Goal: Task Accomplishment & Management: Complete application form

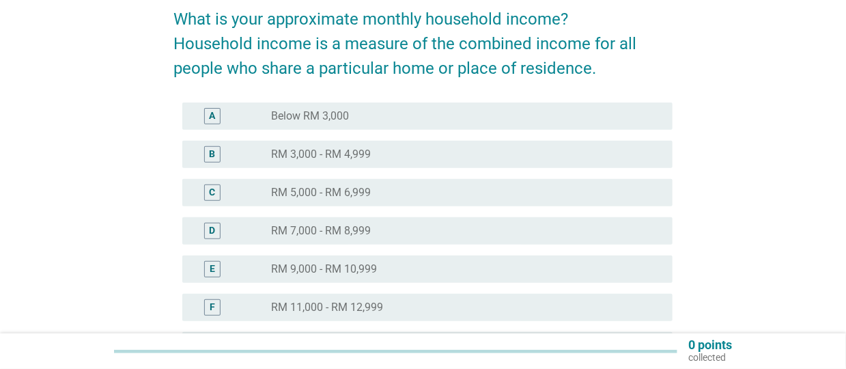
scroll to position [155, 0]
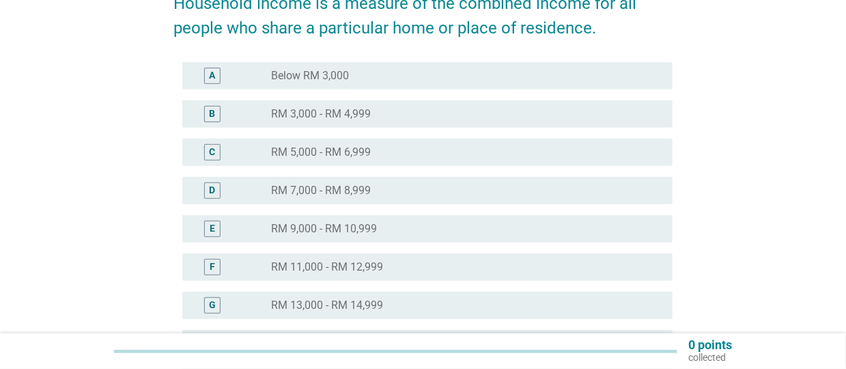
click at [448, 233] on div "radio_button_unchecked RM 9,000 - RM 10,999" at bounding box center [461, 229] width 380 height 14
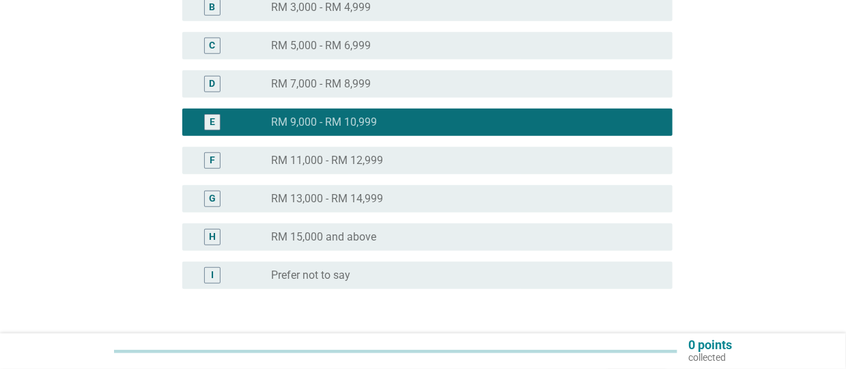
scroll to position [360, 0]
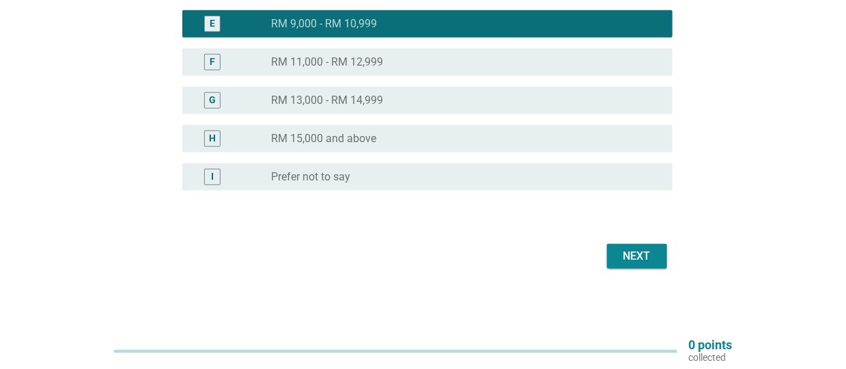
click at [648, 256] on div "Next" at bounding box center [637, 256] width 38 height 16
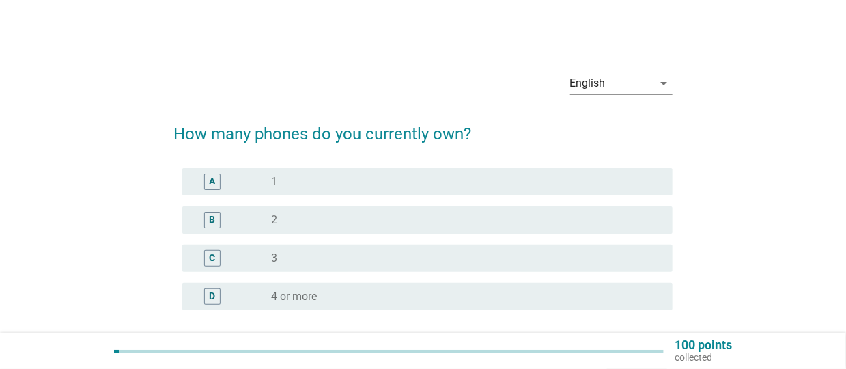
click at [351, 223] on div "radio_button_unchecked 2" at bounding box center [461, 220] width 380 height 14
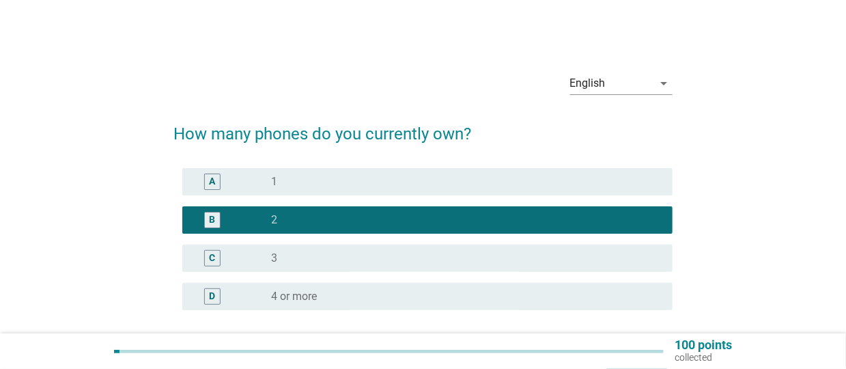
scroll to position [119, 0]
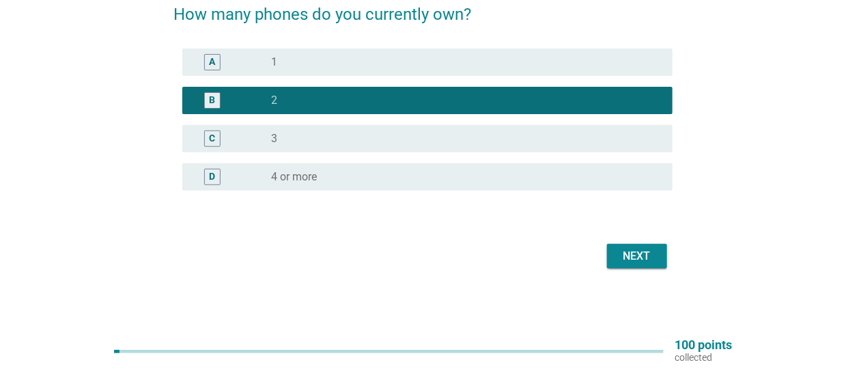
click at [657, 255] on button "Next" at bounding box center [637, 256] width 60 height 25
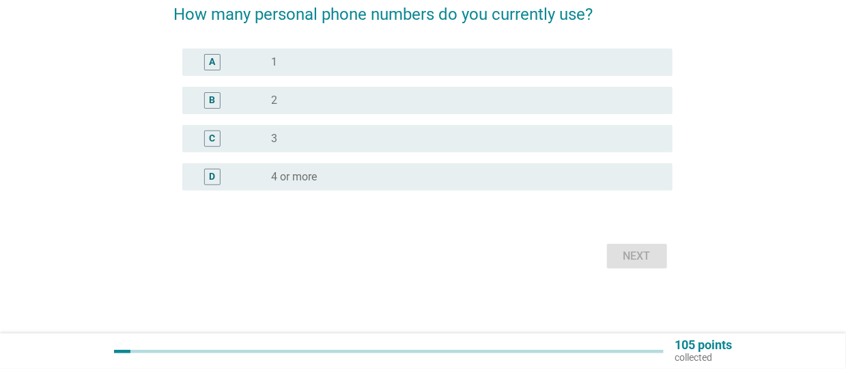
scroll to position [0, 0]
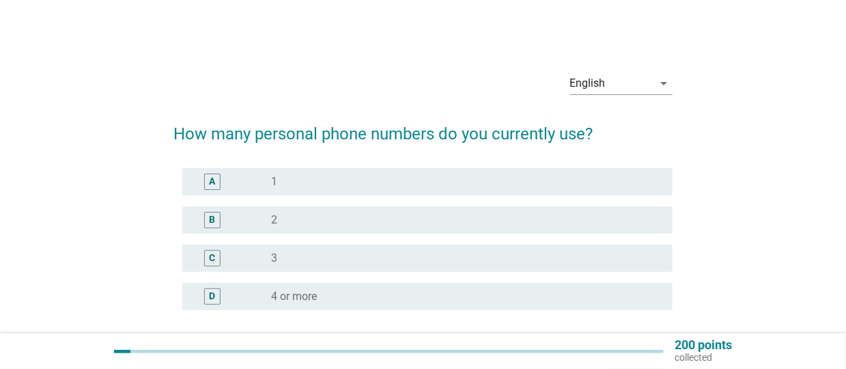
click at [297, 186] on div "radio_button_unchecked 1" at bounding box center [461, 182] width 380 height 14
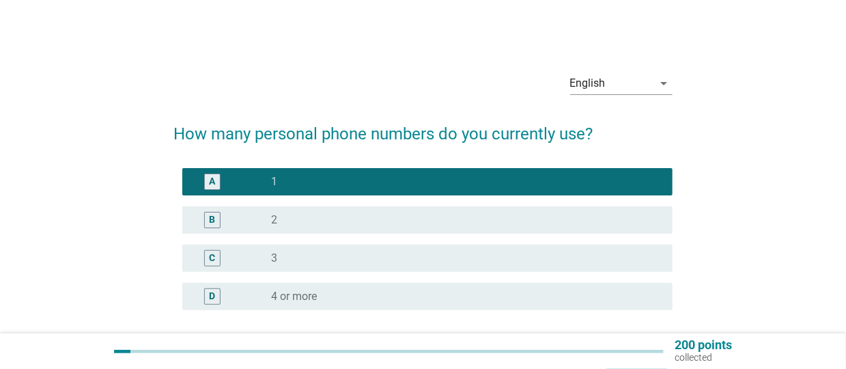
scroll to position [119, 0]
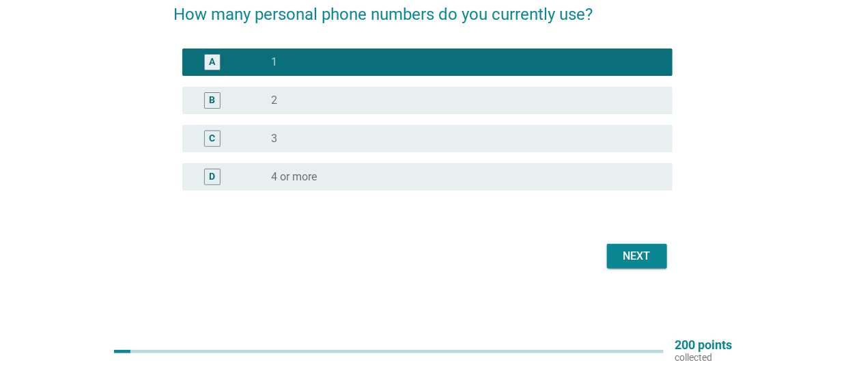
click at [627, 252] on div "Next" at bounding box center [637, 256] width 38 height 16
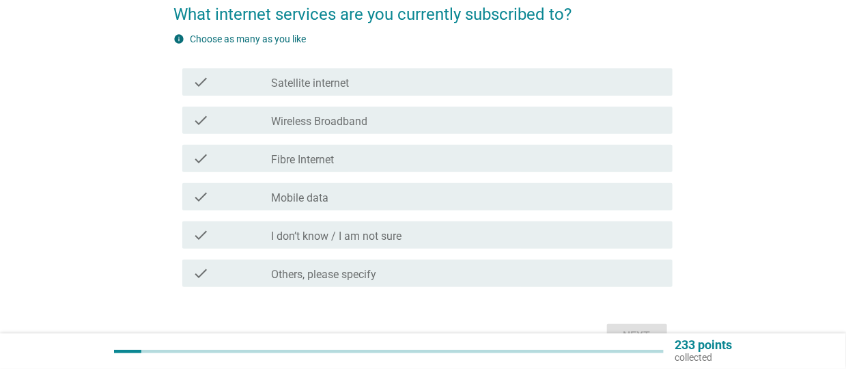
scroll to position [0, 0]
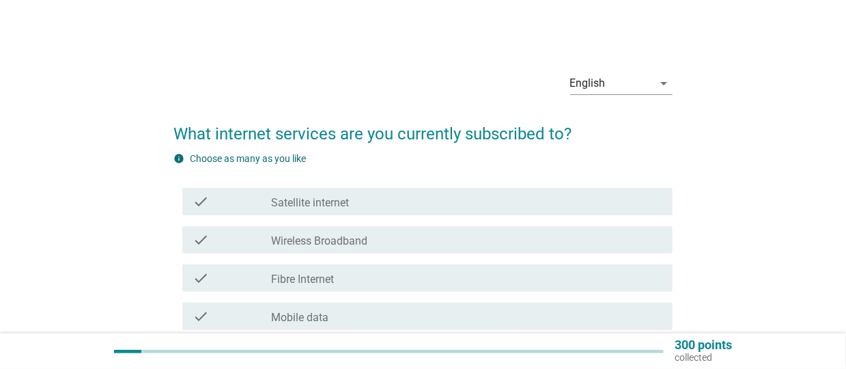
click at [384, 281] on div "check_box_outline_blank Fibre Internet" at bounding box center [466, 278] width 391 height 16
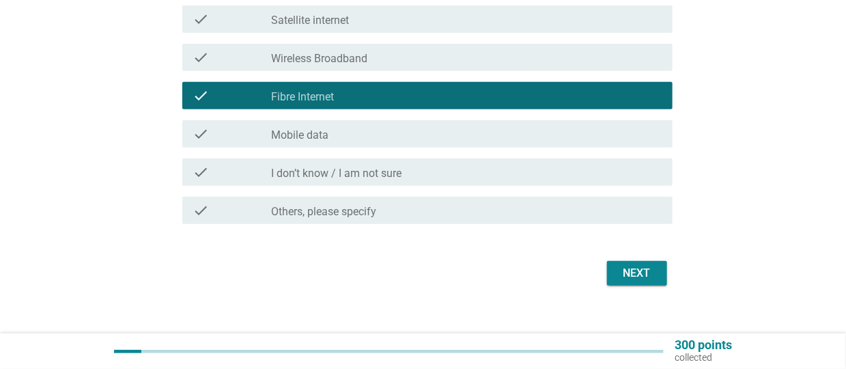
scroll to position [191, 0]
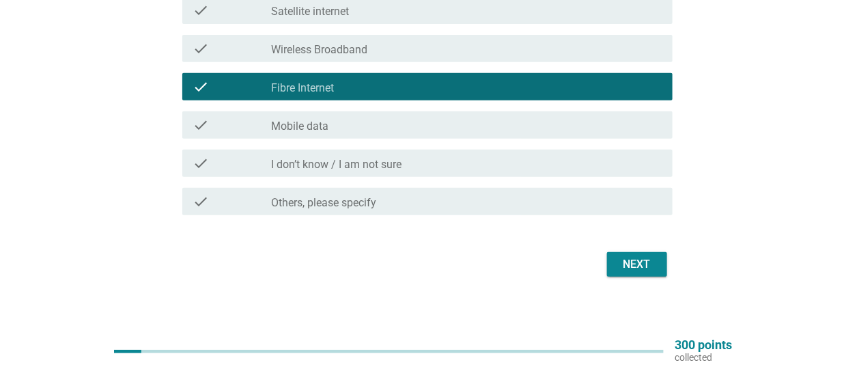
click at [623, 261] on div "Next" at bounding box center [637, 264] width 38 height 16
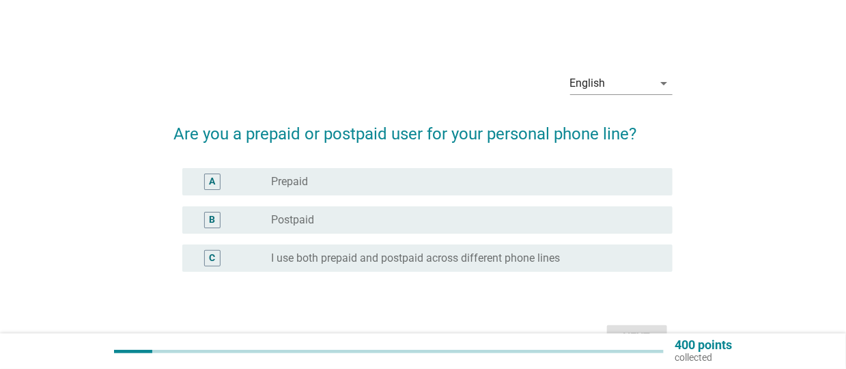
click at [330, 218] on div "radio_button_unchecked Postpaid" at bounding box center [461, 220] width 380 height 14
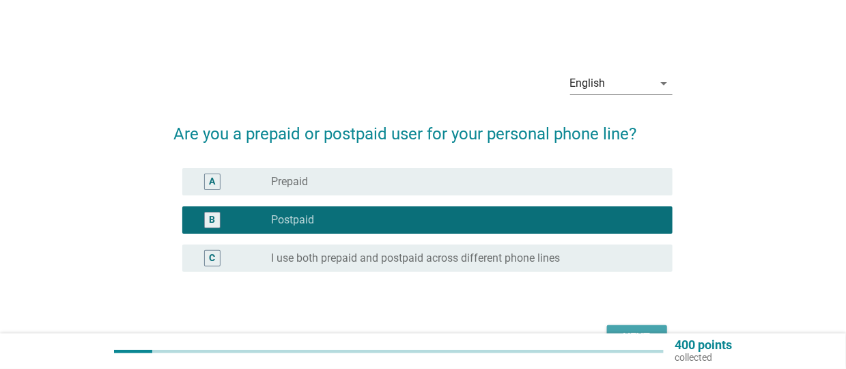
click at [640, 327] on button "Next" at bounding box center [637, 337] width 60 height 25
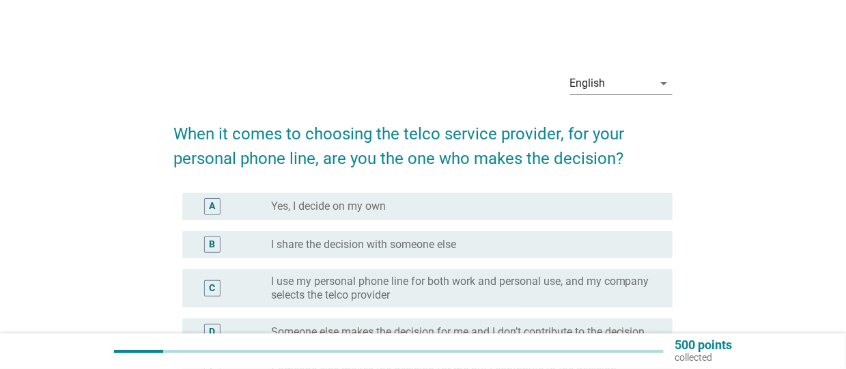
drag, startPoint x: 395, startPoint y: 203, endPoint x: 426, endPoint y: 201, distance: 30.8
click at [395, 203] on div "radio_button_unchecked Yes, I decide on my own" at bounding box center [461, 206] width 380 height 14
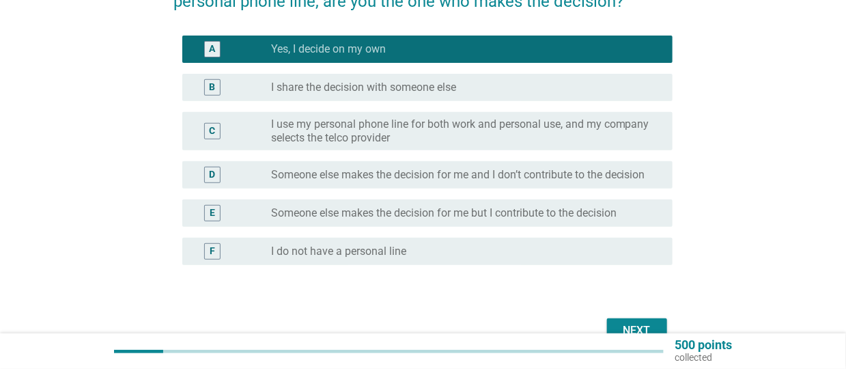
scroll to position [231, 0]
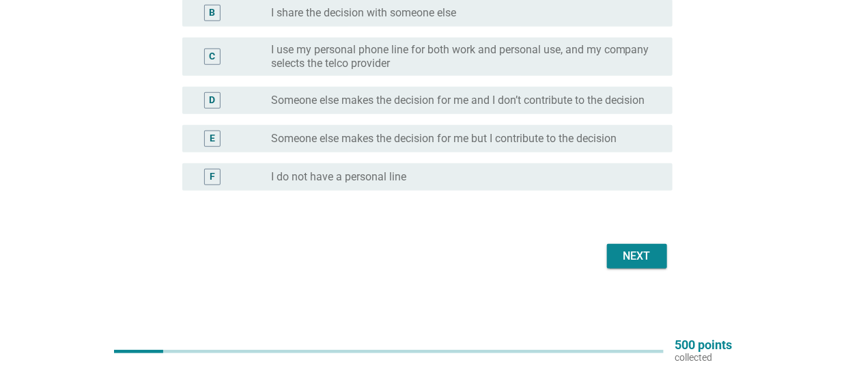
click at [633, 259] on div "Next" at bounding box center [637, 256] width 38 height 16
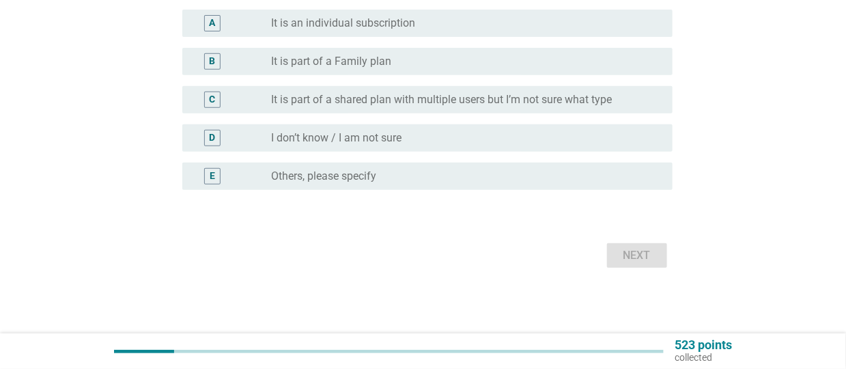
scroll to position [0, 0]
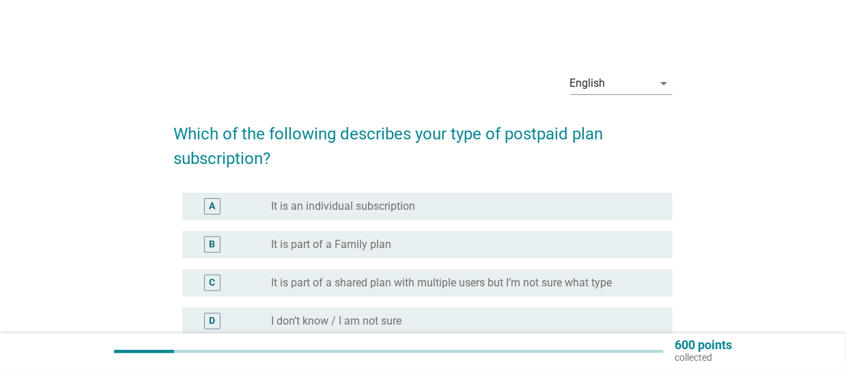
drag, startPoint x: 411, startPoint y: 208, endPoint x: 419, endPoint y: 207, distance: 7.5
click at [410, 207] on label "It is an individual subscription" at bounding box center [343, 206] width 144 height 14
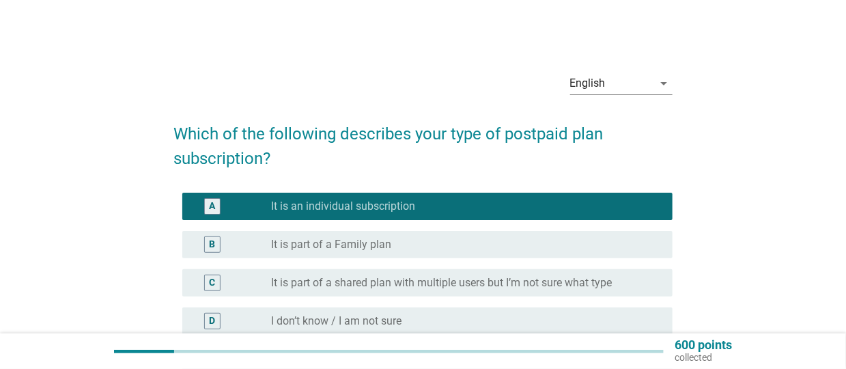
scroll to position [182, 0]
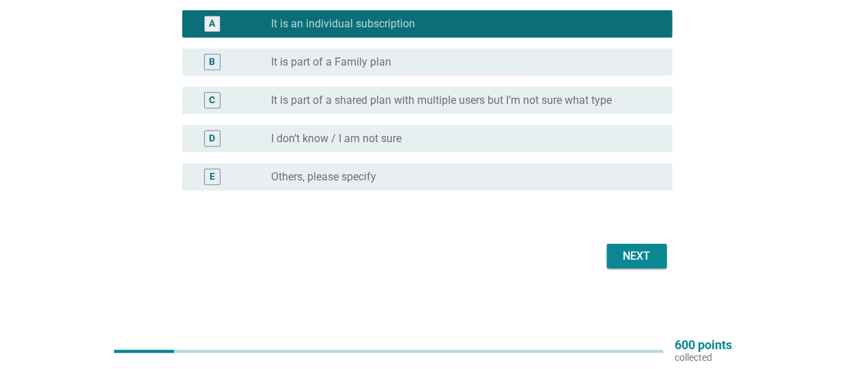
click at [616, 251] on button "Next" at bounding box center [637, 256] width 60 height 25
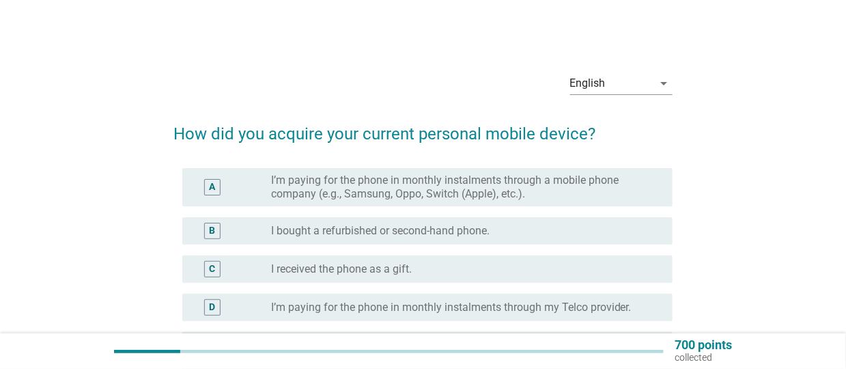
click at [369, 270] on label "I received the phone as a gift." at bounding box center [341, 269] width 141 height 14
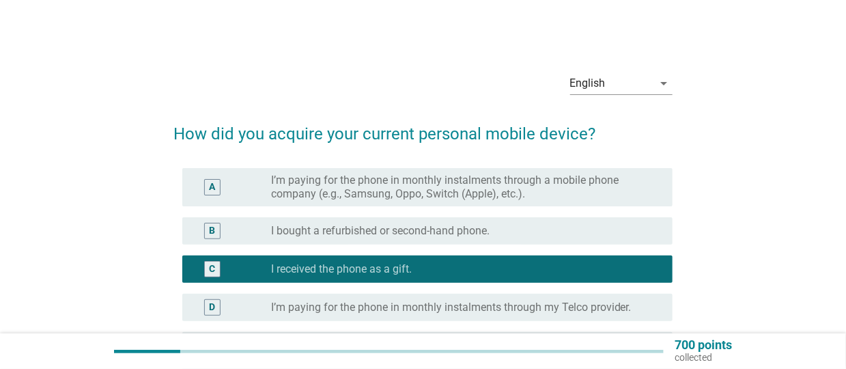
scroll to position [294, 0]
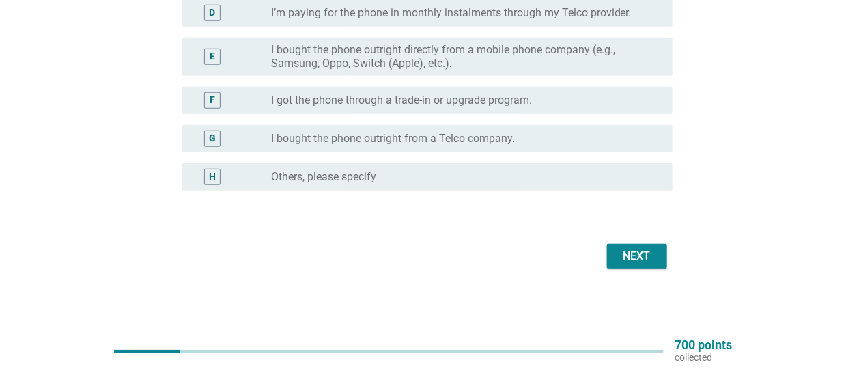
click at [634, 257] on div "Next" at bounding box center [637, 256] width 38 height 16
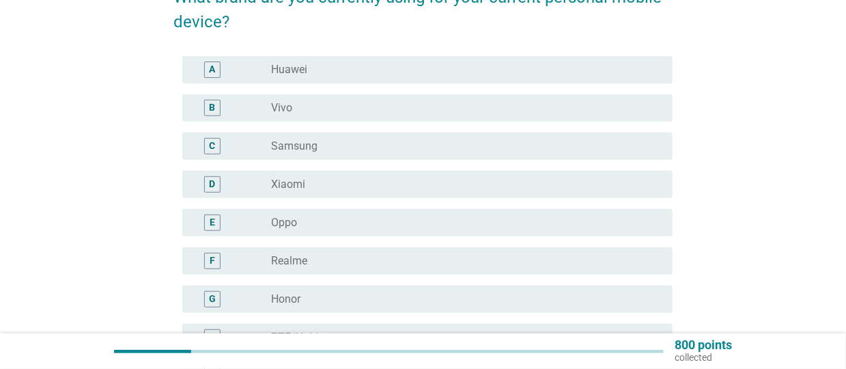
scroll to position [341, 0]
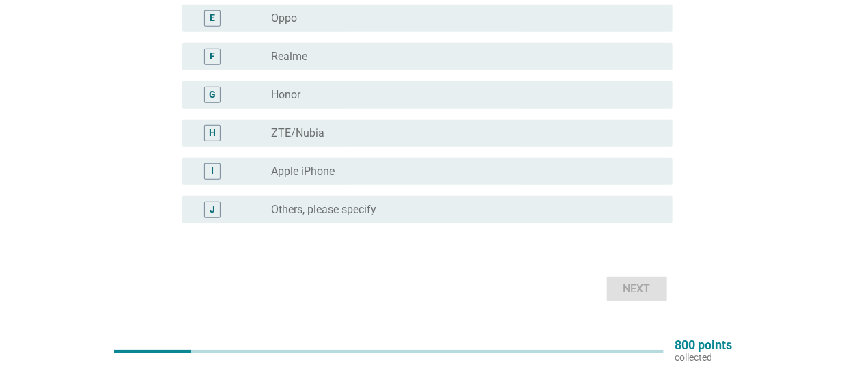
click at [335, 178] on div "radio_button_unchecked Apple iPhone" at bounding box center [466, 171] width 391 height 16
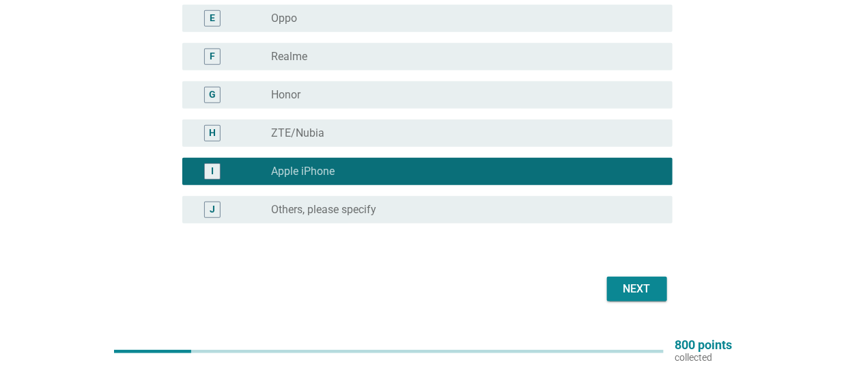
click at [625, 285] on div "Next" at bounding box center [637, 289] width 38 height 16
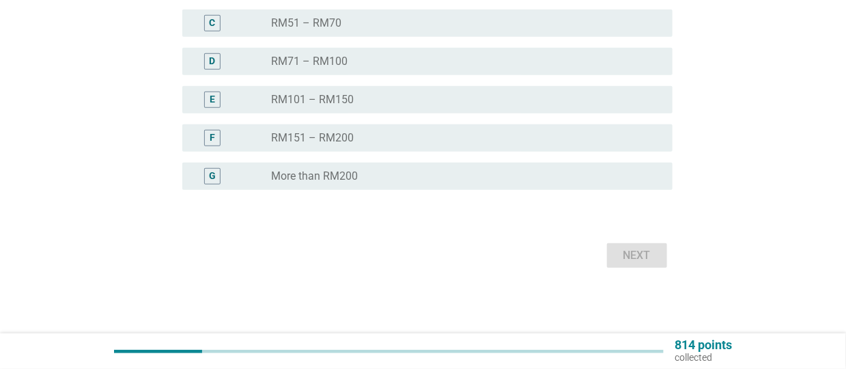
scroll to position [0, 0]
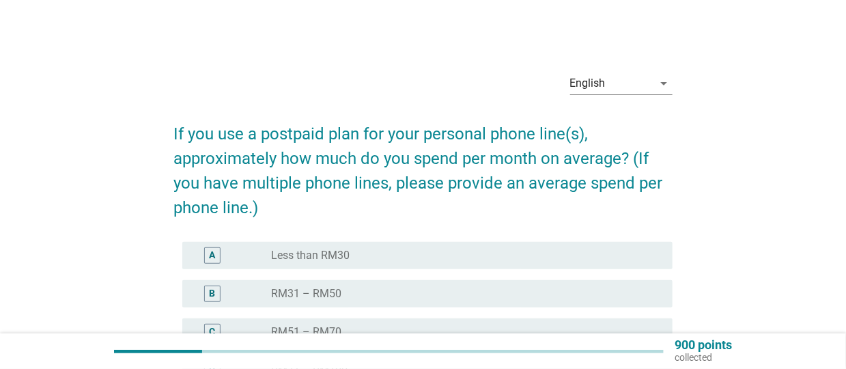
click at [517, 287] on div "radio_button_unchecked RM31 – RM50" at bounding box center [461, 294] width 380 height 14
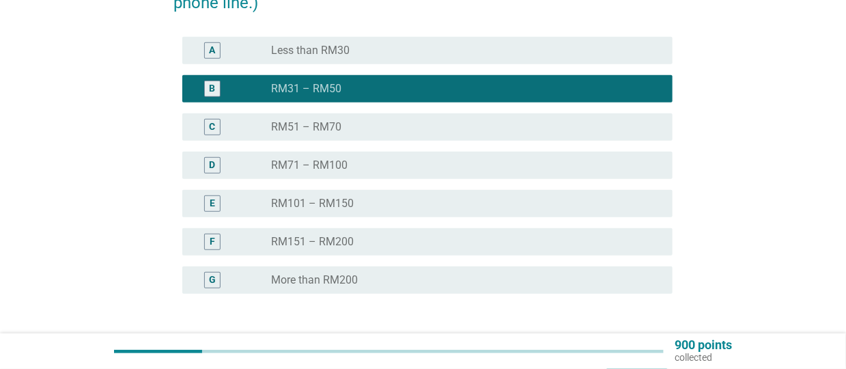
scroll to position [308, 0]
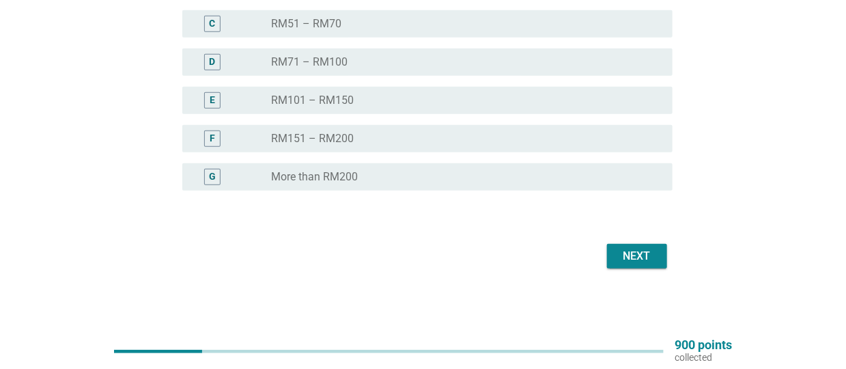
click at [658, 258] on button "Next" at bounding box center [637, 256] width 60 height 25
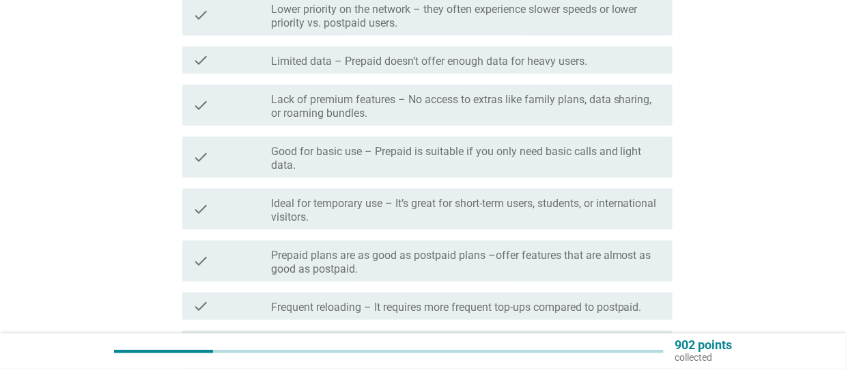
scroll to position [0, 0]
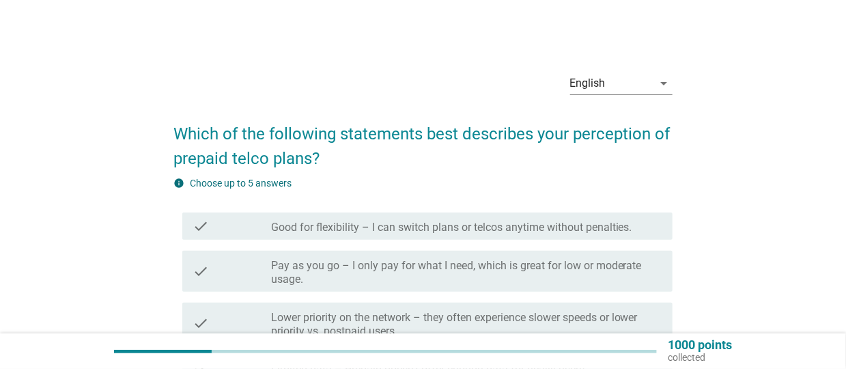
click at [548, 266] on label "Pay as you go – I only pay for what I need, which is great for low or moderate …" at bounding box center [466, 272] width 391 height 27
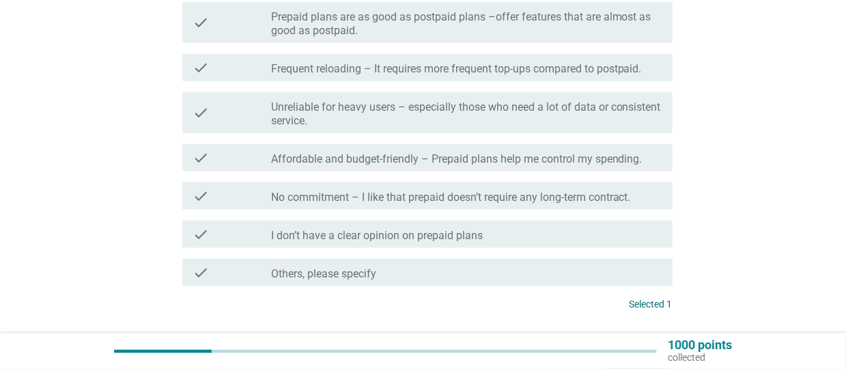
scroll to position [645, 0]
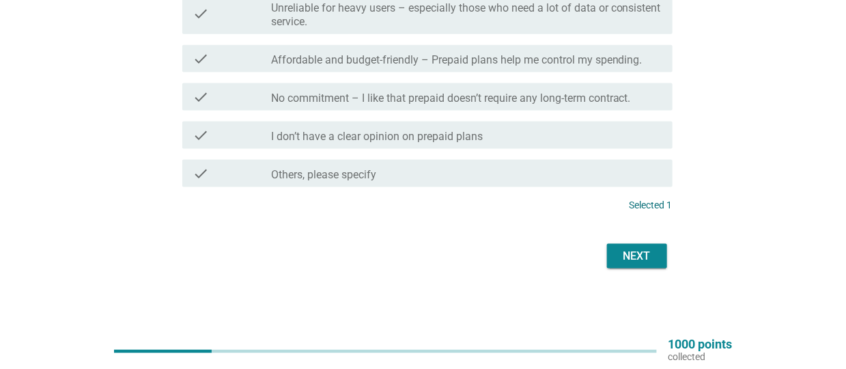
click at [653, 264] on button "Next" at bounding box center [637, 256] width 60 height 25
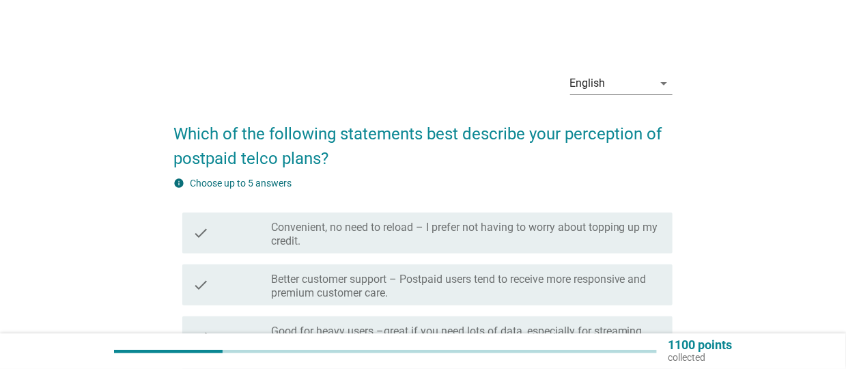
click at [641, 240] on label "Convenient, no need to reload – I prefer not having to worry about topping up m…" at bounding box center [466, 234] width 391 height 27
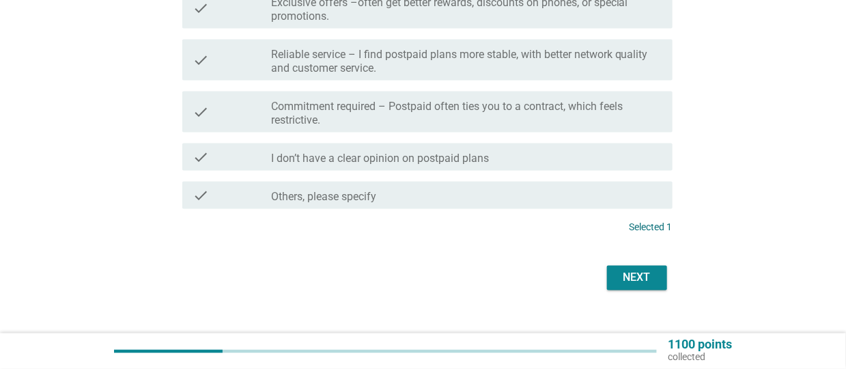
scroll to position [713, 0]
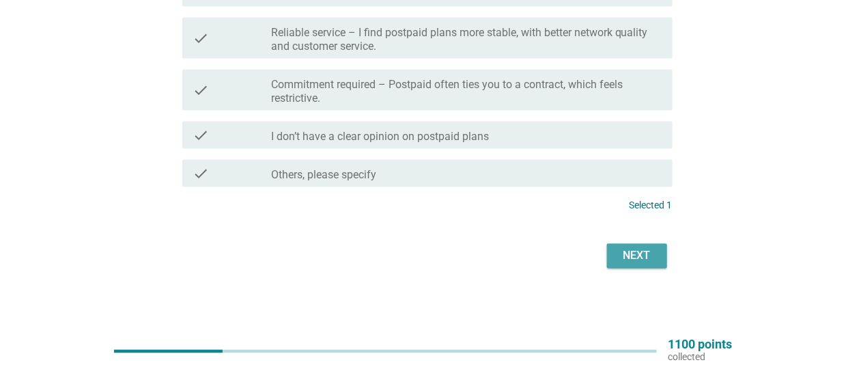
click at [644, 257] on div "Next" at bounding box center [637, 256] width 38 height 16
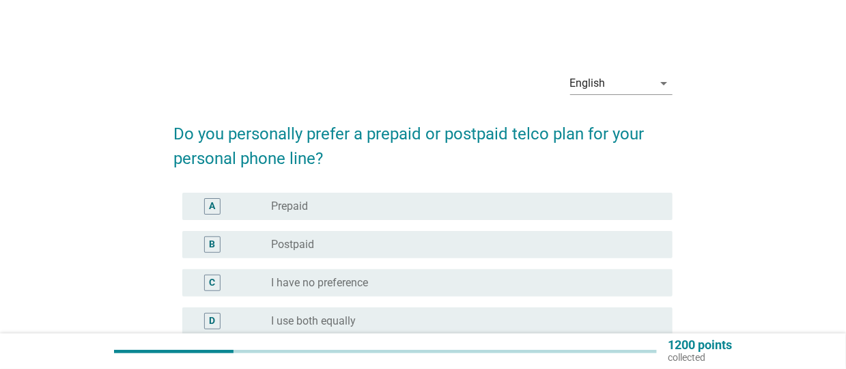
click at [538, 248] on div "radio_button_unchecked Postpaid" at bounding box center [461, 245] width 380 height 14
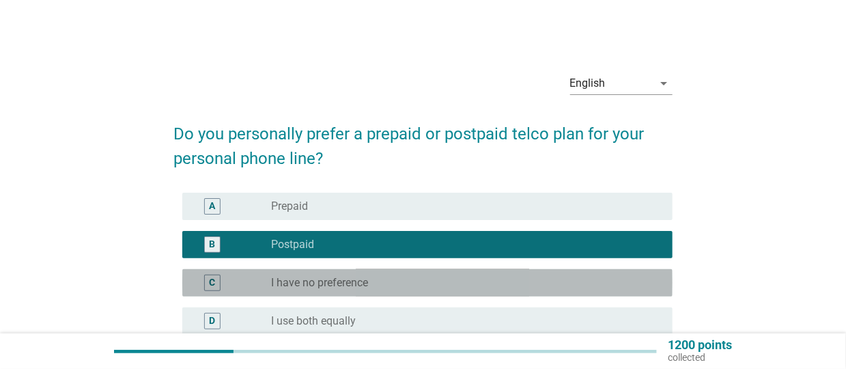
click at [539, 279] on div "radio_button_unchecked I have no preference" at bounding box center [461, 283] width 380 height 14
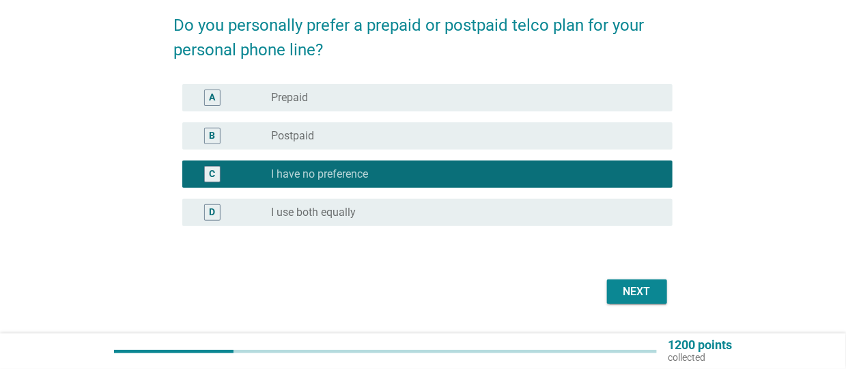
scroll to position [144, 0]
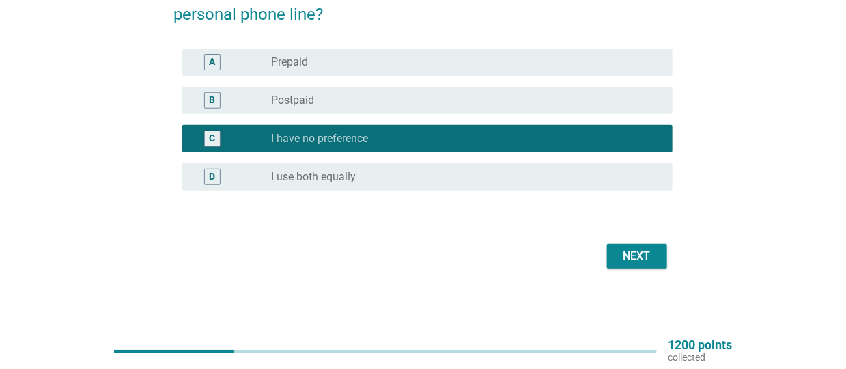
click at [287, 173] on label "I use both equally" at bounding box center [313, 177] width 85 height 14
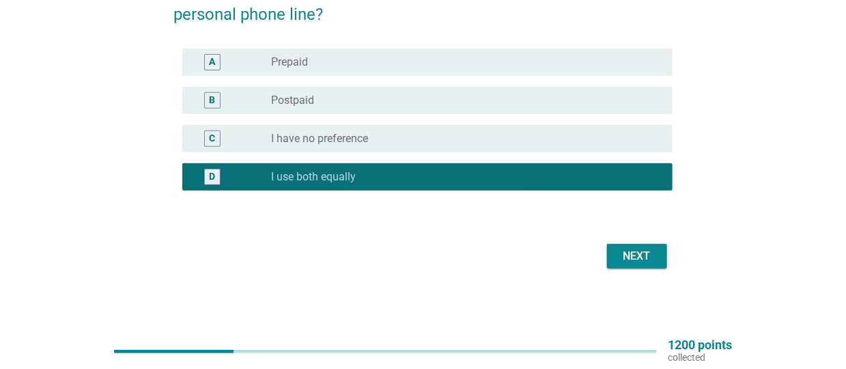
click at [624, 250] on div "Next" at bounding box center [637, 256] width 38 height 16
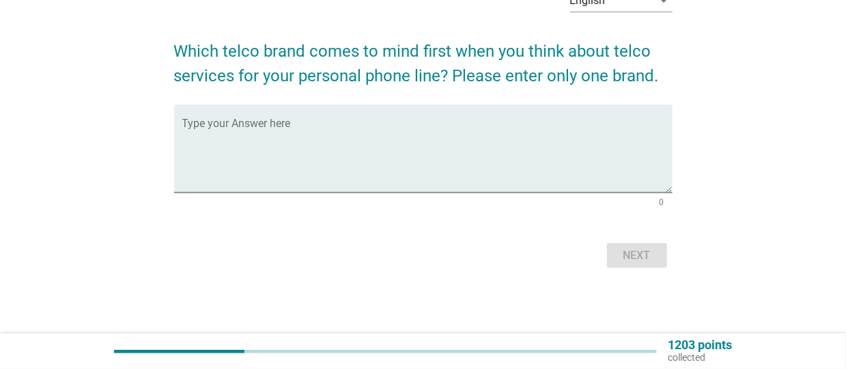
scroll to position [0, 0]
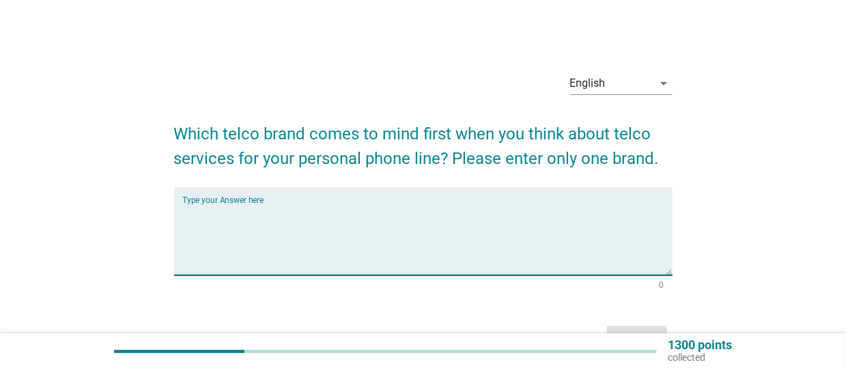
click at [608, 221] on textarea "Type your Answer here" at bounding box center [427, 239] width 490 height 72
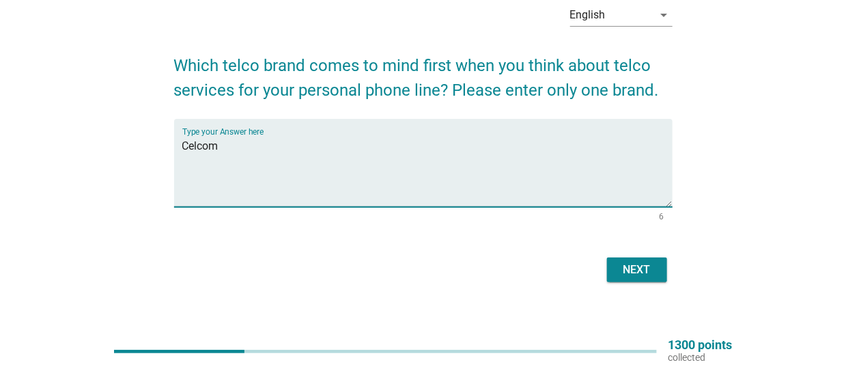
type textarea "Celcom"
click at [629, 271] on div "Next" at bounding box center [637, 269] width 38 height 16
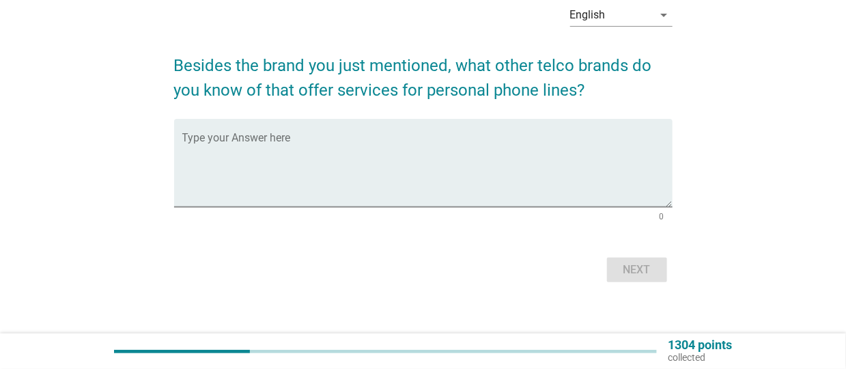
scroll to position [0, 0]
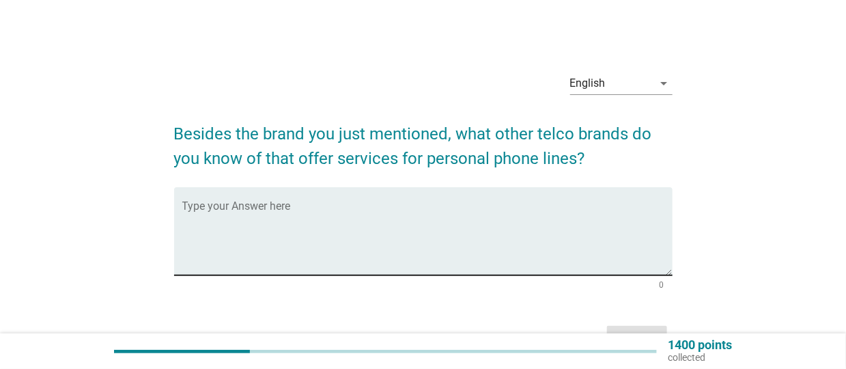
click at [567, 225] on textarea "Type your Answer here" at bounding box center [427, 239] width 490 height 72
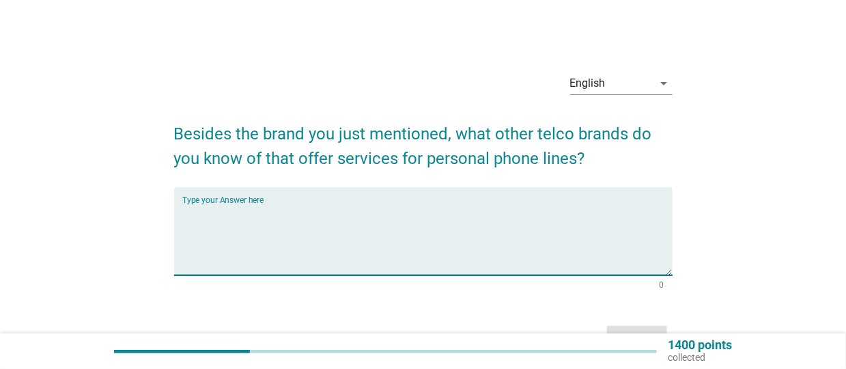
click at [562, 221] on textarea "Type your Answer here" at bounding box center [427, 239] width 490 height 72
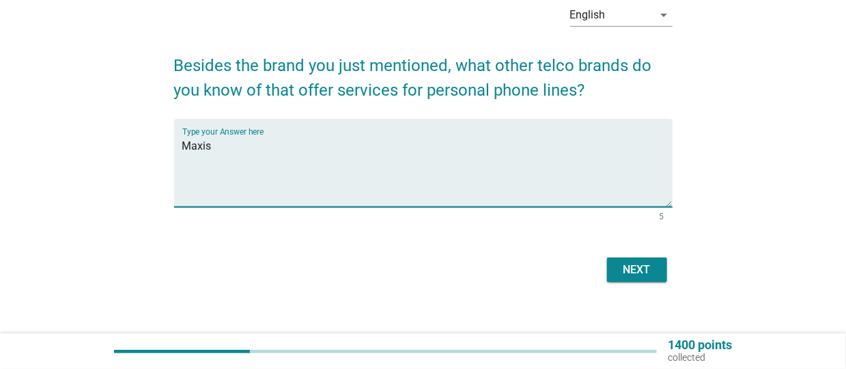
scroll to position [82, 0]
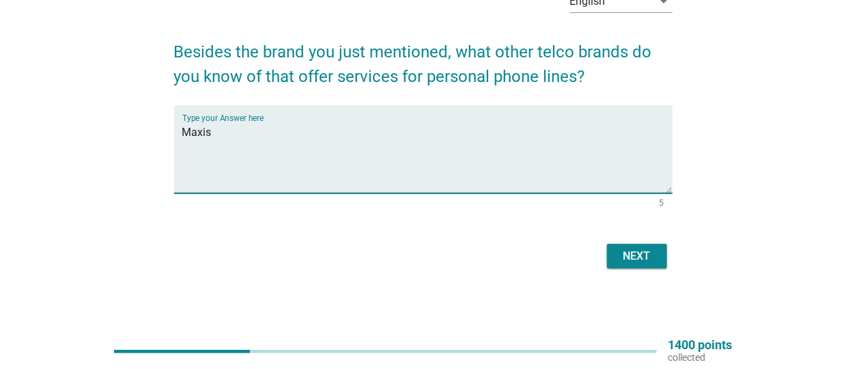
type textarea "Maxis"
click at [642, 261] on div "Next" at bounding box center [637, 256] width 38 height 16
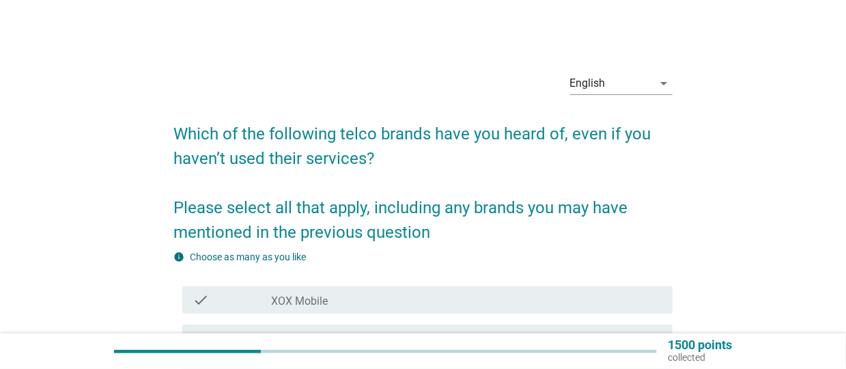
scroll to position [137, 0]
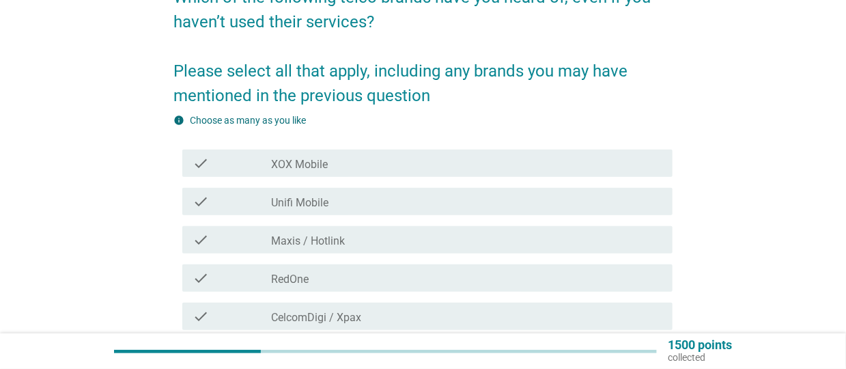
click at [346, 159] on div "check_box_outline_blank XOX Mobile" at bounding box center [466, 163] width 391 height 16
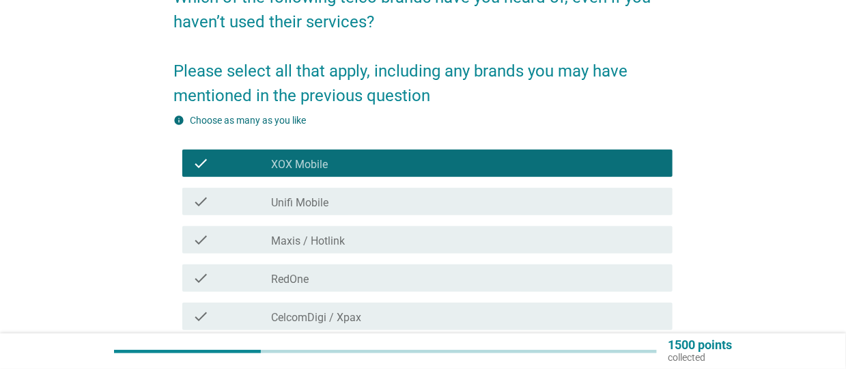
click at [347, 197] on div "check_box_outline_blank Unifi Mobile" at bounding box center [466, 201] width 391 height 16
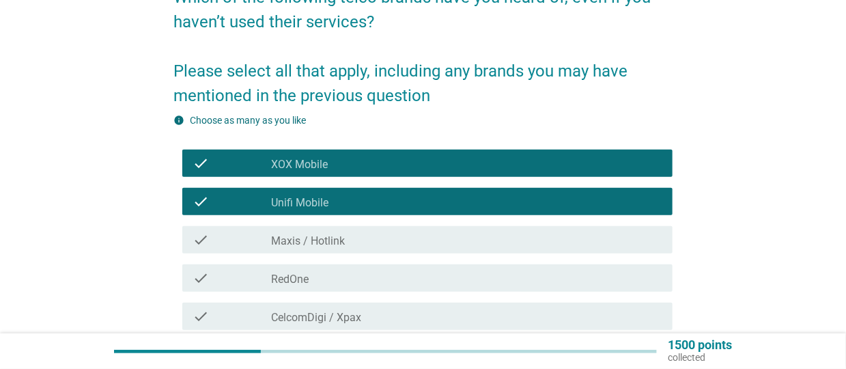
click at [353, 233] on div "check_box_outline_blank Maxis / Hotlink" at bounding box center [466, 239] width 391 height 16
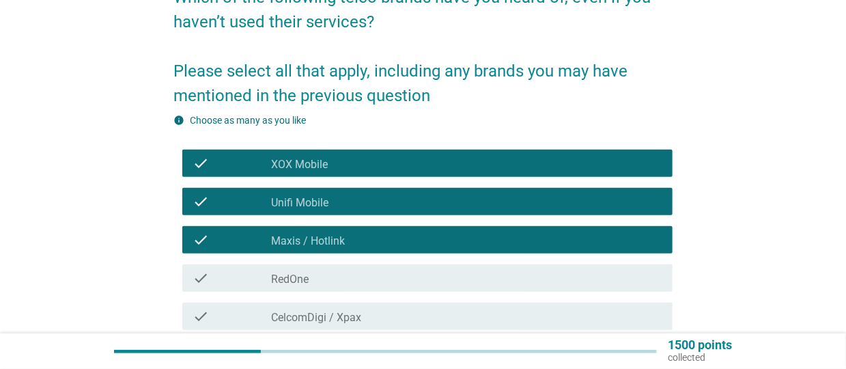
click at [338, 288] on div "check check_box_outline_blank RedOne" at bounding box center [427, 277] width 490 height 27
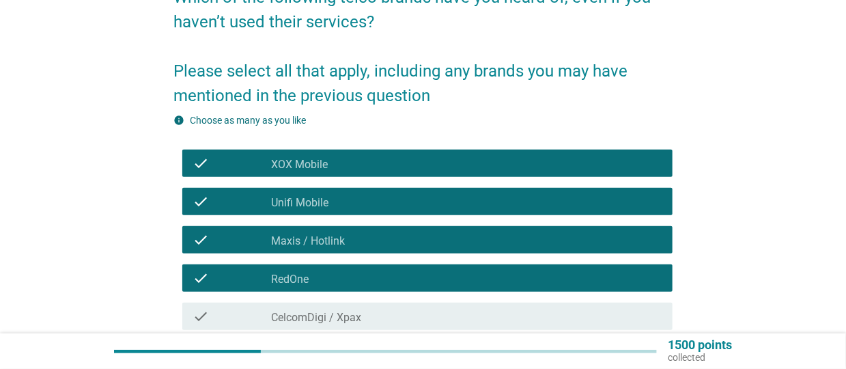
click at [339, 311] on label "CelcomDigi / Xpax" at bounding box center [316, 318] width 90 height 14
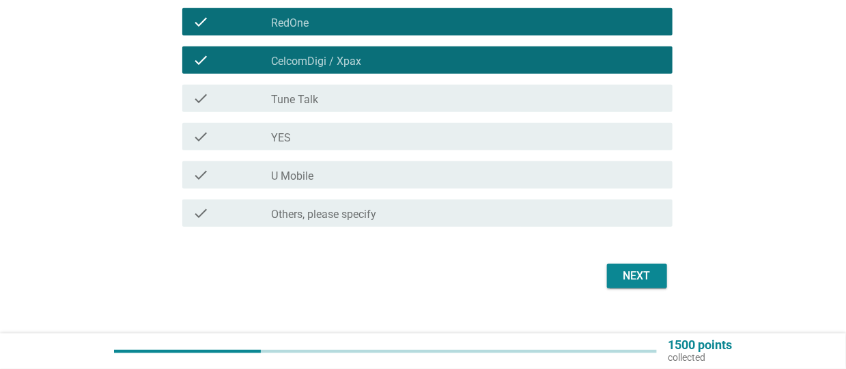
scroll to position [394, 0]
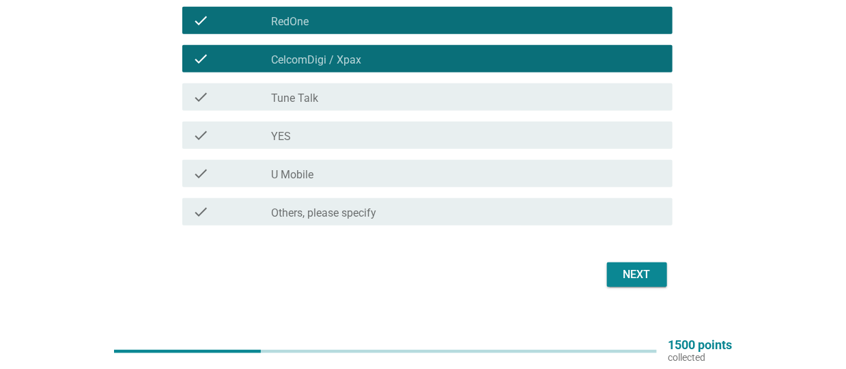
click at [317, 95] on label "Tune Talk" at bounding box center [294, 98] width 47 height 14
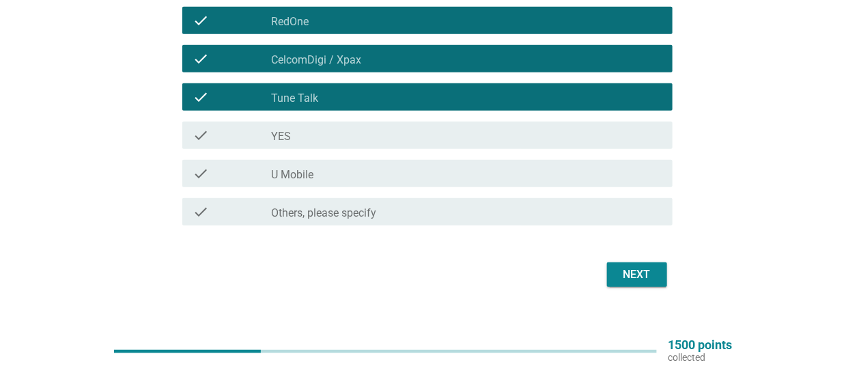
click at [312, 150] on div "check check_box_outline_blank YES" at bounding box center [423, 135] width 498 height 38
click at [327, 178] on div "check_box_outline_blank U Mobile" at bounding box center [466, 173] width 391 height 16
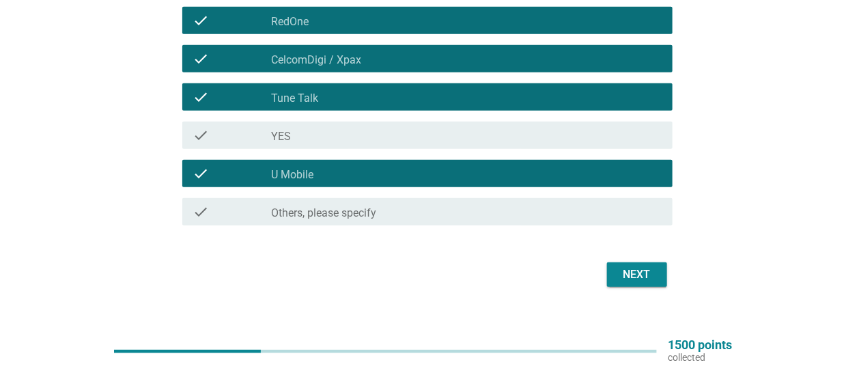
click at [336, 132] on div "check_box_outline_blank YES" at bounding box center [466, 135] width 391 height 16
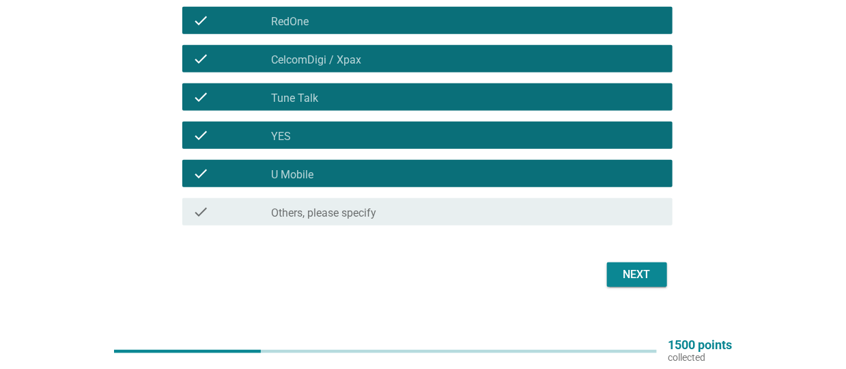
click at [635, 272] on div "Next" at bounding box center [637, 274] width 38 height 16
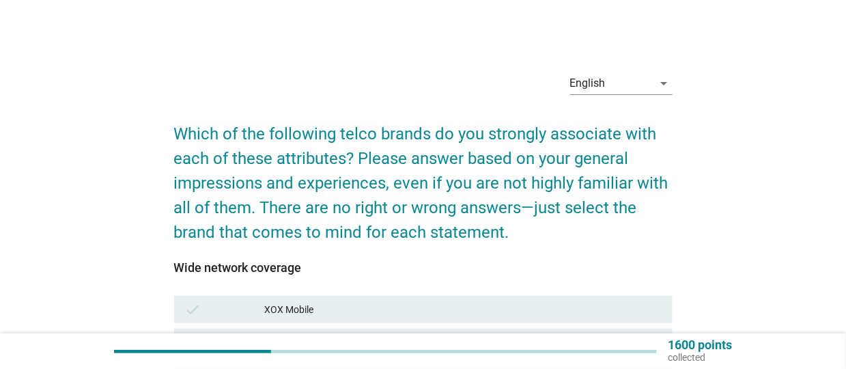
scroll to position [205, 0]
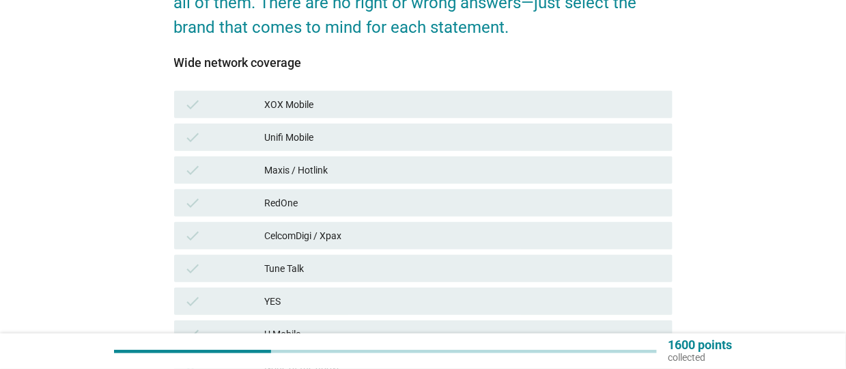
click at [327, 169] on div "Maxis / Hotlink" at bounding box center [462, 170] width 397 height 16
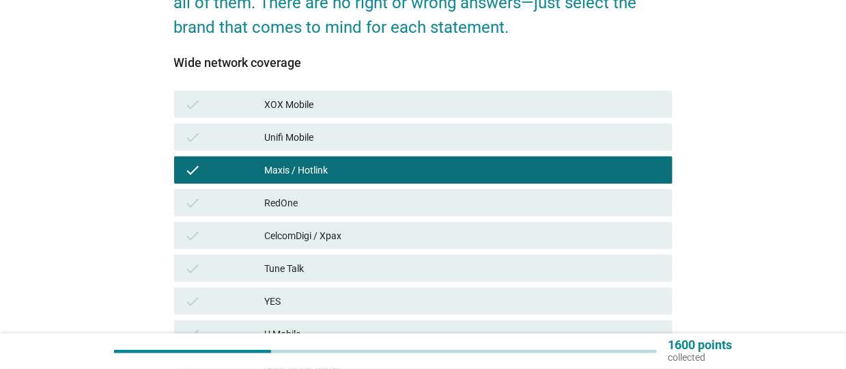
click at [347, 241] on div "CelcomDigi / Xpax" at bounding box center [462, 235] width 397 height 16
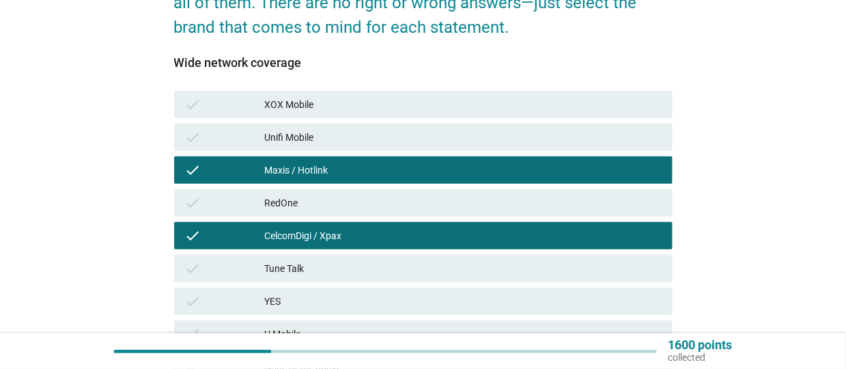
scroll to position [367, 0]
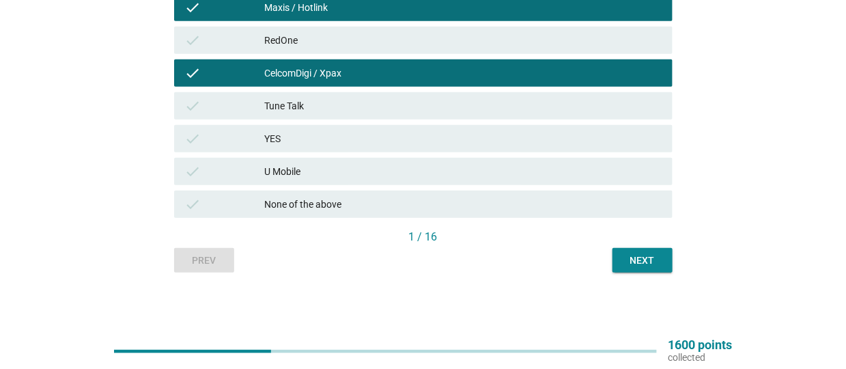
click at [644, 267] on button "Next" at bounding box center [642, 260] width 60 height 25
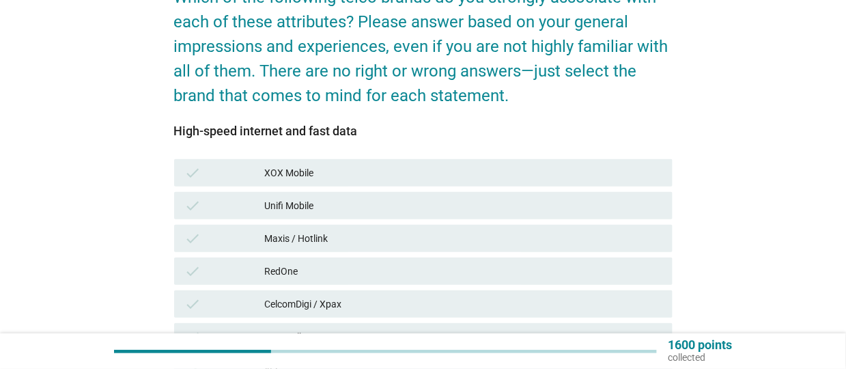
scroll to position [205, 0]
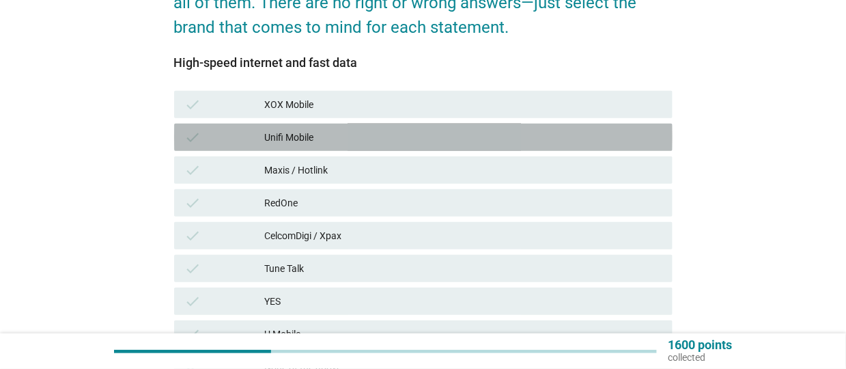
click at [348, 143] on div "Unifi Mobile" at bounding box center [462, 137] width 397 height 16
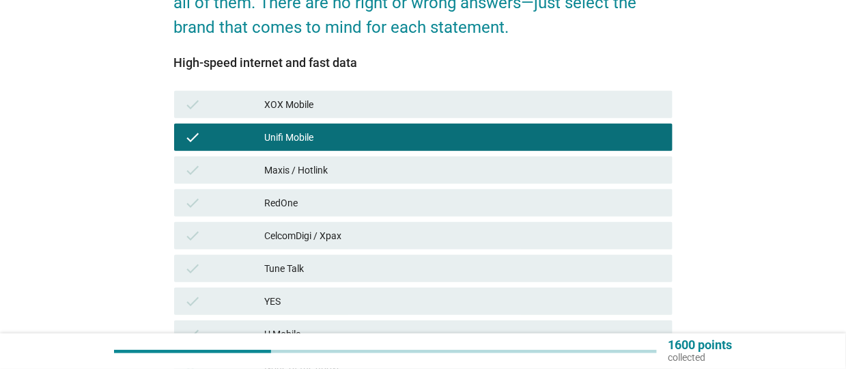
scroll to position [367, 0]
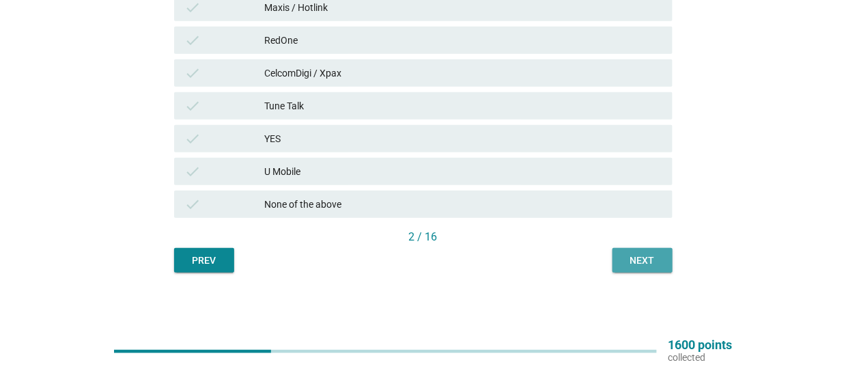
click at [636, 253] on div "Next" at bounding box center [642, 260] width 38 height 14
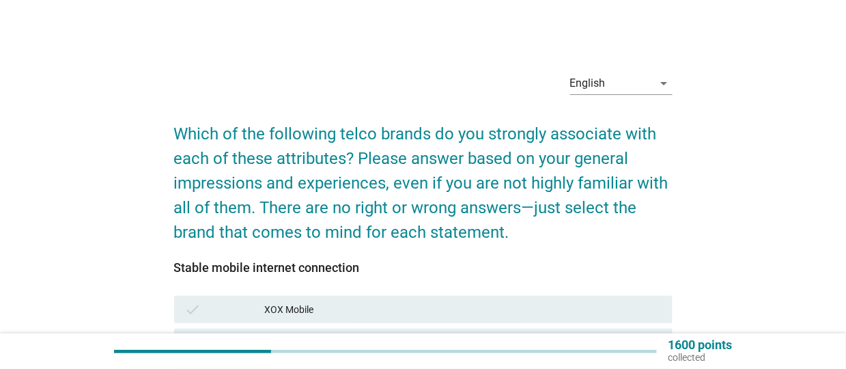
scroll to position [341, 0]
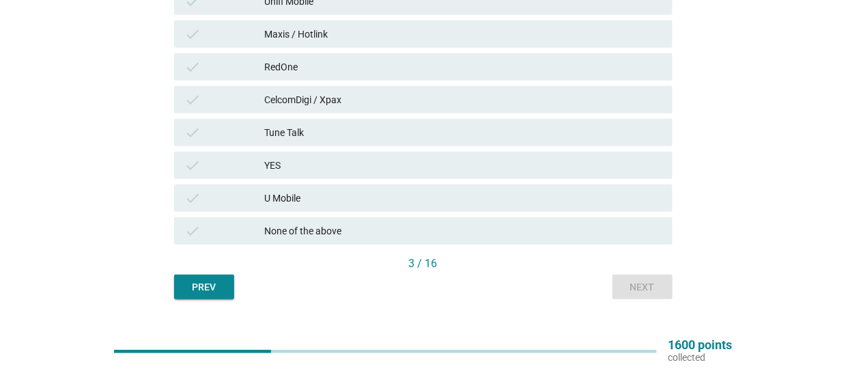
click at [336, 28] on div "Maxis / Hotlink" at bounding box center [462, 34] width 397 height 16
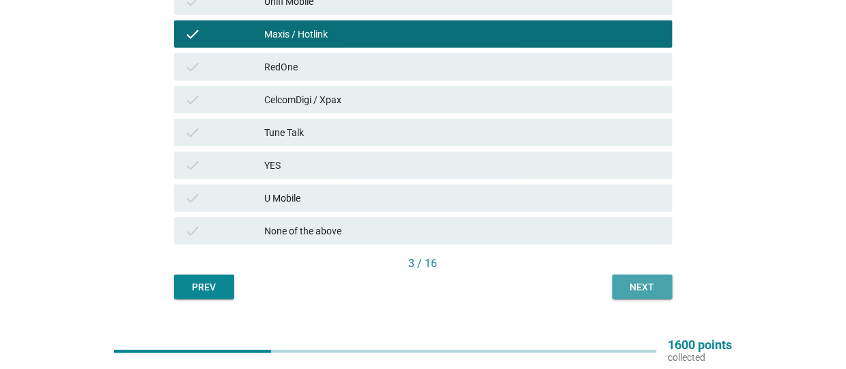
click at [655, 284] on div "Next" at bounding box center [642, 287] width 38 height 14
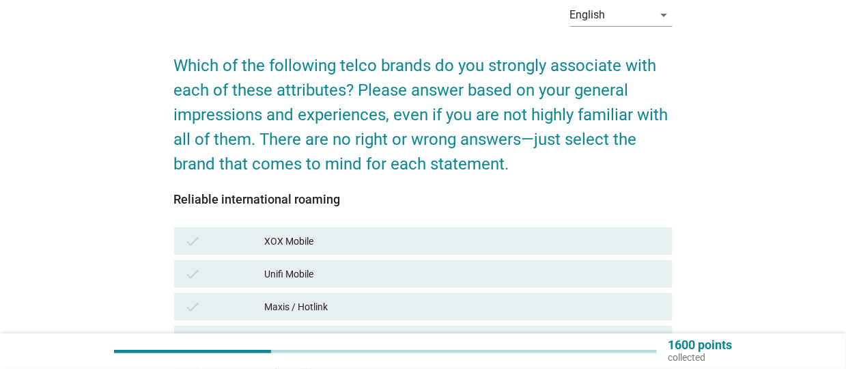
scroll to position [273, 0]
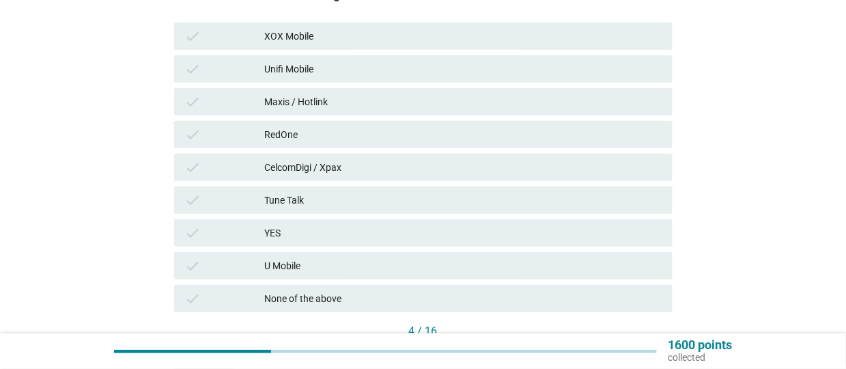
click at [311, 165] on div "CelcomDigi / Xpax" at bounding box center [462, 167] width 397 height 16
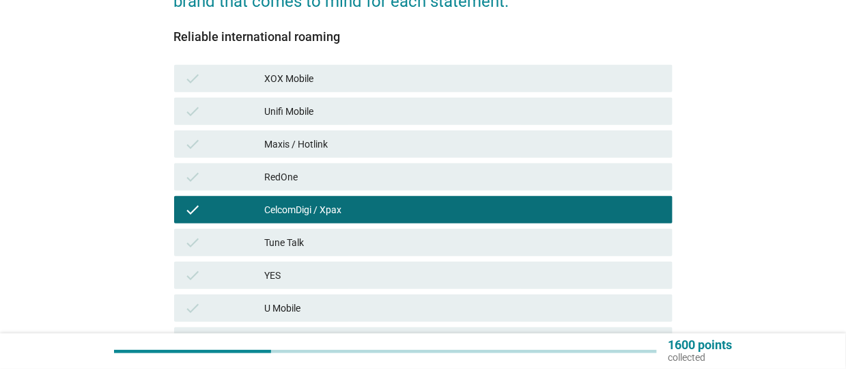
scroll to position [367, 0]
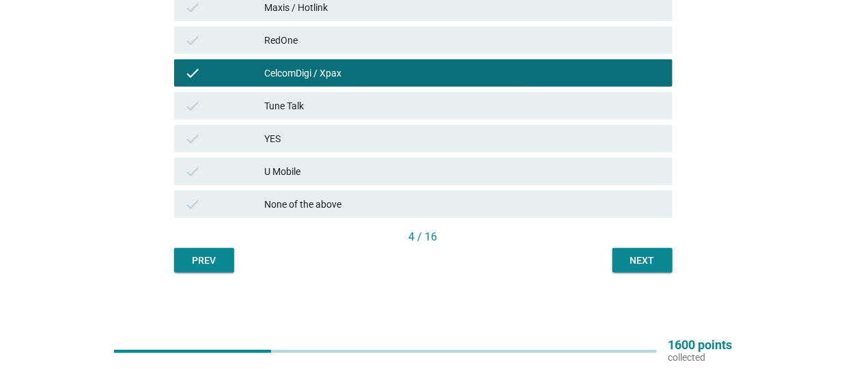
click at [645, 259] on div "Next" at bounding box center [642, 260] width 38 height 14
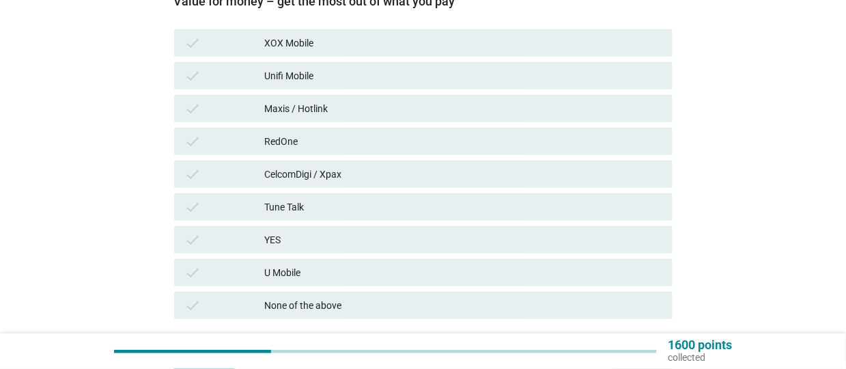
scroll to position [274, 0]
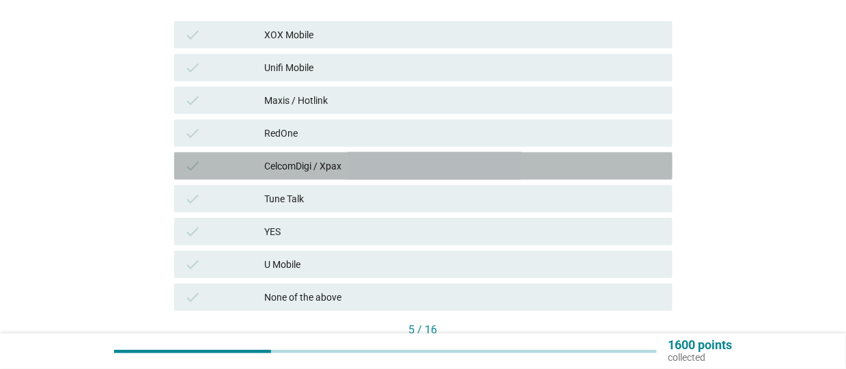
click at [266, 172] on div "CelcomDigi / Xpax" at bounding box center [462, 166] width 397 height 16
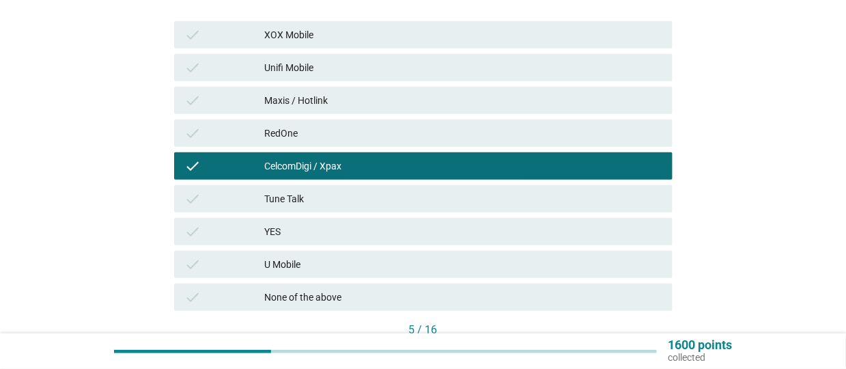
drag, startPoint x: 281, startPoint y: 90, endPoint x: 284, endPoint y: 96, distance: 7.0
click at [281, 89] on div "check Maxis / Hotlink" at bounding box center [423, 100] width 498 height 27
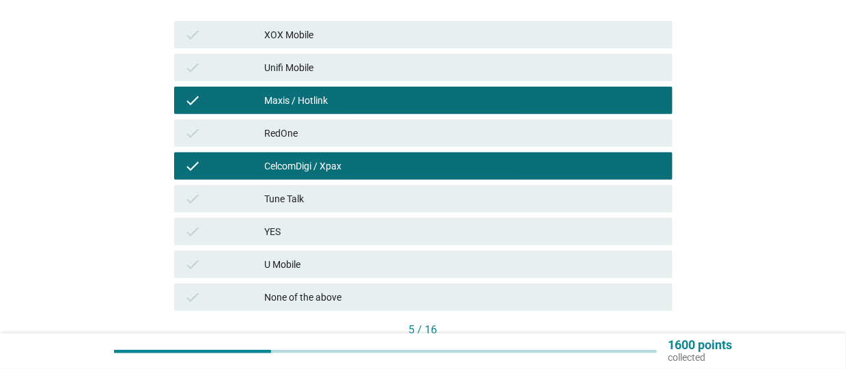
scroll to position [367, 0]
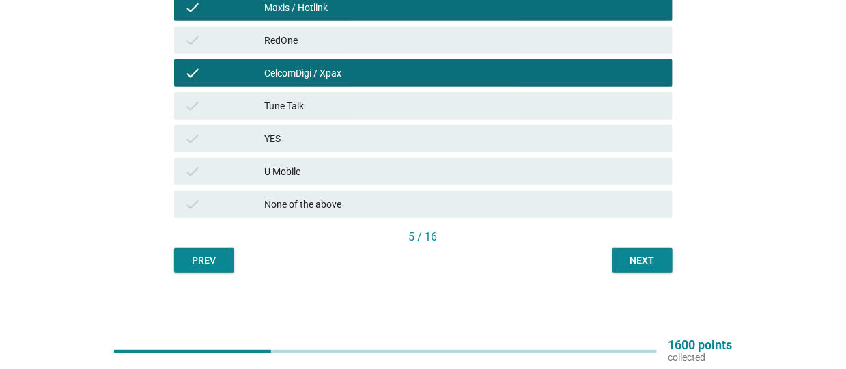
click at [639, 253] on div "Next" at bounding box center [642, 260] width 38 height 14
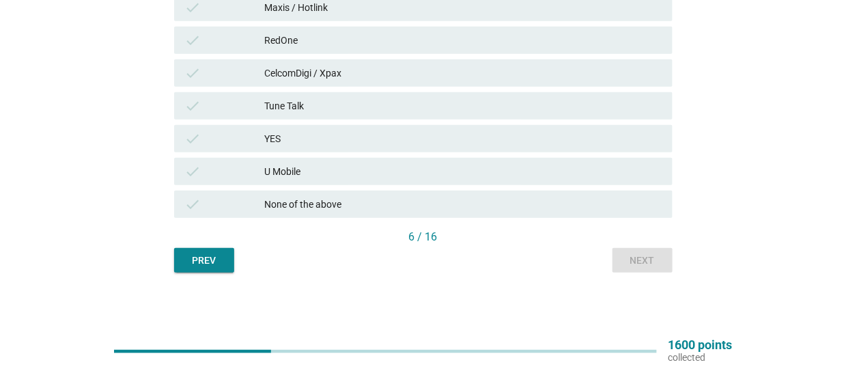
scroll to position [94, 0]
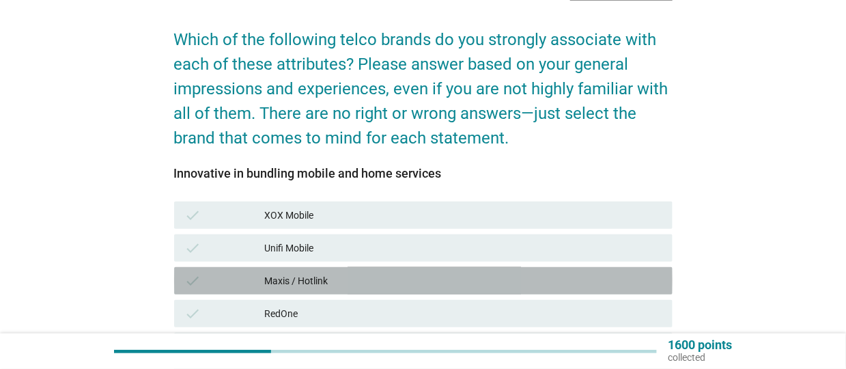
click at [333, 284] on div "Maxis / Hotlink" at bounding box center [462, 280] width 397 height 16
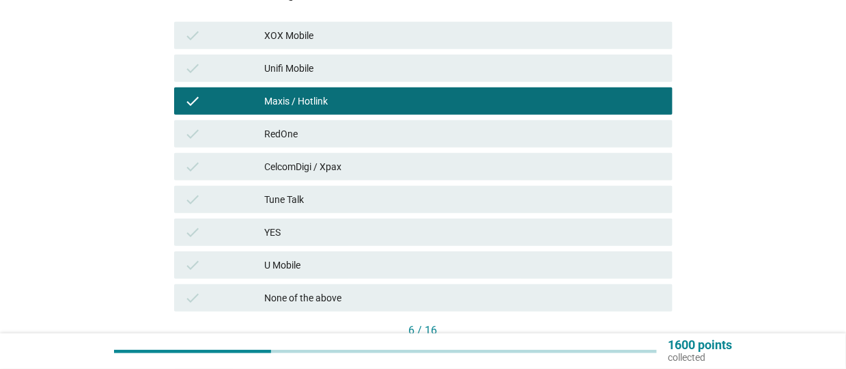
scroll to position [328, 0]
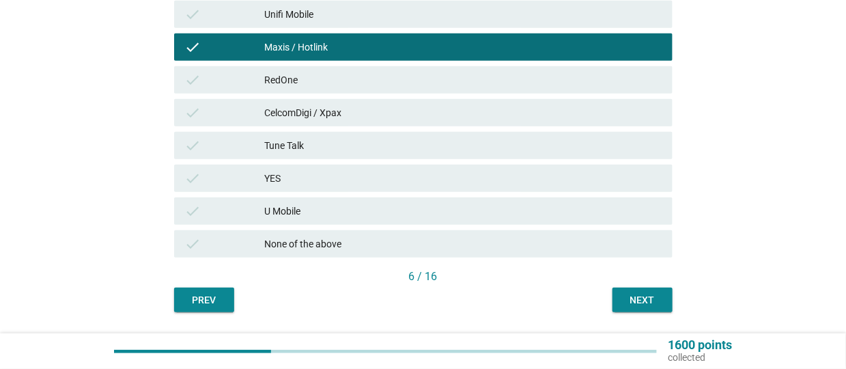
click at [632, 293] on div "Next" at bounding box center [642, 300] width 38 height 14
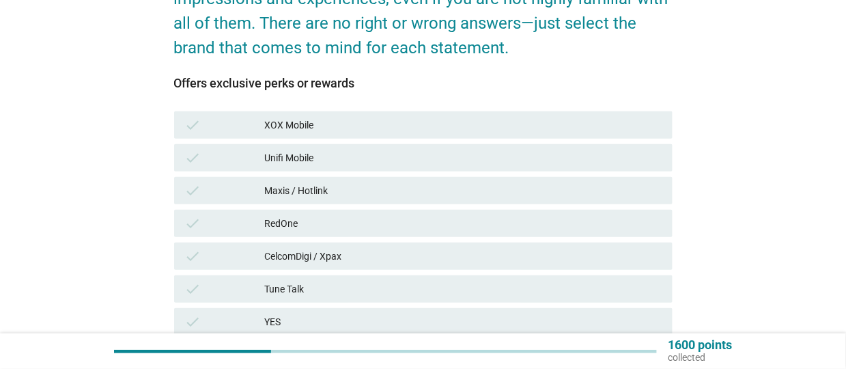
scroll to position [256, 0]
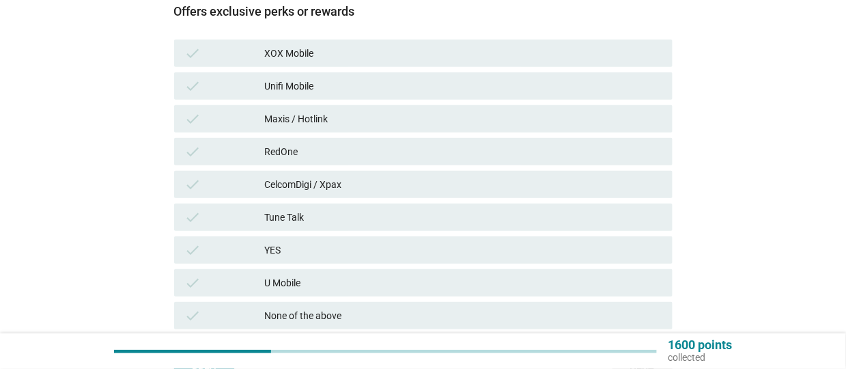
click at [320, 115] on div "Maxis / Hotlink" at bounding box center [462, 119] width 397 height 16
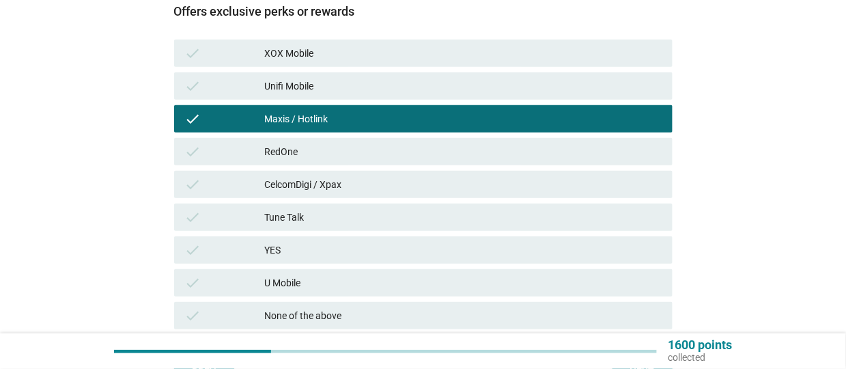
scroll to position [367, 0]
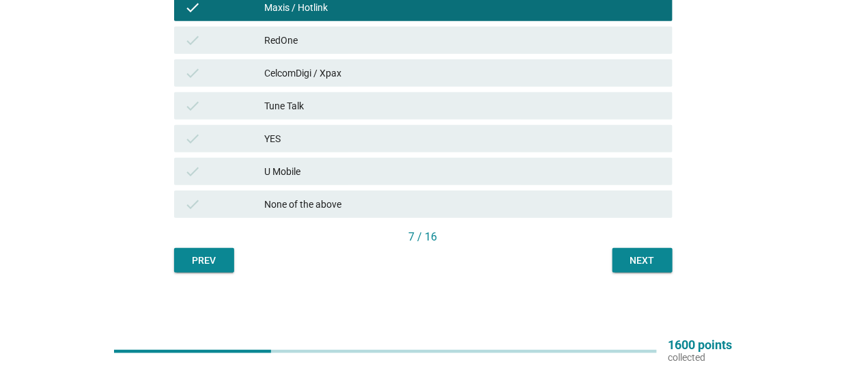
click at [649, 264] on div "Next" at bounding box center [642, 260] width 38 height 14
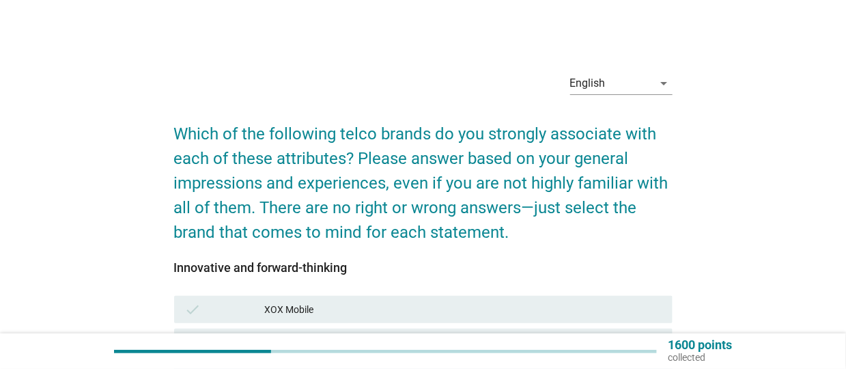
scroll to position [341, 0]
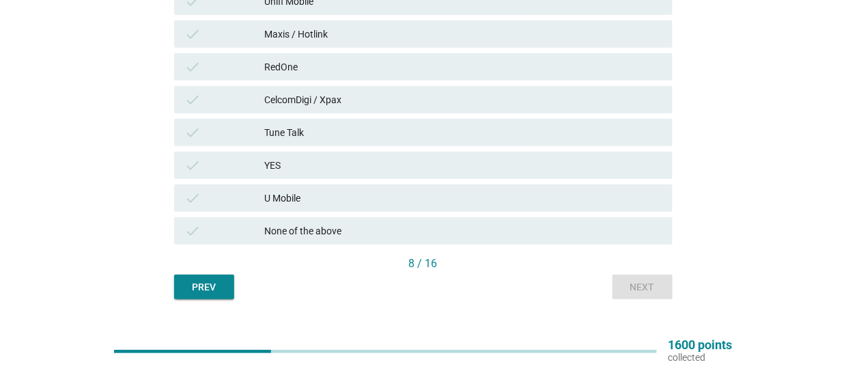
click at [310, 33] on div "Maxis / Hotlink" at bounding box center [462, 34] width 397 height 16
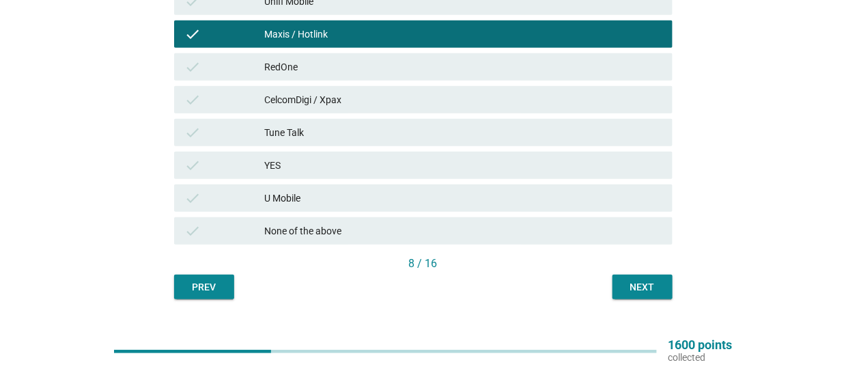
click at [286, 88] on div "check CelcomDigi / Xpax" at bounding box center [423, 99] width 498 height 27
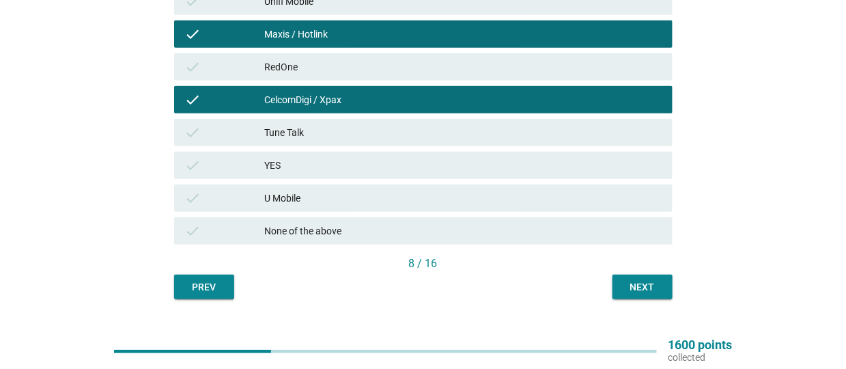
click at [655, 287] on div "Next" at bounding box center [642, 287] width 38 height 14
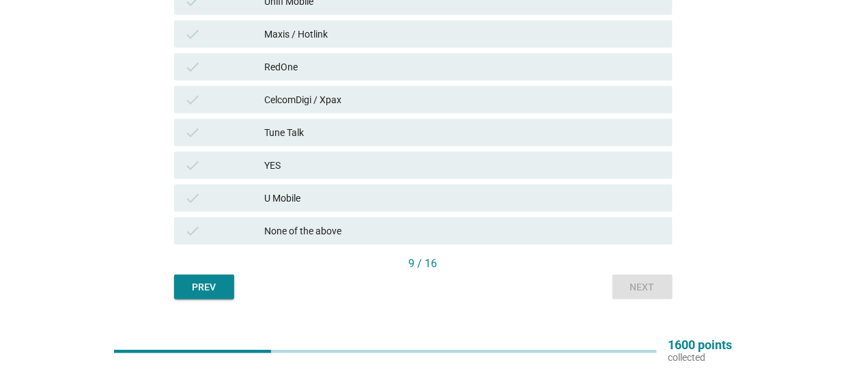
scroll to position [273, 0]
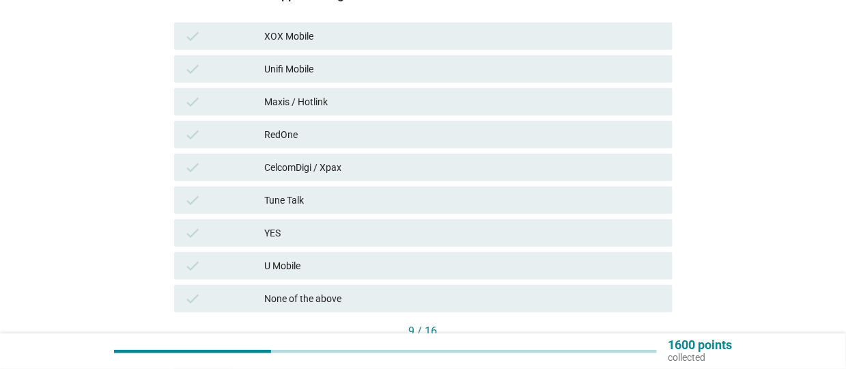
click at [307, 99] on div "Maxis / Hotlink" at bounding box center [462, 102] width 397 height 16
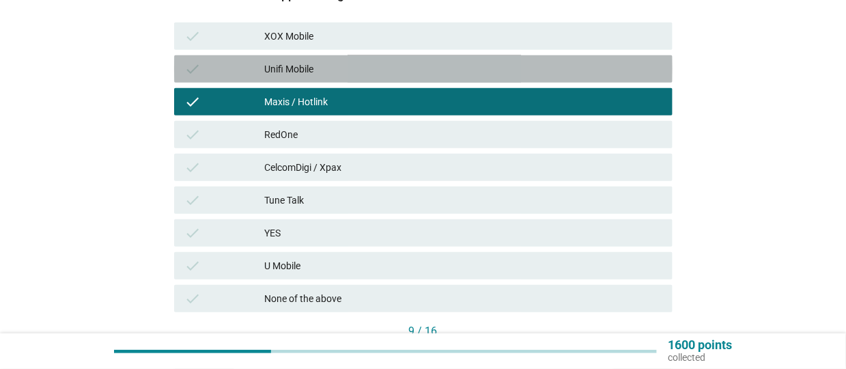
click at [322, 61] on div "Unifi Mobile" at bounding box center [462, 69] width 397 height 16
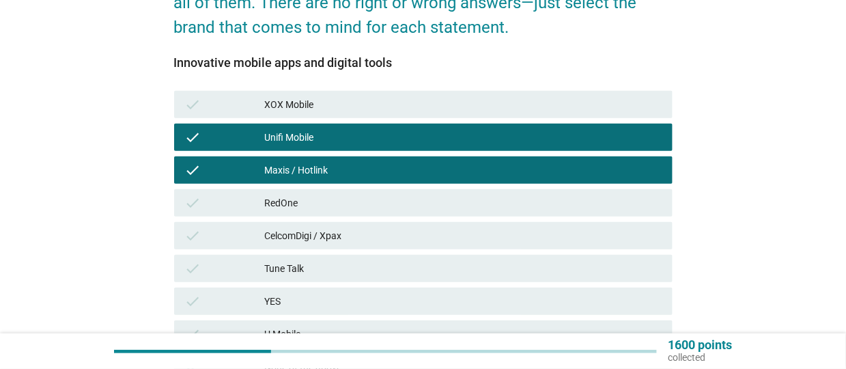
scroll to position [341, 0]
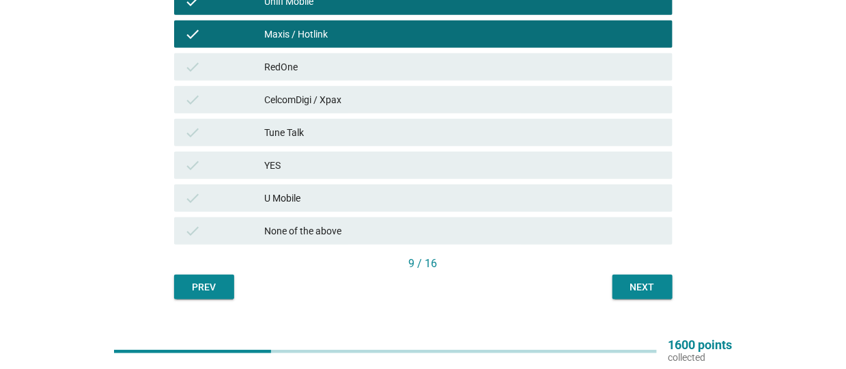
click at [632, 277] on button "Next" at bounding box center [642, 286] width 60 height 25
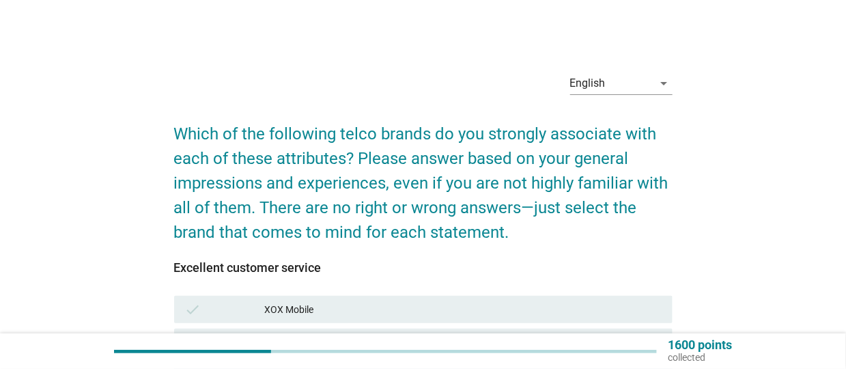
scroll to position [273, 0]
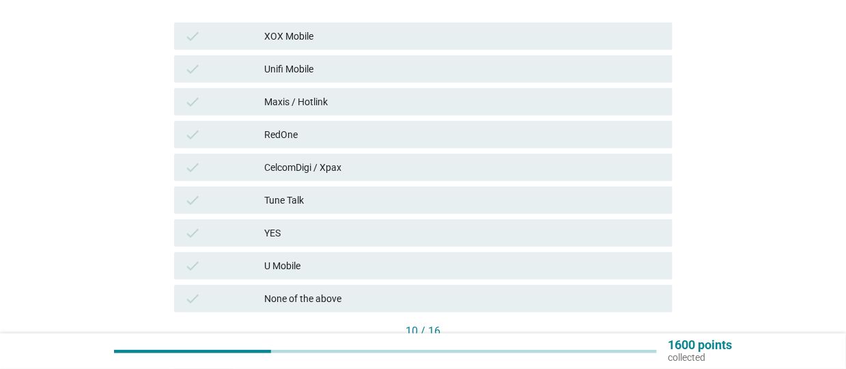
click at [307, 169] on div "CelcomDigi / Xpax" at bounding box center [462, 167] width 397 height 16
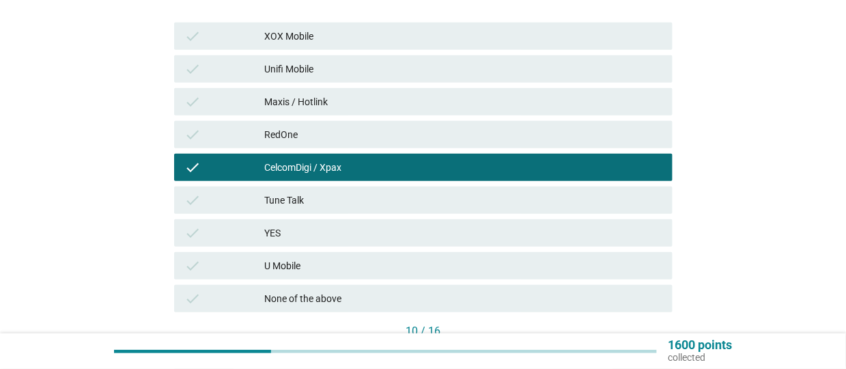
scroll to position [367, 0]
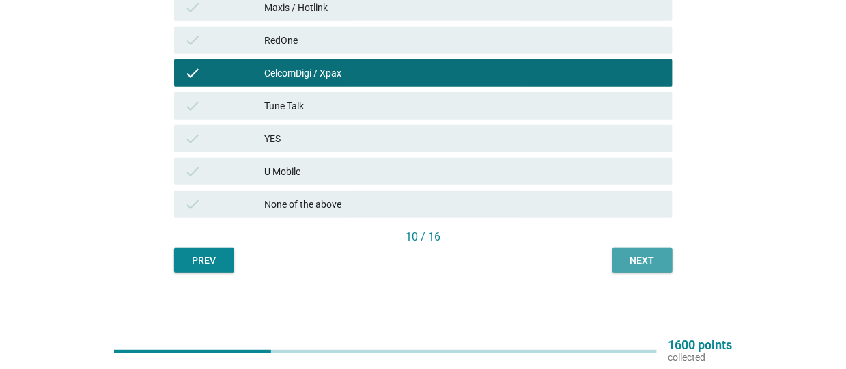
click at [630, 253] on div "Next" at bounding box center [642, 260] width 38 height 14
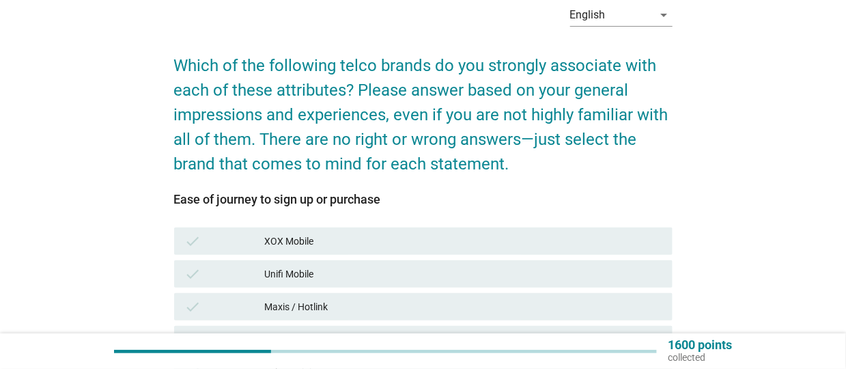
scroll to position [341, 0]
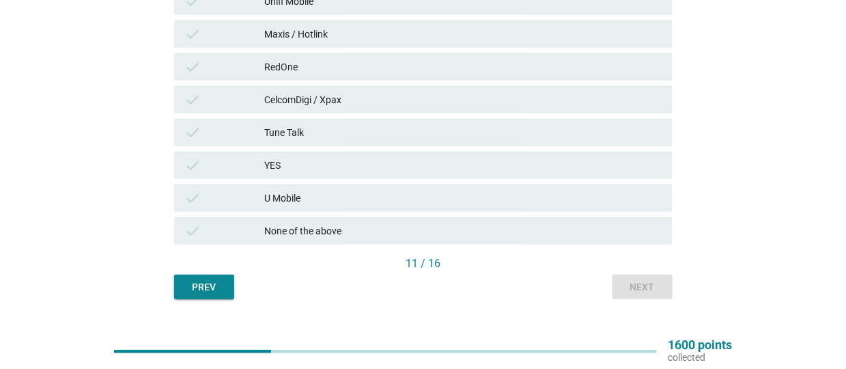
click at [292, 223] on div "None of the above" at bounding box center [462, 231] width 397 height 16
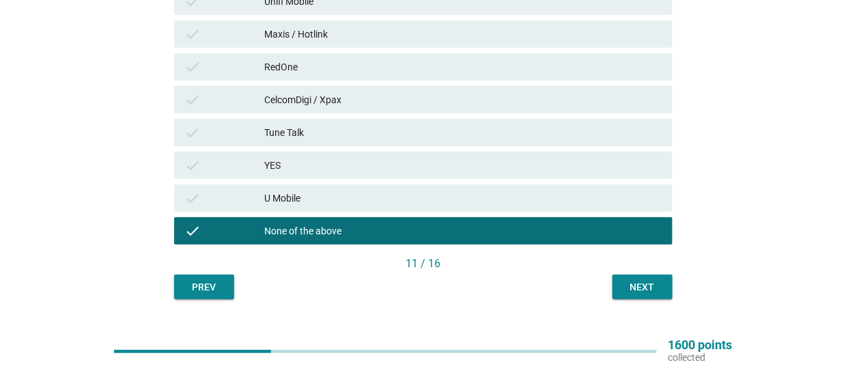
click at [617, 284] on button "Next" at bounding box center [642, 286] width 60 height 25
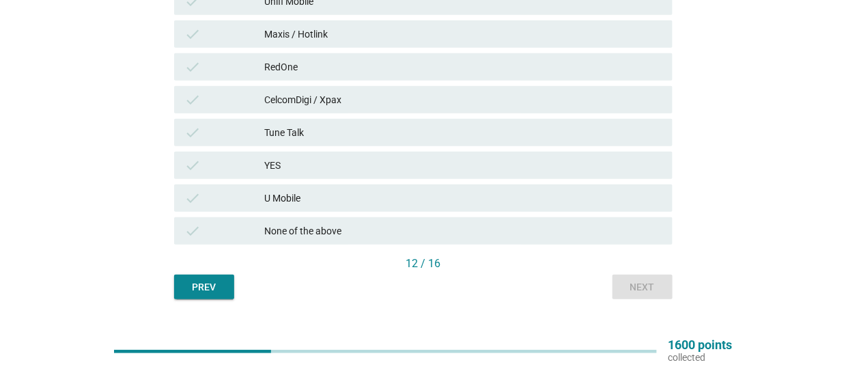
click at [409, 231] on div "None of the above" at bounding box center [462, 231] width 397 height 16
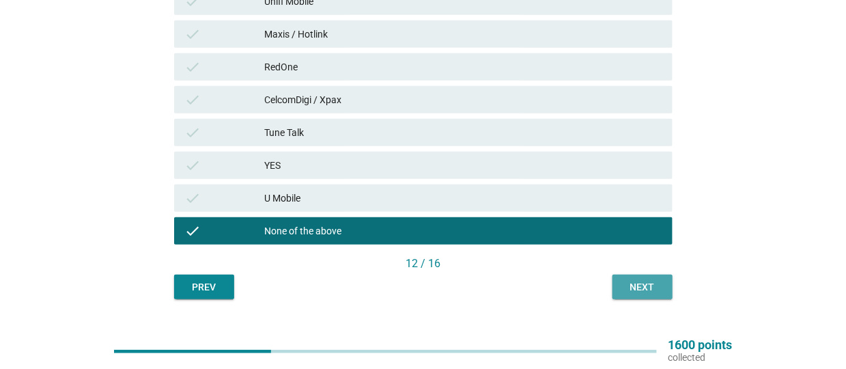
click at [637, 280] on div "Next" at bounding box center [642, 287] width 38 height 14
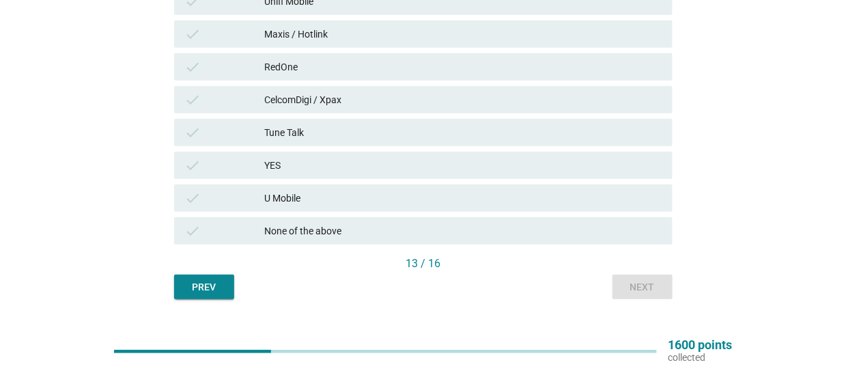
click at [266, 40] on div "Maxis / Hotlink" at bounding box center [462, 34] width 397 height 16
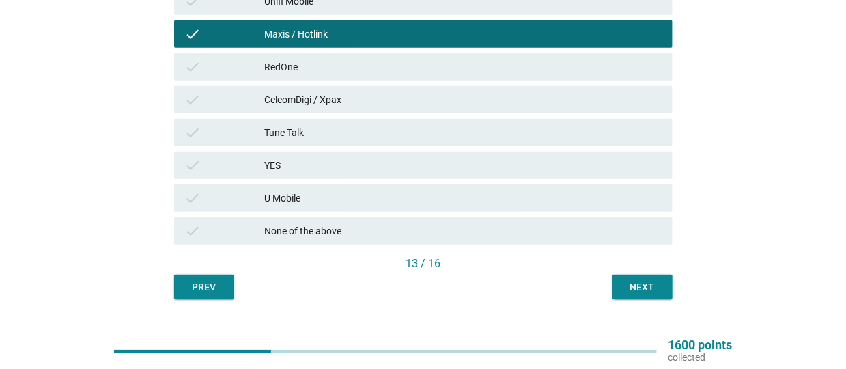
click at [343, 100] on div "CelcomDigi / Xpax" at bounding box center [462, 99] width 397 height 16
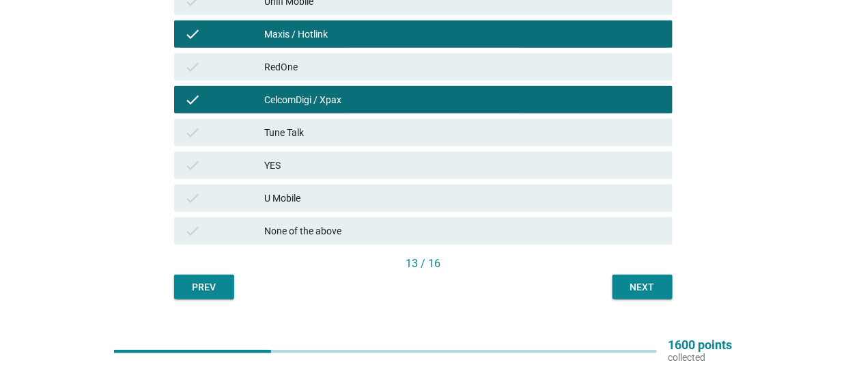
click at [659, 283] on div "Next" at bounding box center [642, 287] width 38 height 14
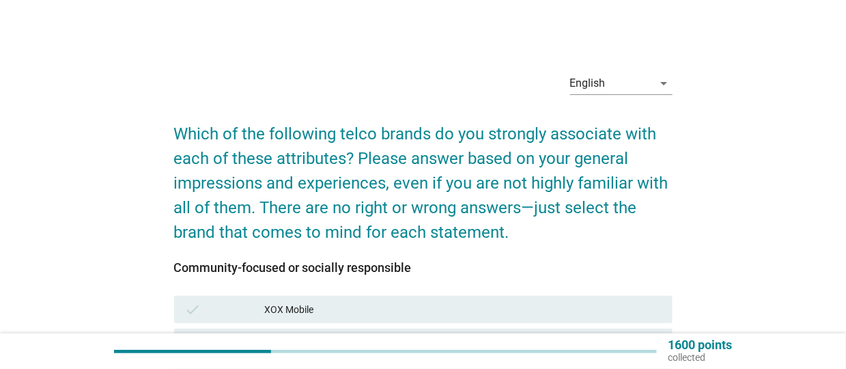
scroll to position [367, 0]
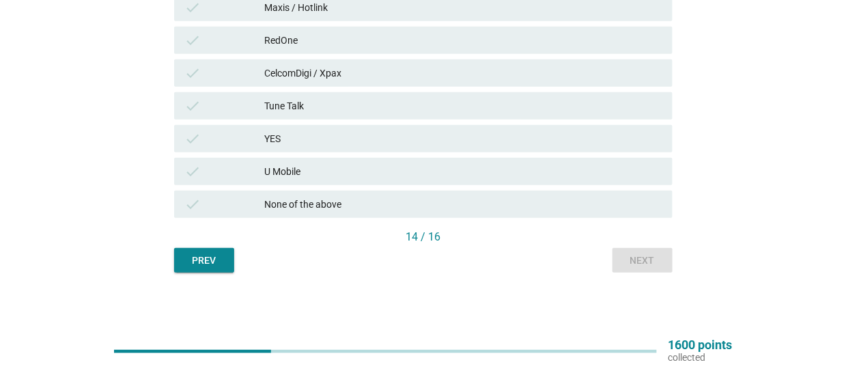
click at [309, 198] on div "None of the above" at bounding box center [462, 204] width 397 height 16
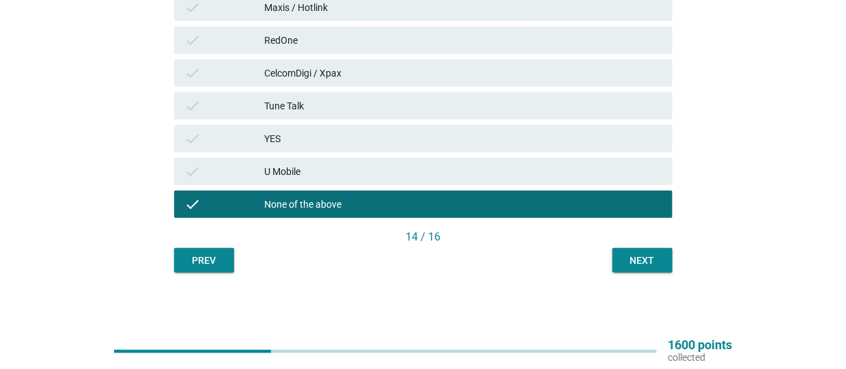
click at [632, 261] on div "Next" at bounding box center [642, 260] width 38 height 14
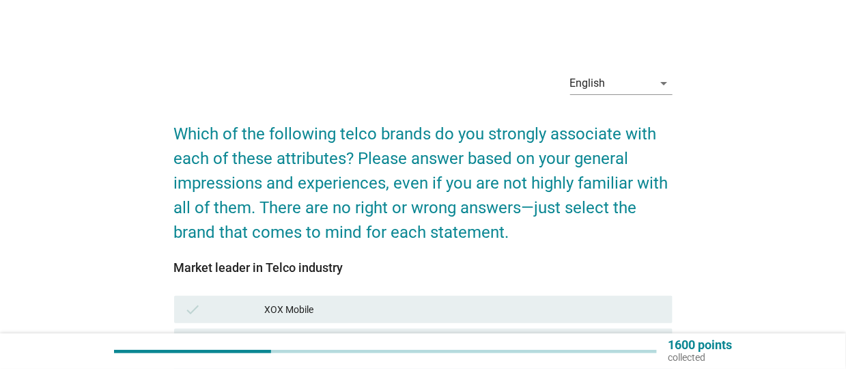
scroll to position [137, 0]
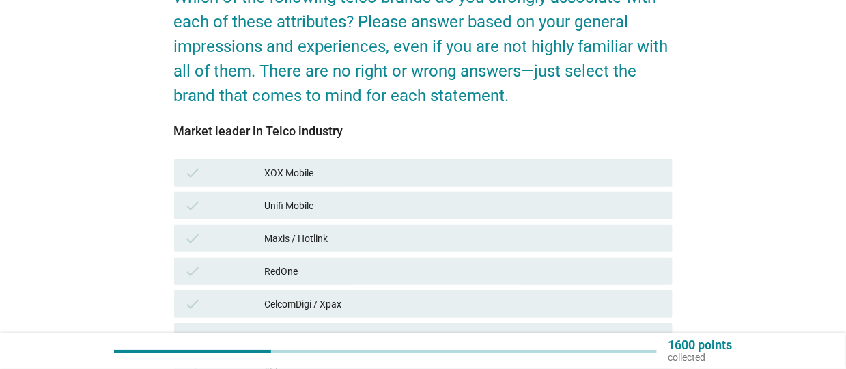
click at [408, 233] on div "Maxis / Hotlink" at bounding box center [462, 238] width 397 height 16
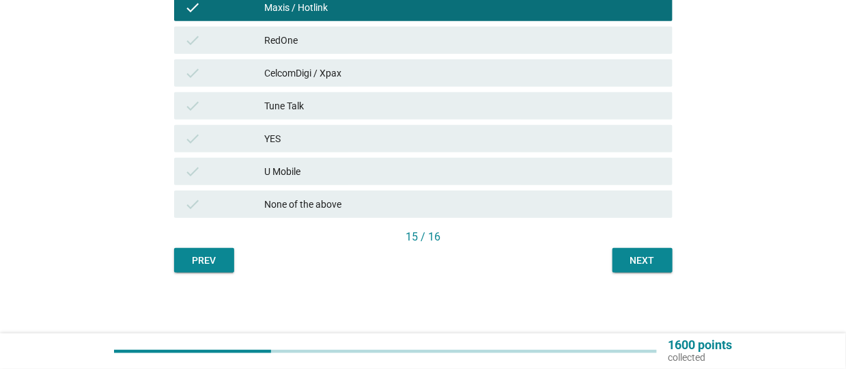
scroll to position [299, 0]
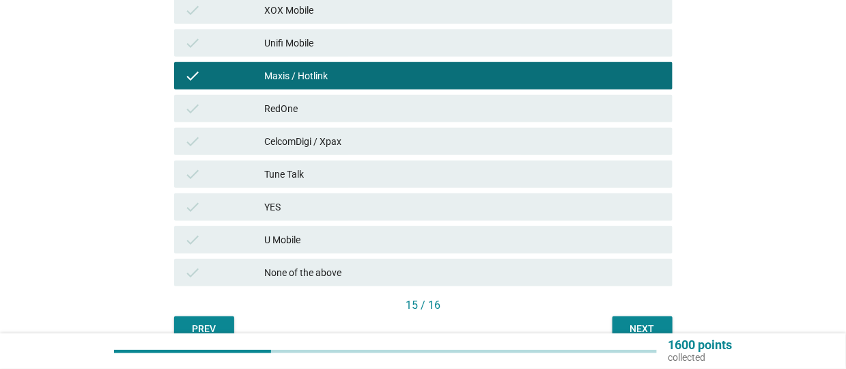
click at [646, 323] on div "Next" at bounding box center [642, 329] width 38 height 14
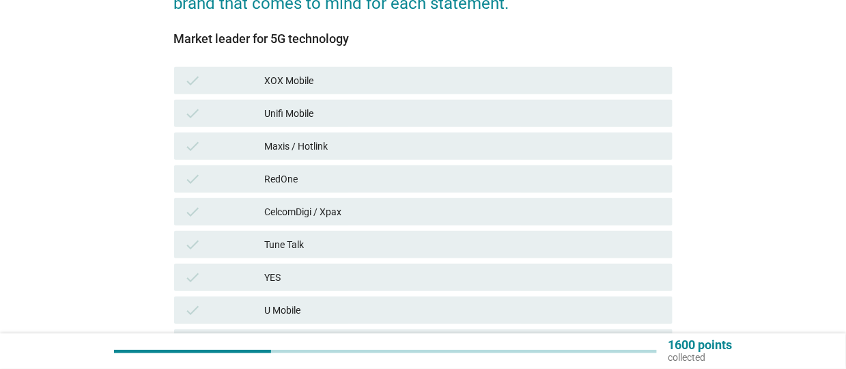
scroll to position [244, 0]
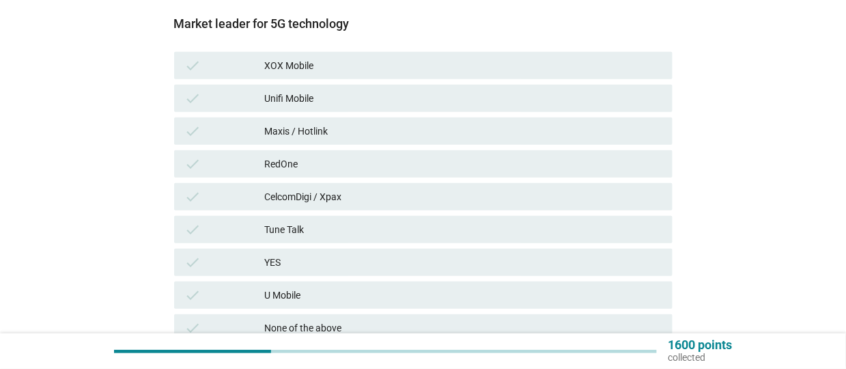
click at [334, 127] on div "Maxis / Hotlink" at bounding box center [462, 131] width 397 height 16
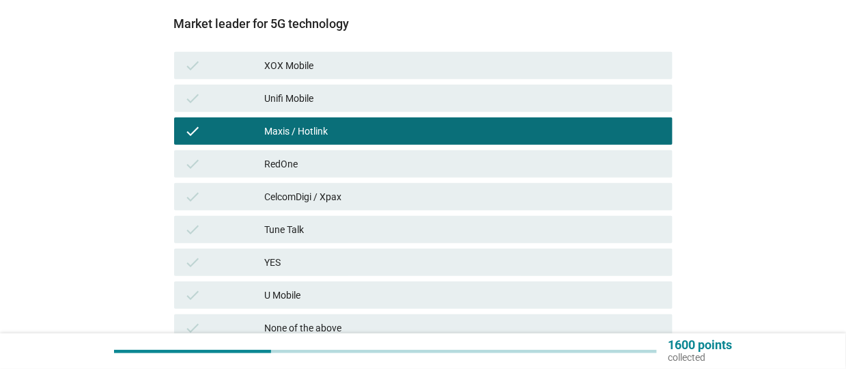
scroll to position [367, 0]
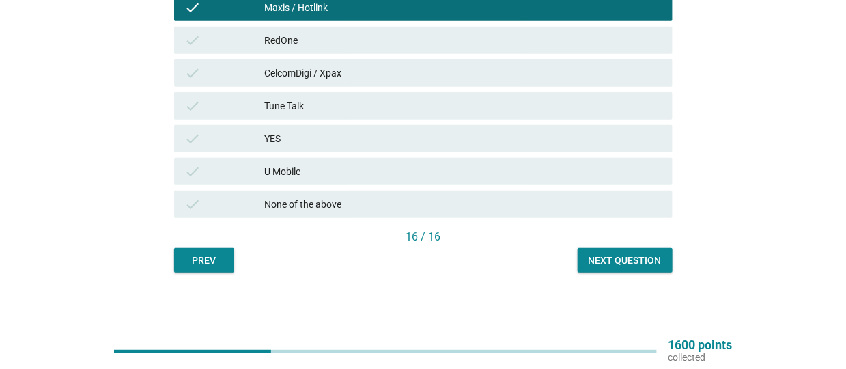
click at [636, 257] on div "Next question" at bounding box center [624, 260] width 73 height 14
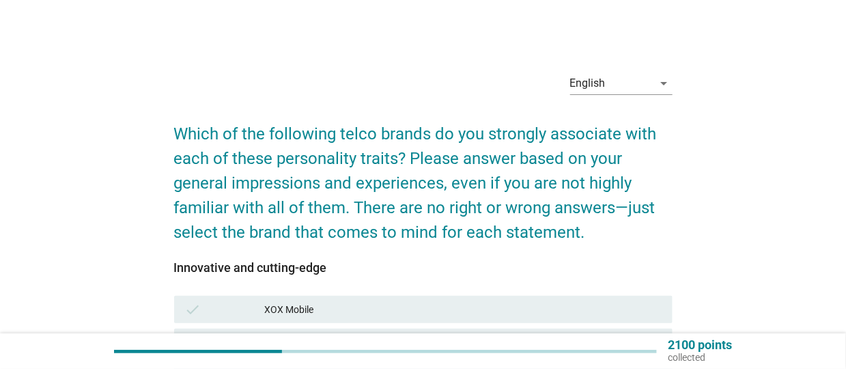
scroll to position [205, 0]
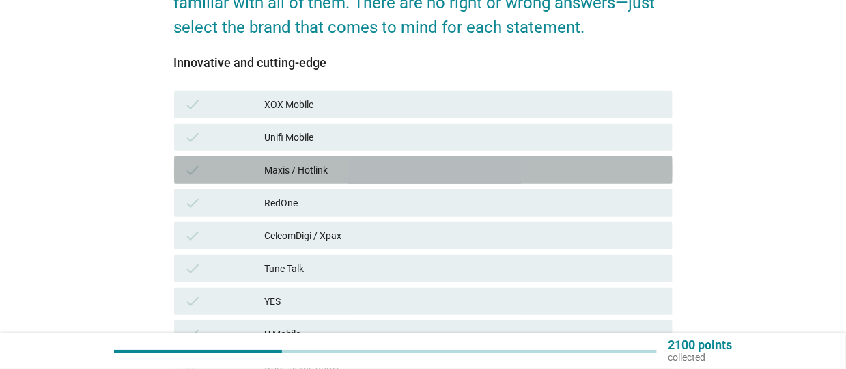
click at [404, 169] on div "Maxis / Hotlink" at bounding box center [462, 170] width 397 height 16
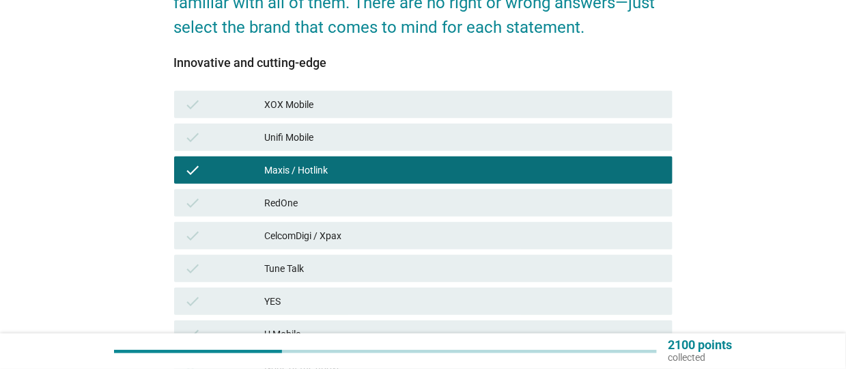
scroll to position [367, 0]
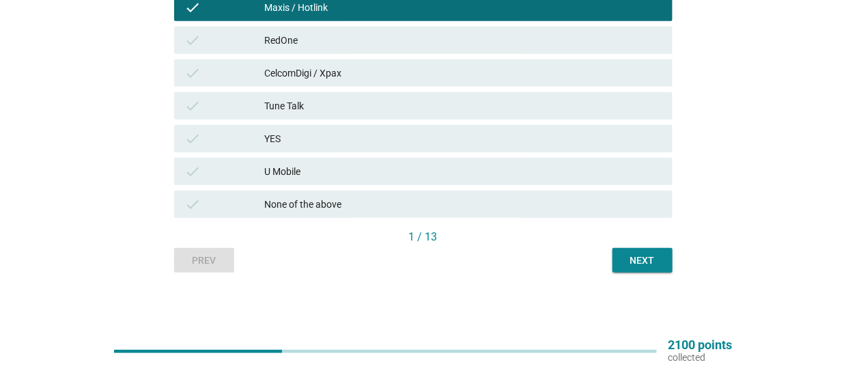
click at [637, 268] on button "Next" at bounding box center [642, 260] width 60 height 25
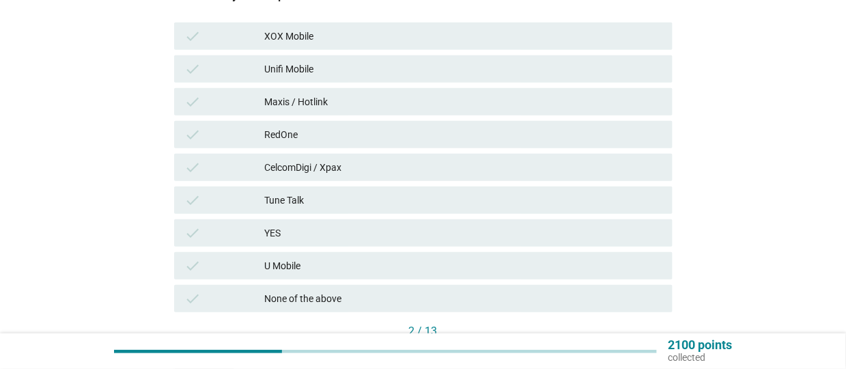
scroll to position [341, 0]
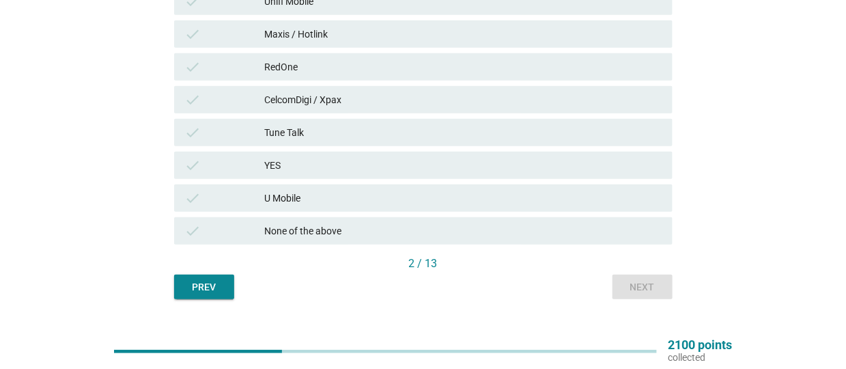
click at [340, 46] on div "check Maxis / Hotlink" at bounding box center [423, 33] width 498 height 27
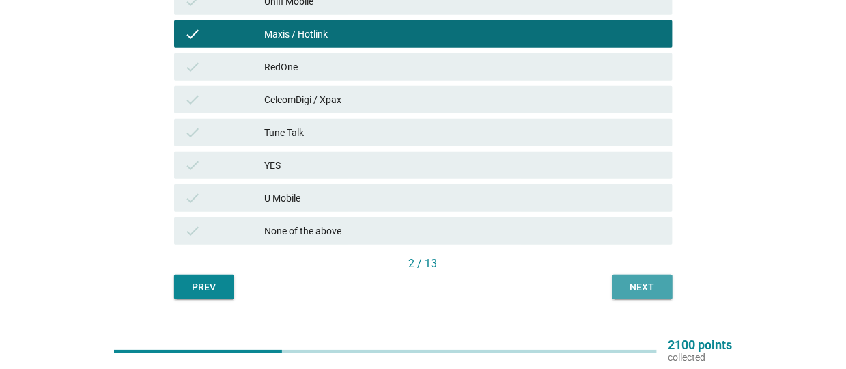
click at [650, 276] on button "Next" at bounding box center [642, 286] width 60 height 25
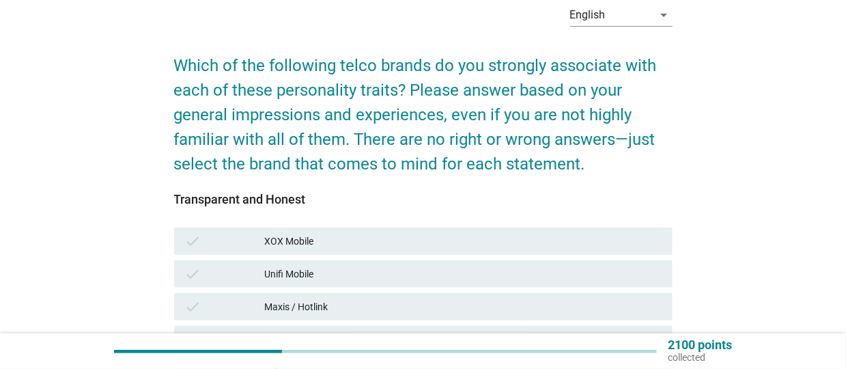
scroll to position [367, 0]
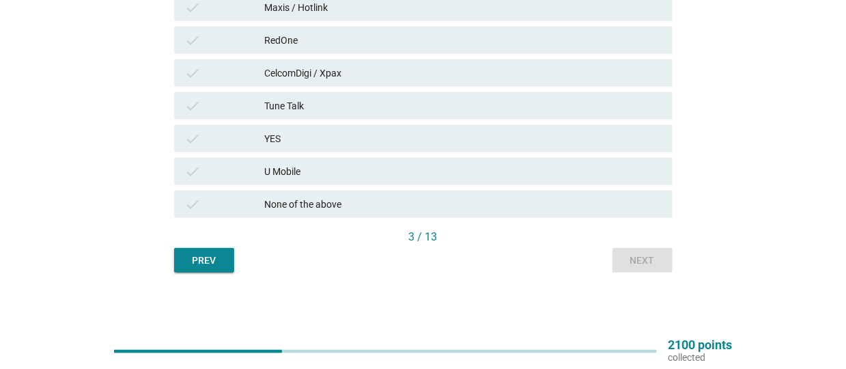
click at [413, 12] on div "Maxis / Hotlink" at bounding box center [462, 7] width 397 height 16
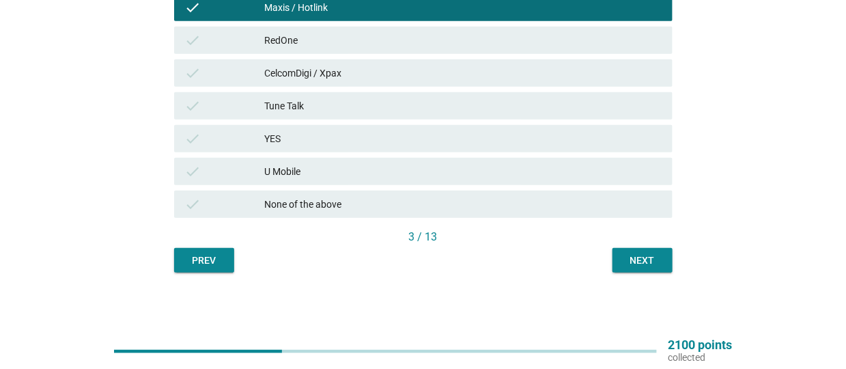
click at [649, 269] on button "Next" at bounding box center [642, 260] width 60 height 25
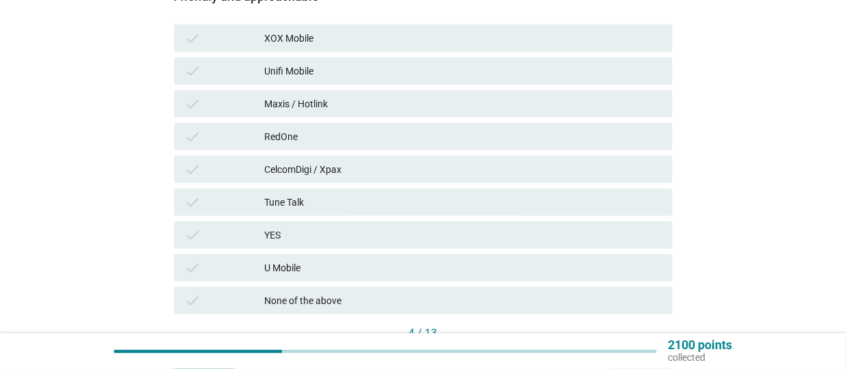
scroll to position [277, 0]
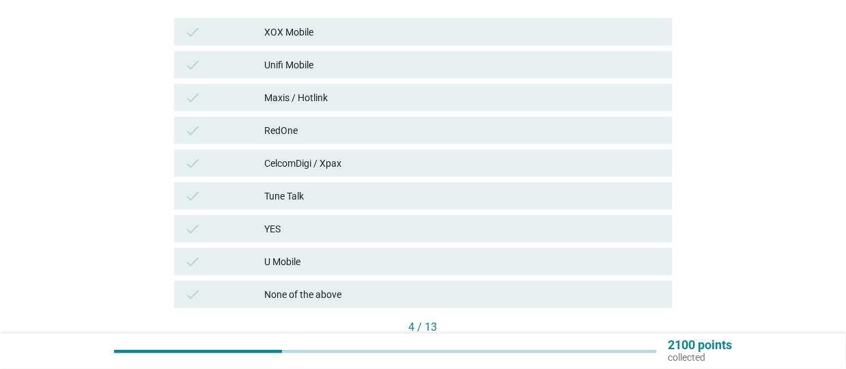
click at [367, 160] on div "CelcomDigi / Xpax" at bounding box center [462, 163] width 397 height 16
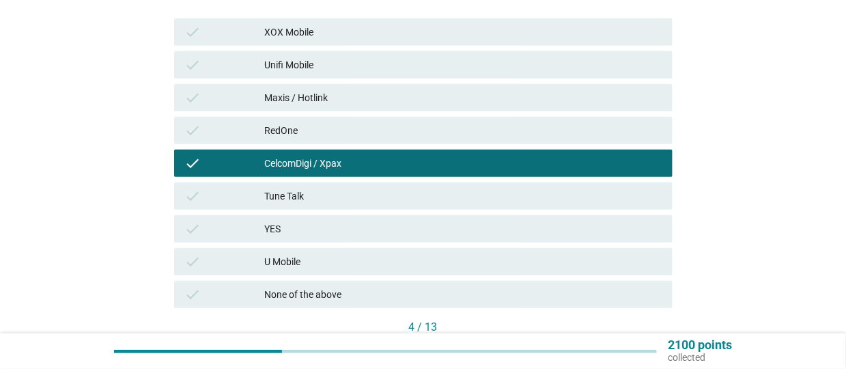
scroll to position [345, 0]
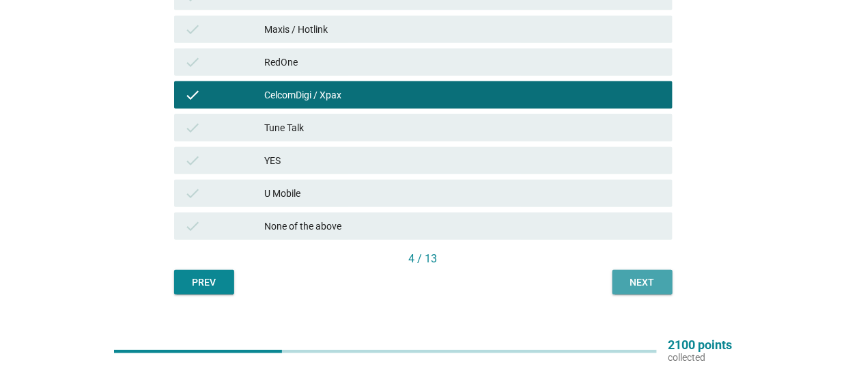
click at [640, 270] on button "Next" at bounding box center [642, 282] width 60 height 25
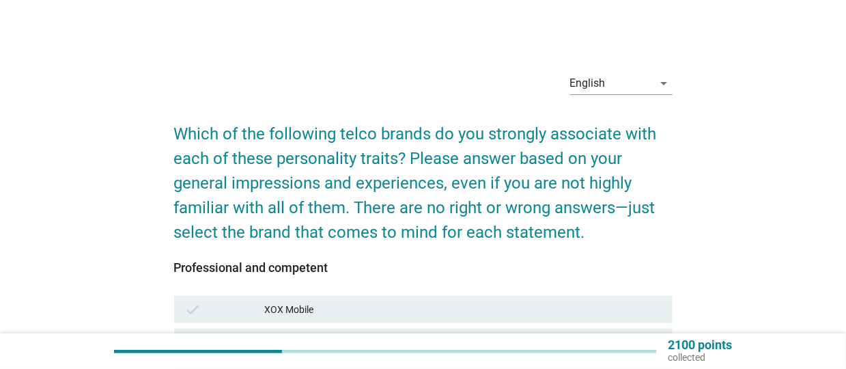
scroll to position [205, 0]
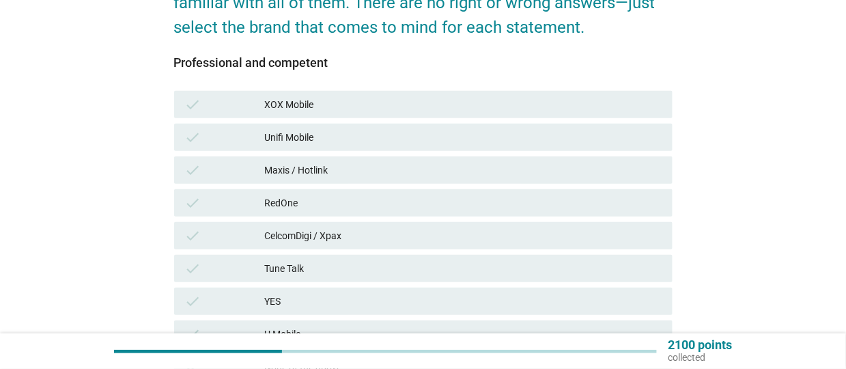
drag, startPoint x: 270, startPoint y: 162, endPoint x: 294, endPoint y: 165, distance: 23.4
click at [270, 162] on div "Maxis / Hotlink" at bounding box center [462, 170] width 397 height 16
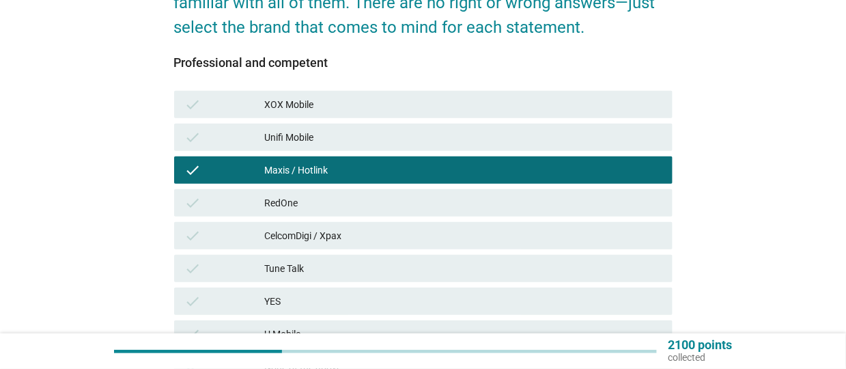
scroll to position [367, 0]
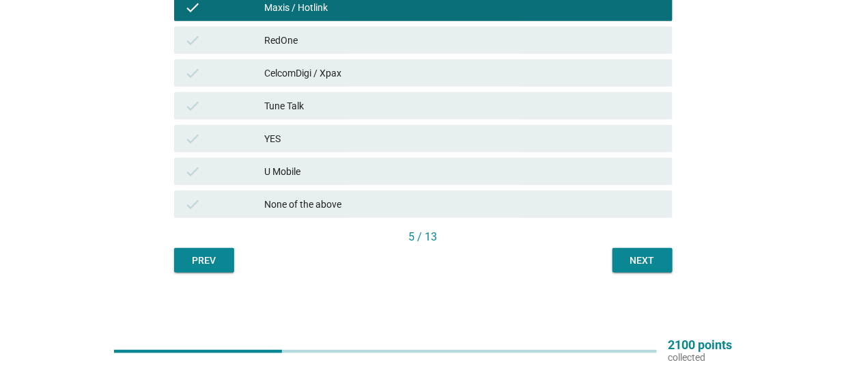
click at [647, 257] on div "Next" at bounding box center [642, 260] width 38 height 14
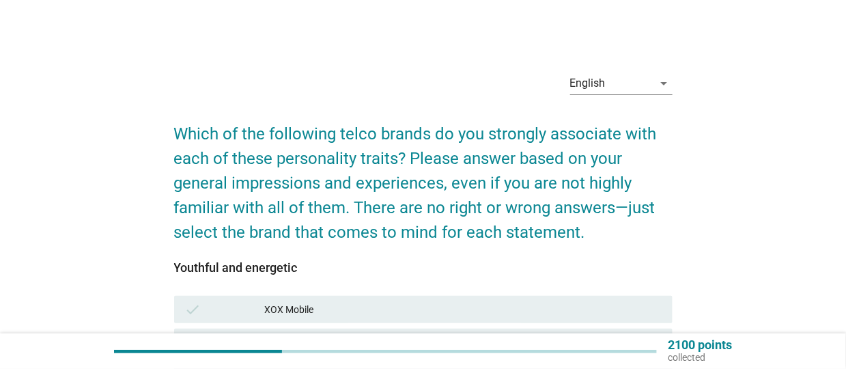
scroll to position [273, 0]
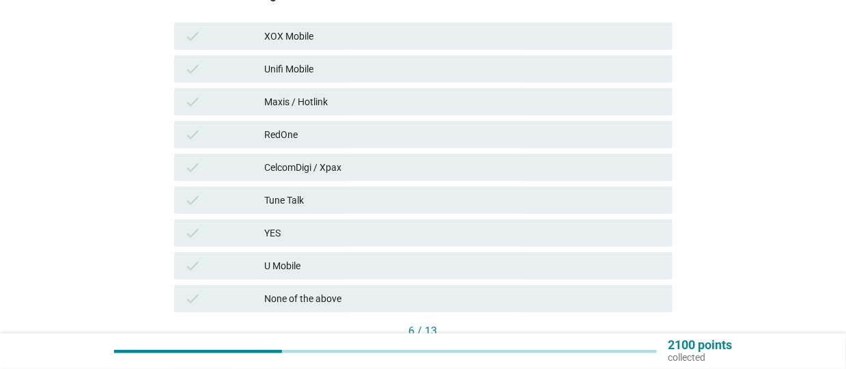
click at [324, 106] on div "Maxis / Hotlink" at bounding box center [462, 102] width 397 height 16
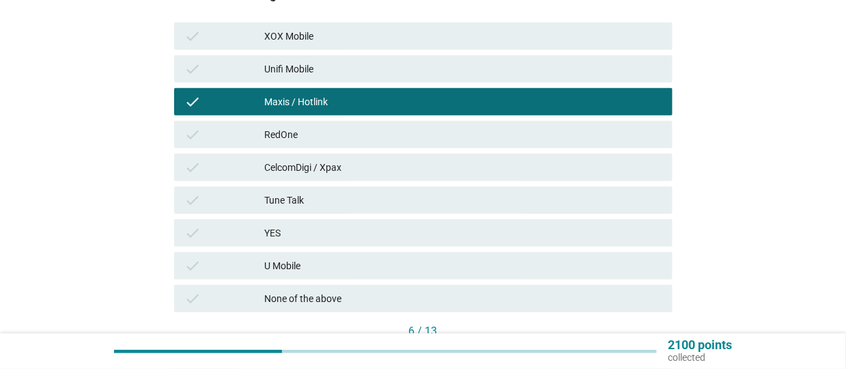
scroll to position [341, 0]
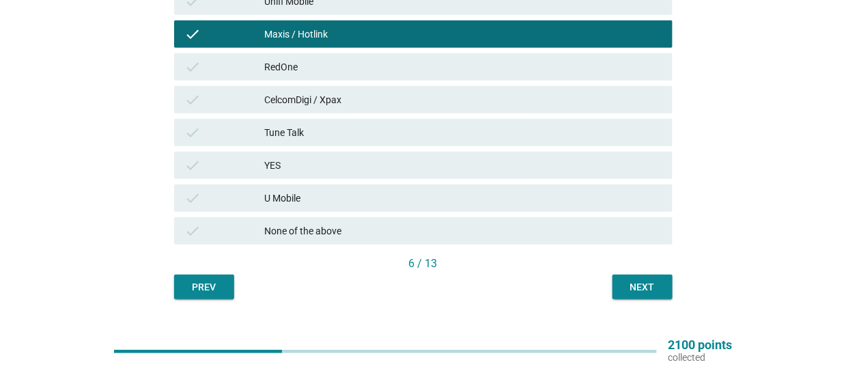
click at [660, 290] on div "Next" at bounding box center [642, 287] width 38 height 14
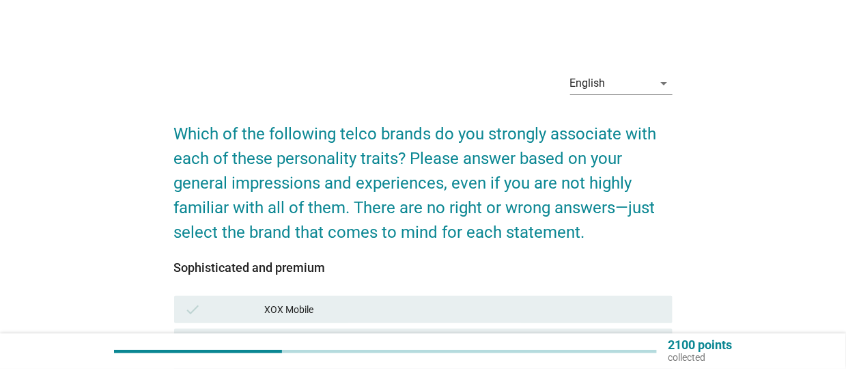
scroll to position [205, 0]
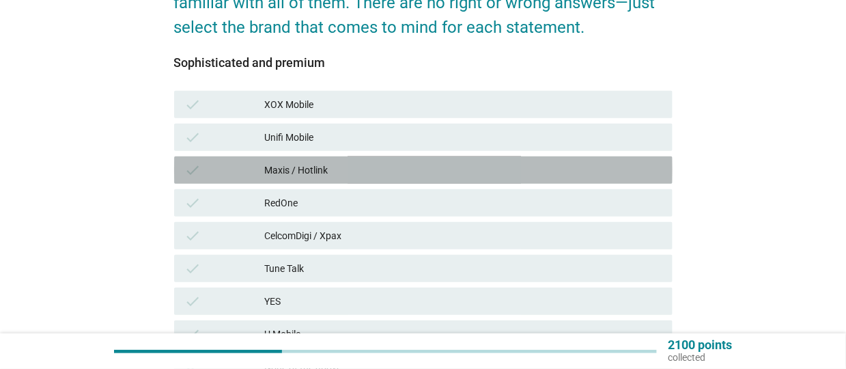
click at [315, 169] on div "Maxis / Hotlink" at bounding box center [462, 170] width 397 height 16
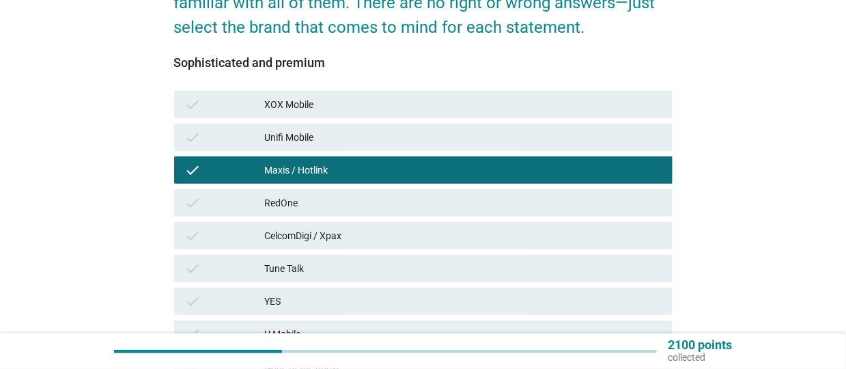
scroll to position [367, 0]
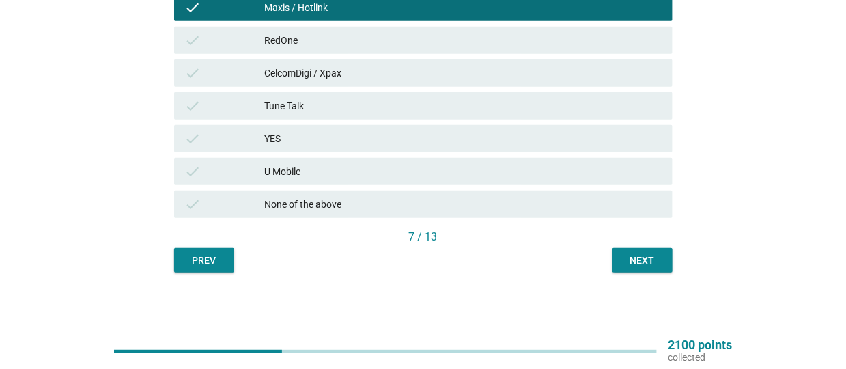
click at [632, 265] on div "Next" at bounding box center [642, 260] width 38 height 14
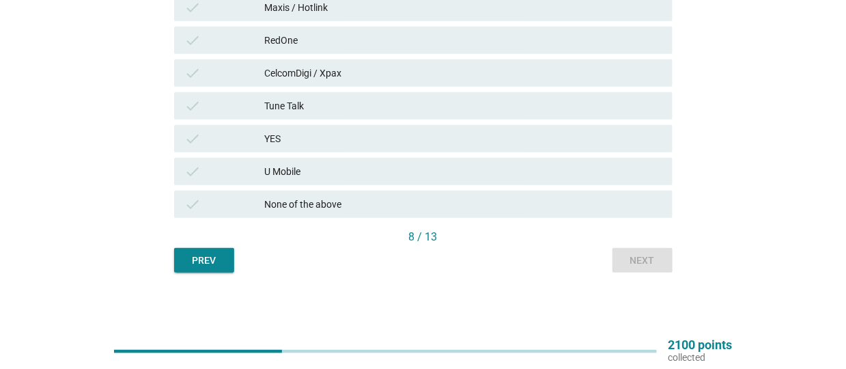
click at [321, 71] on div "CelcomDigi / Xpax" at bounding box center [462, 73] width 397 height 16
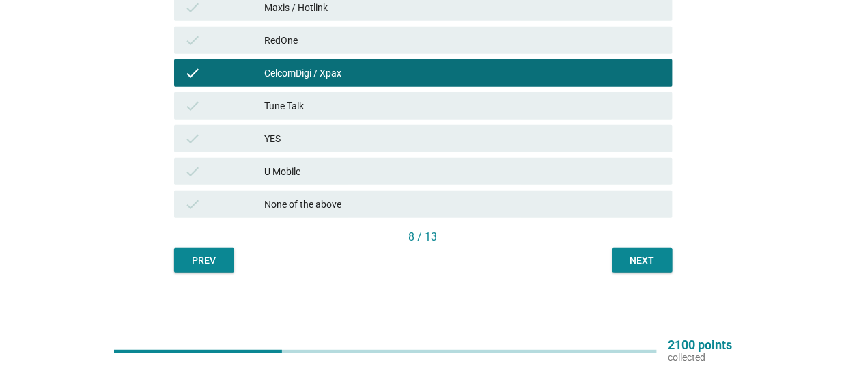
click at [631, 259] on div "Next" at bounding box center [642, 260] width 38 height 14
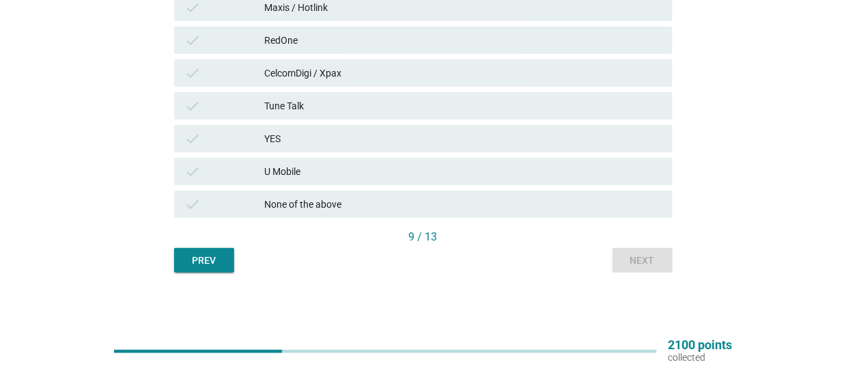
click at [311, 10] on div "Maxis / Hotlink" at bounding box center [462, 7] width 397 height 16
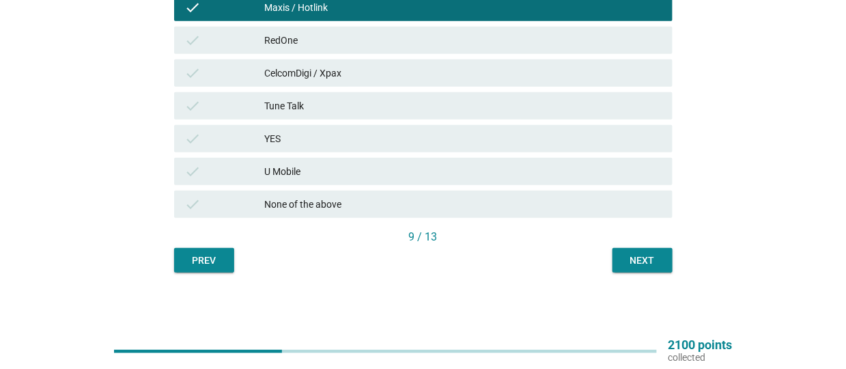
click at [659, 257] on div "Next" at bounding box center [642, 260] width 38 height 14
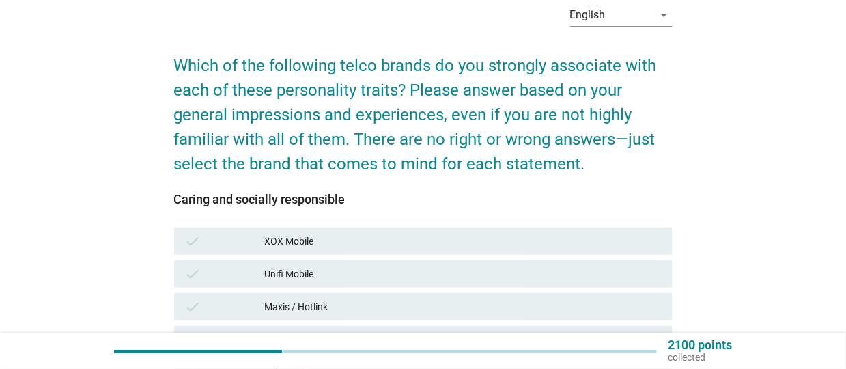
scroll to position [205, 0]
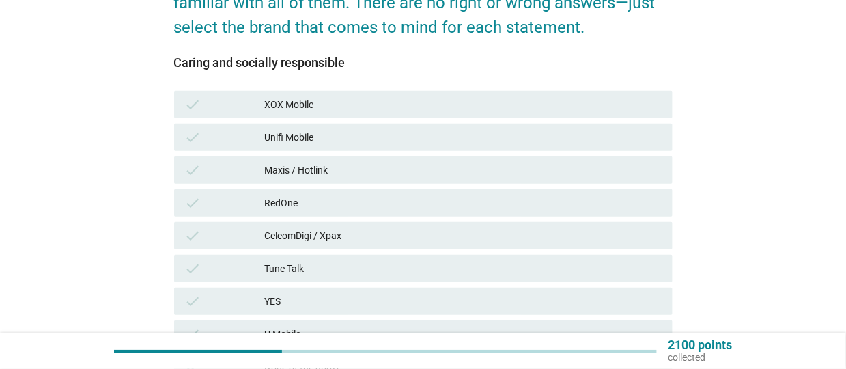
click at [340, 158] on div "check Maxis / Hotlink" at bounding box center [423, 169] width 498 height 27
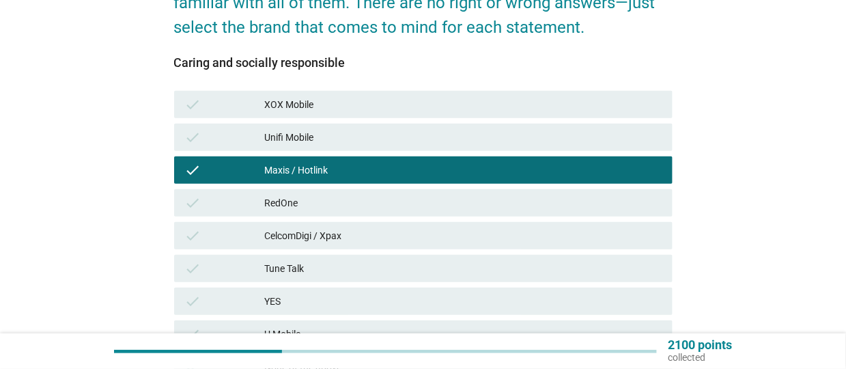
scroll to position [367, 0]
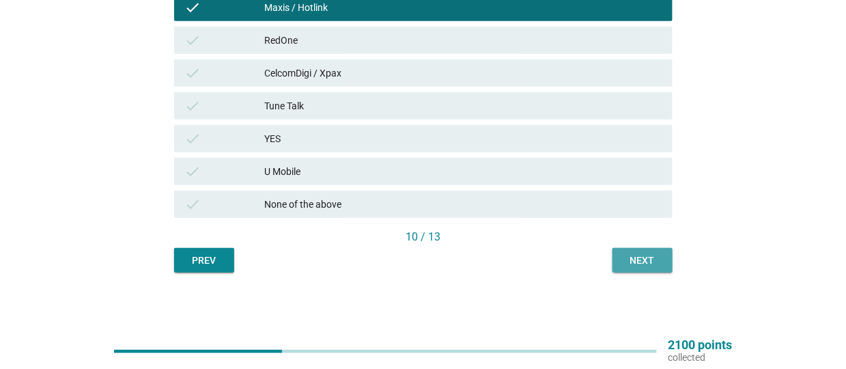
click at [635, 267] on button "Next" at bounding box center [642, 260] width 60 height 25
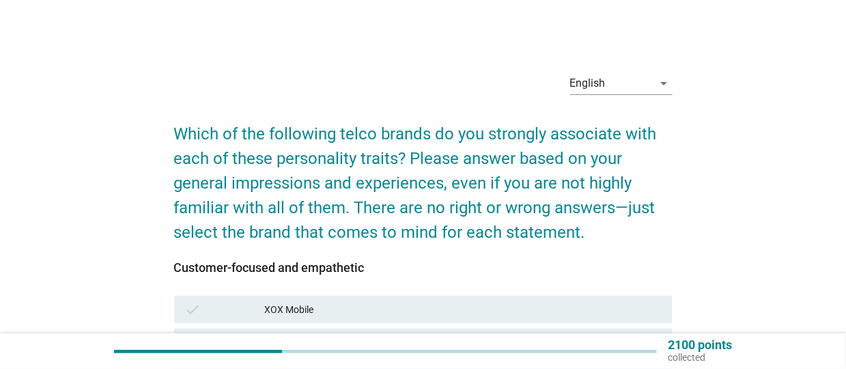
scroll to position [233, 0]
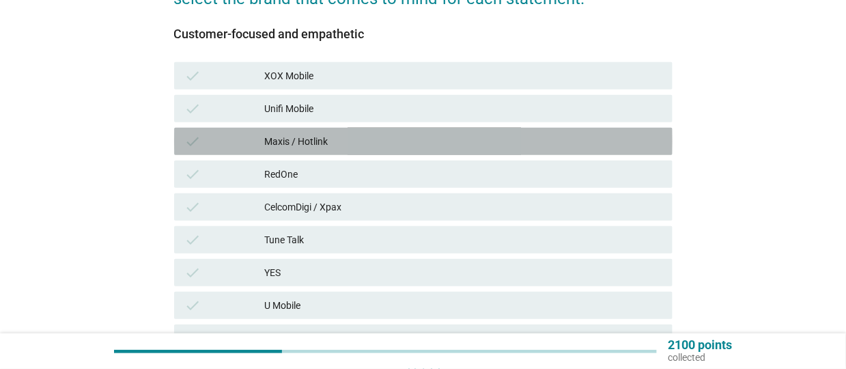
click at [337, 137] on div "Maxis / Hotlink" at bounding box center [462, 141] width 397 height 16
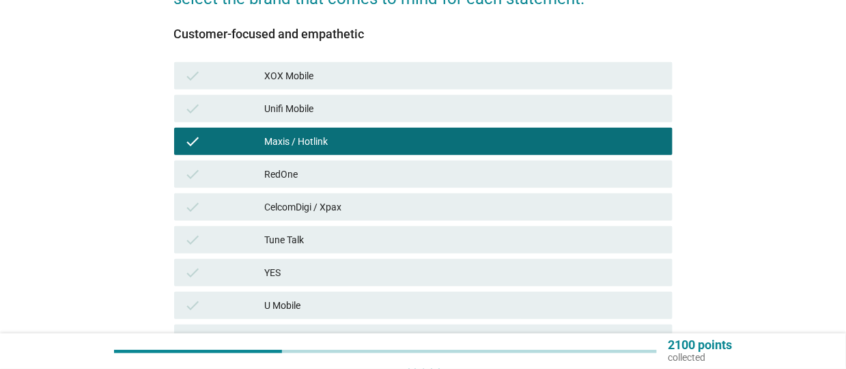
scroll to position [367, 0]
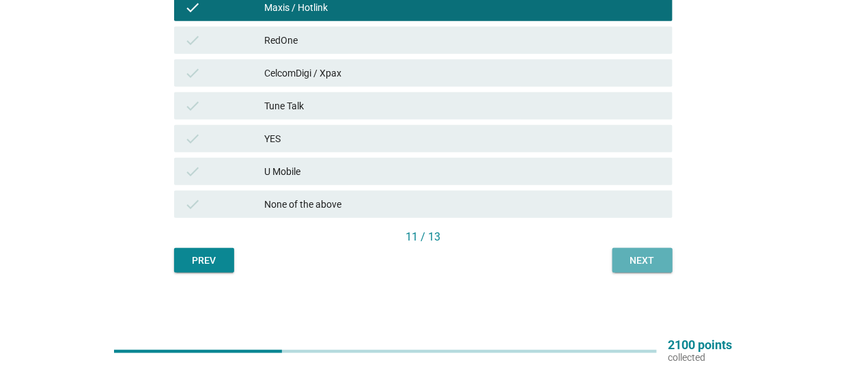
click at [647, 260] on div "Next" at bounding box center [642, 260] width 38 height 14
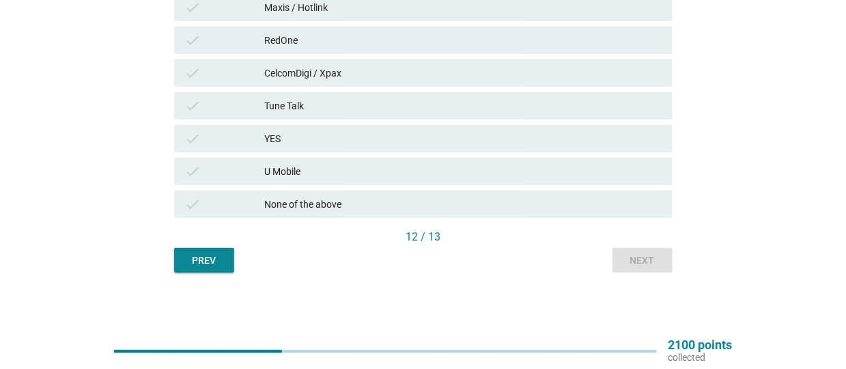
click at [302, 7] on div "Maxis / Hotlink" at bounding box center [462, 7] width 397 height 16
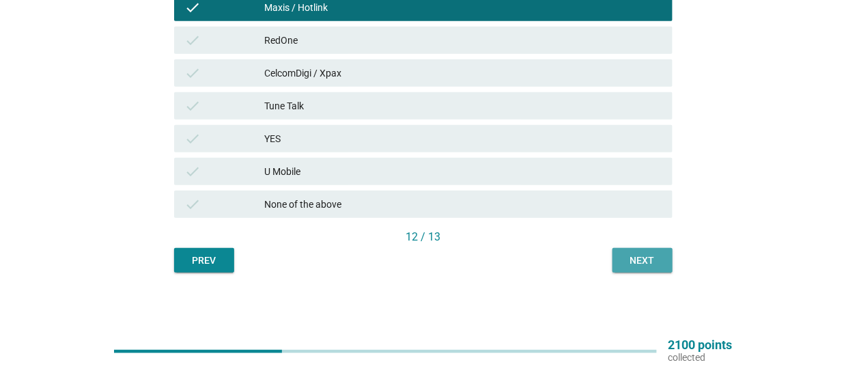
click at [640, 262] on div "Next" at bounding box center [642, 260] width 38 height 14
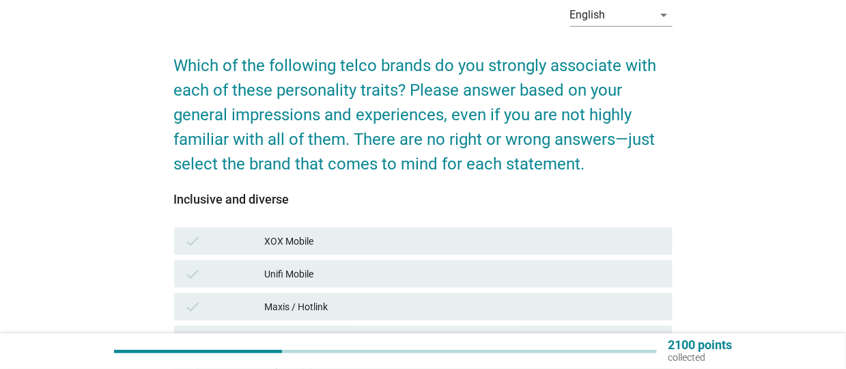
scroll to position [341, 0]
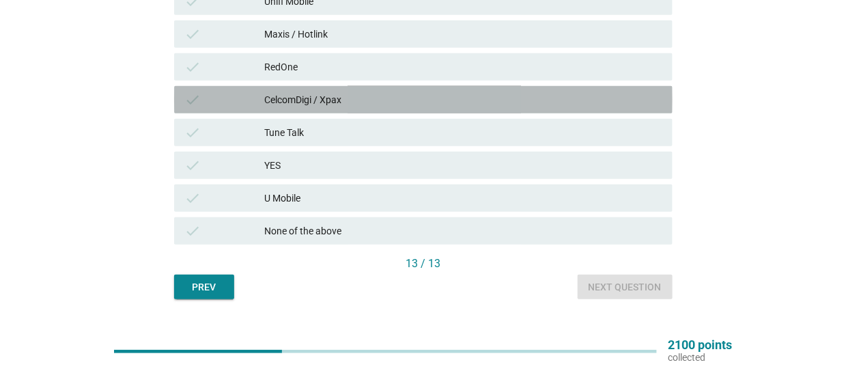
click at [283, 91] on div "CelcomDigi / Xpax" at bounding box center [462, 99] width 397 height 16
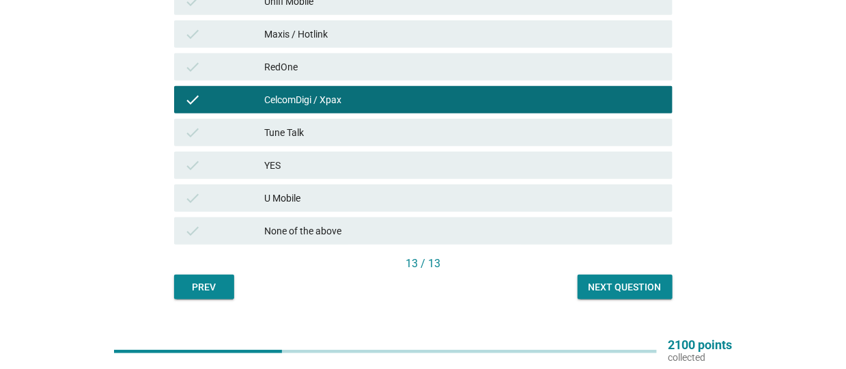
click at [632, 280] on div "Next question" at bounding box center [624, 287] width 73 height 14
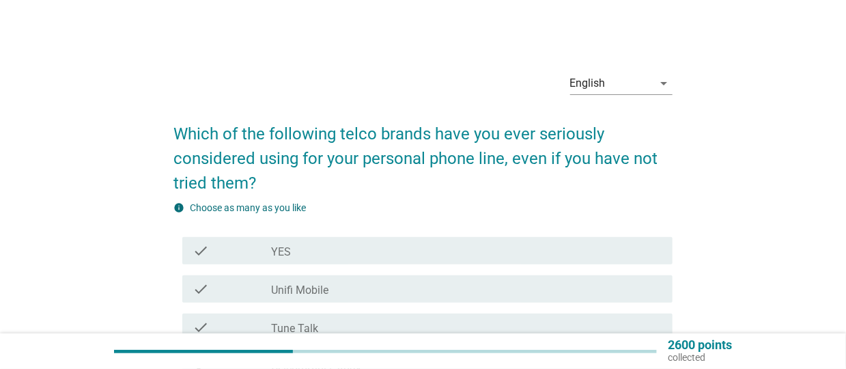
scroll to position [68, 0]
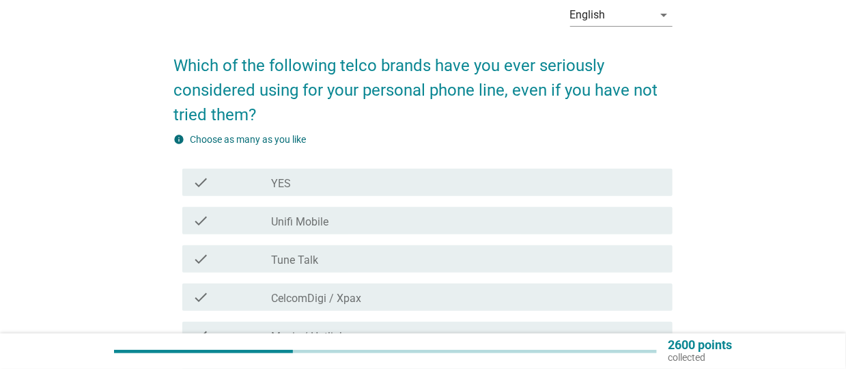
click at [361, 300] on div "check_box_outline_blank CelcomDigi / Xpax" at bounding box center [466, 297] width 391 height 16
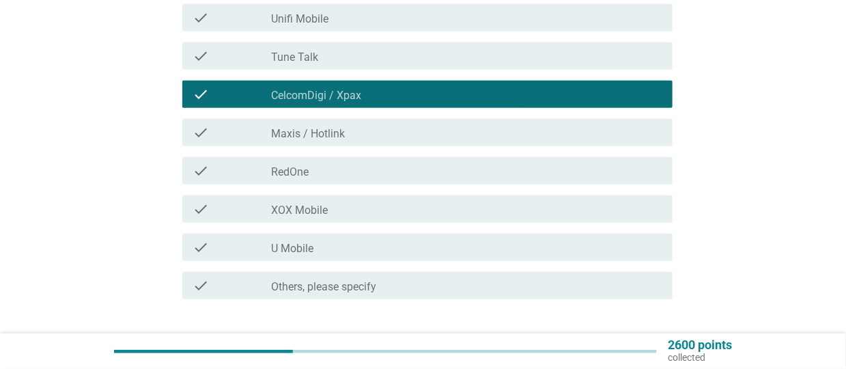
scroll to position [322, 0]
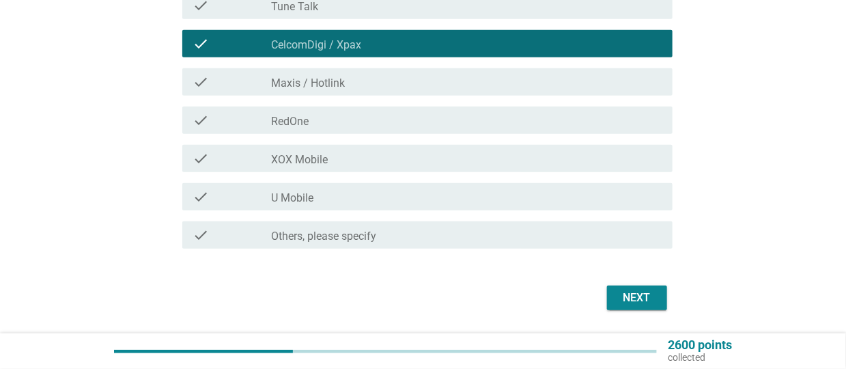
click at [640, 302] on div "Next" at bounding box center [637, 297] width 38 height 16
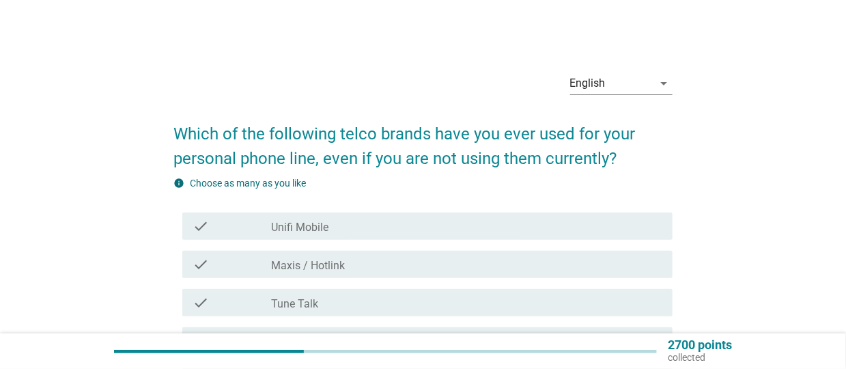
scroll to position [273, 0]
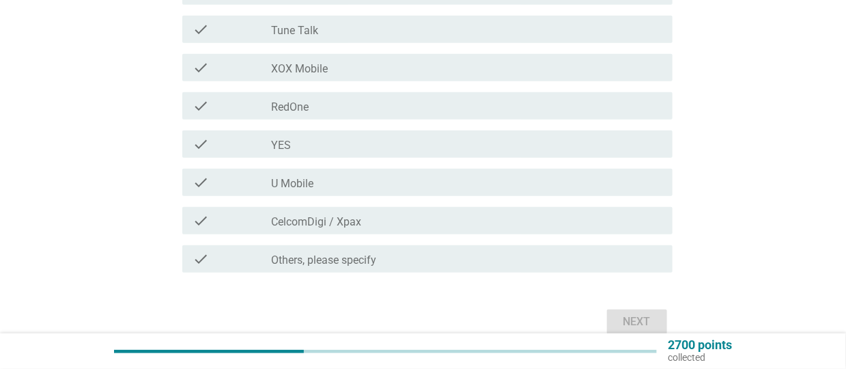
click at [296, 220] on label "CelcomDigi / Xpax" at bounding box center [316, 222] width 90 height 14
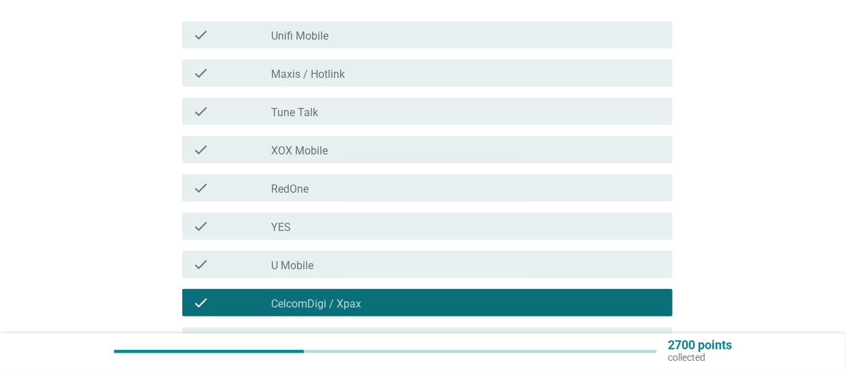
scroll to position [190, 0]
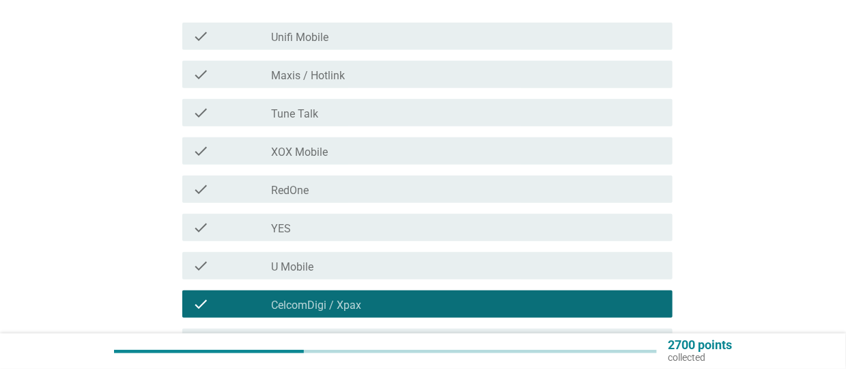
click at [371, 66] on div "check_box Maxis / Hotlink" at bounding box center [466, 74] width 391 height 16
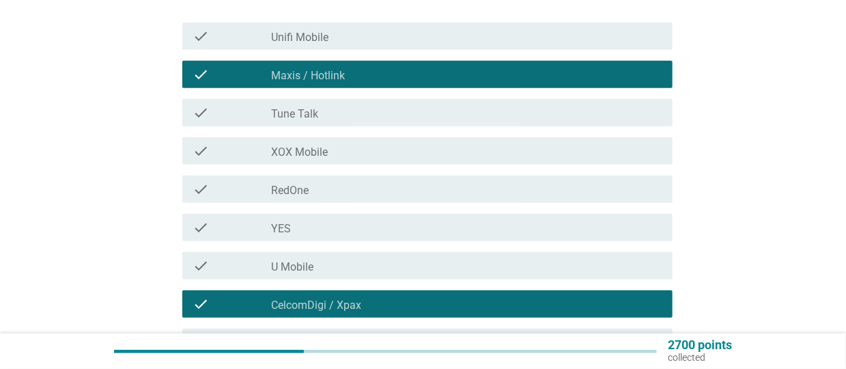
scroll to position [339, 0]
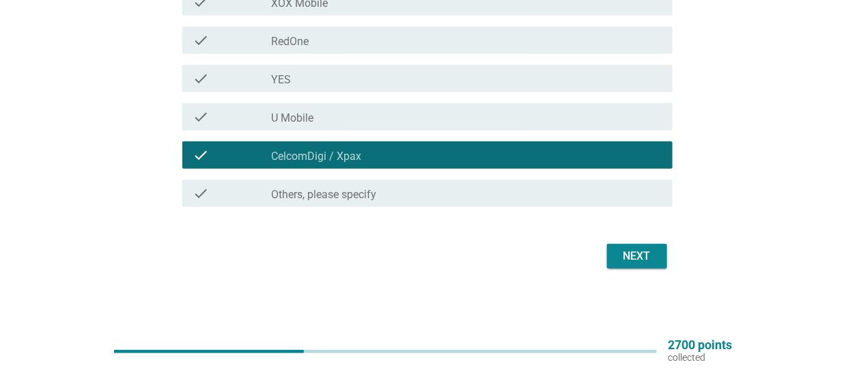
click at [634, 258] on div "Next" at bounding box center [637, 256] width 38 height 16
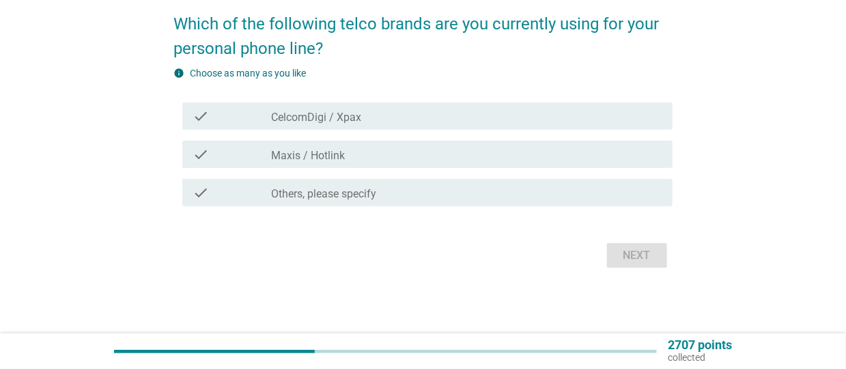
scroll to position [0, 0]
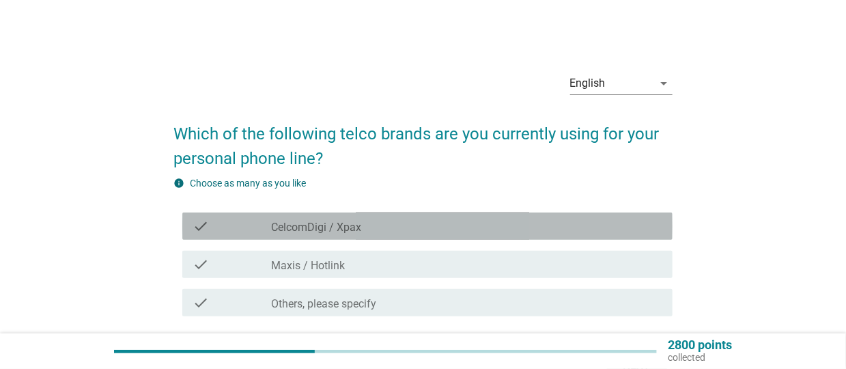
click at [404, 223] on div "check_box CelcomDigi / Xpax" at bounding box center [466, 226] width 391 height 16
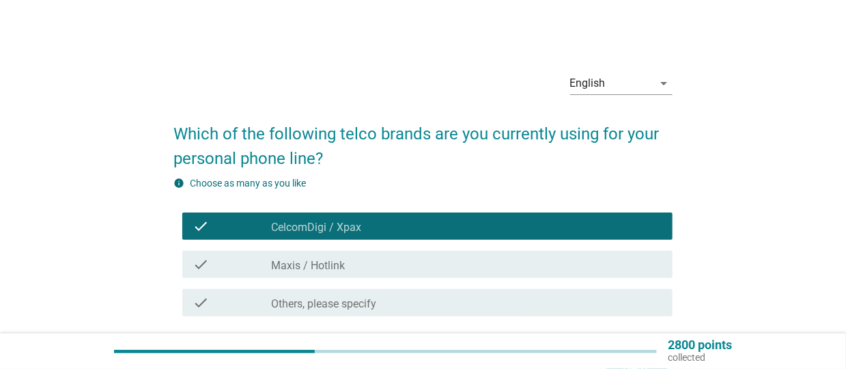
scroll to position [109, 0]
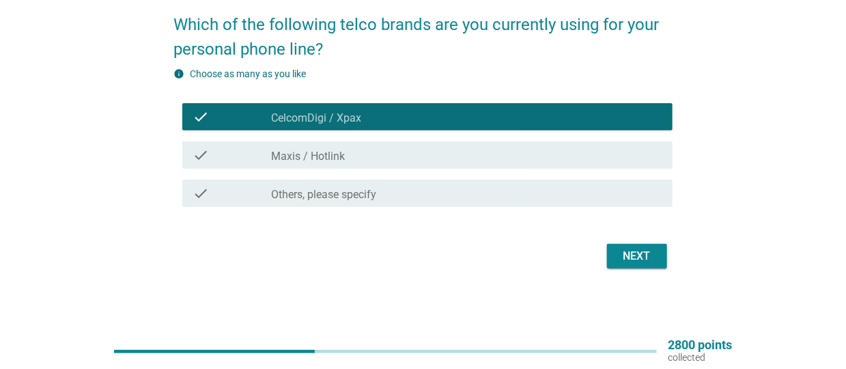
click at [642, 259] on div "Next" at bounding box center [637, 256] width 38 height 16
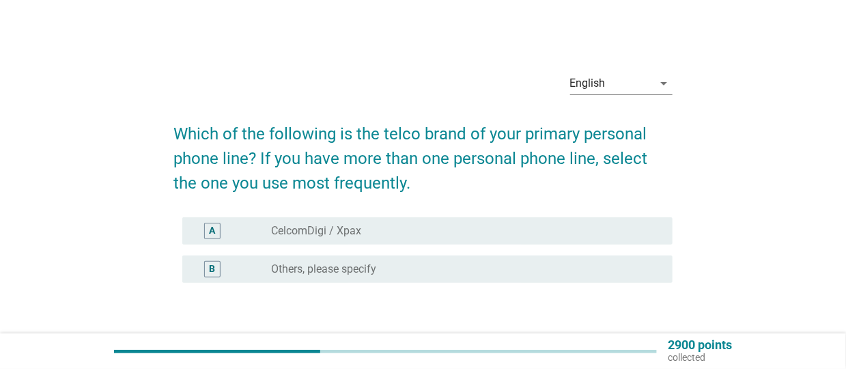
click at [591, 234] on div "radio_button_unchecked CelcomDigi / Xpax" at bounding box center [461, 231] width 380 height 14
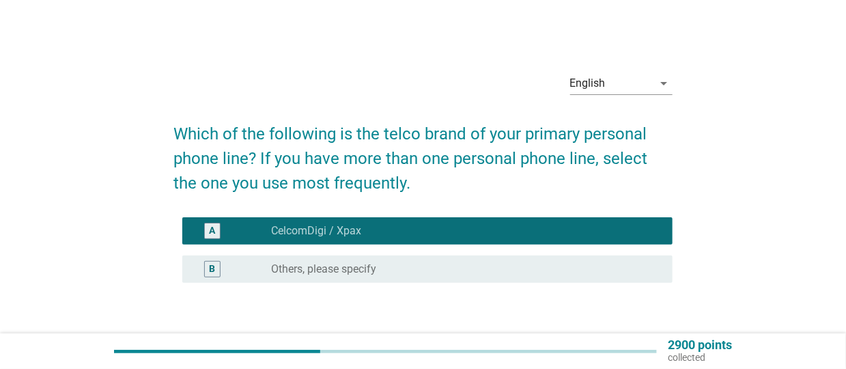
scroll to position [92, 0]
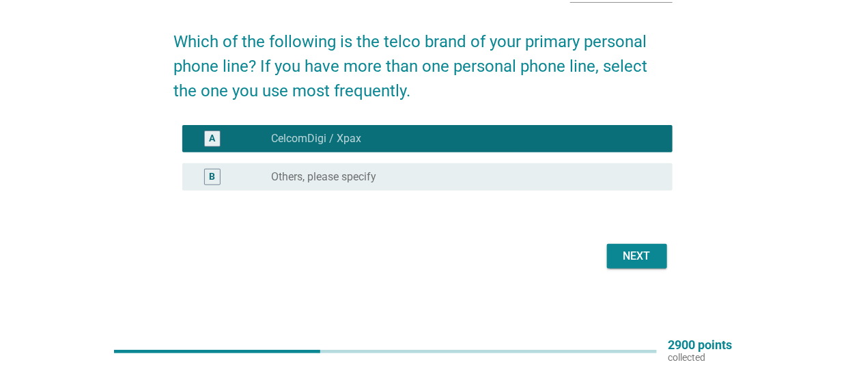
click at [648, 258] on div "Next" at bounding box center [637, 256] width 38 height 16
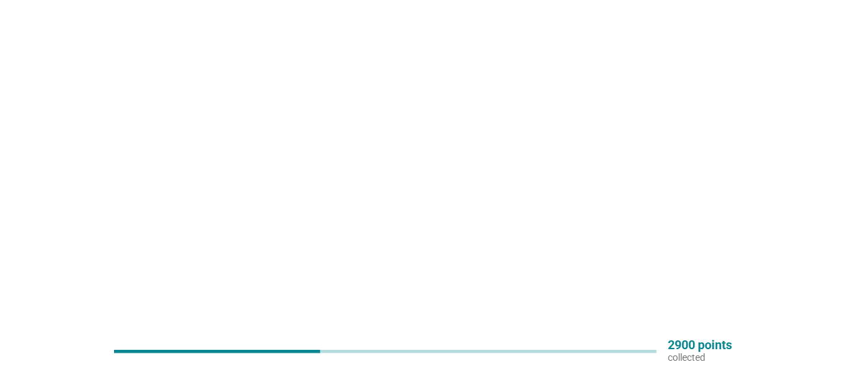
scroll to position [0, 0]
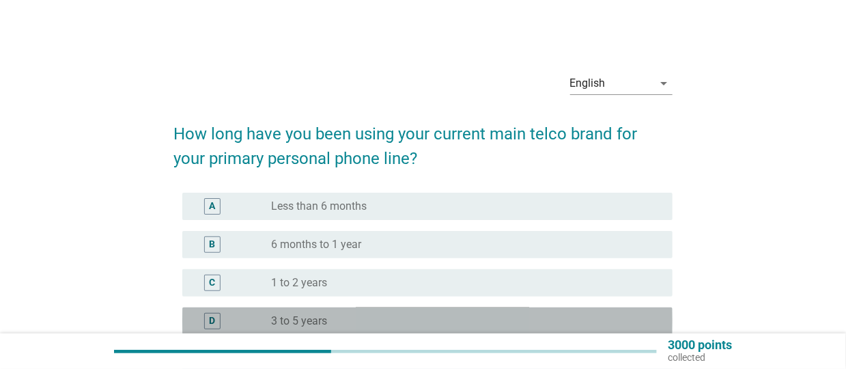
click at [394, 319] on div "radio_button_unchecked 3 to 5 years" at bounding box center [461, 321] width 380 height 14
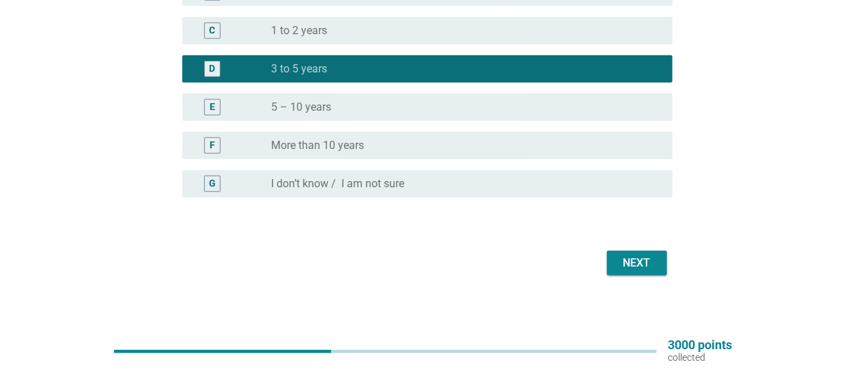
scroll to position [255, 0]
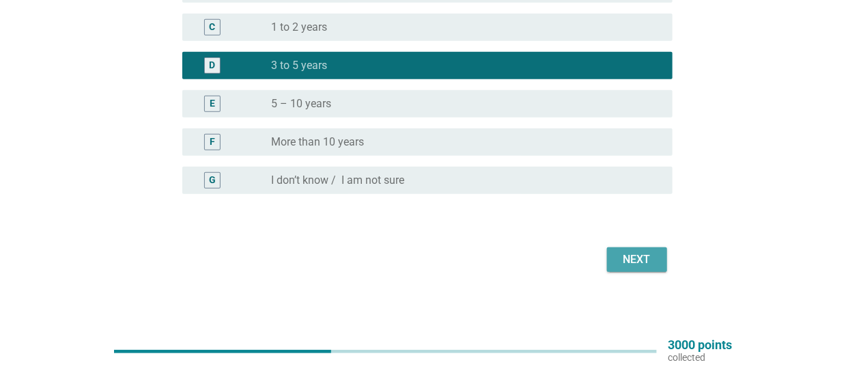
click at [632, 260] on div "Next" at bounding box center [637, 259] width 38 height 16
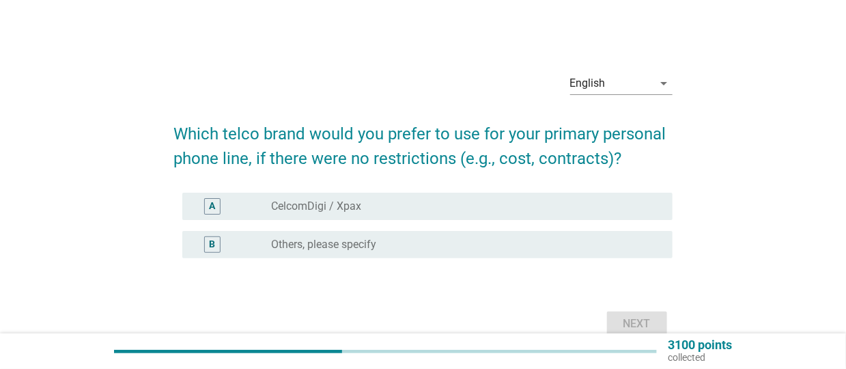
click at [493, 210] on div "radio_button_unchecked CelcomDigi / Xpax" at bounding box center [461, 206] width 380 height 14
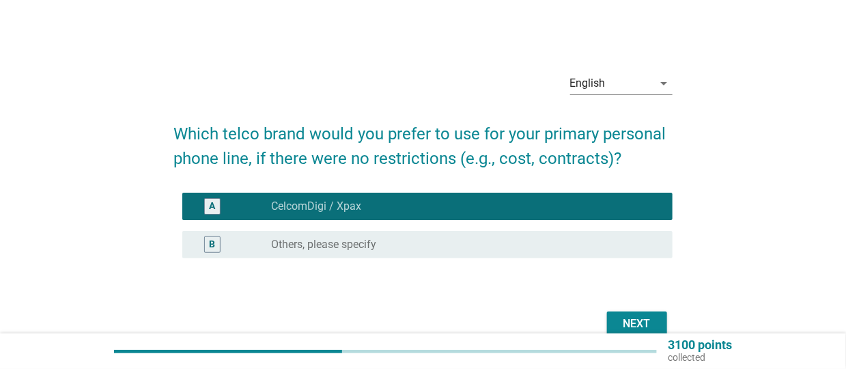
click at [648, 320] on div "Next" at bounding box center [637, 323] width 38 height 16
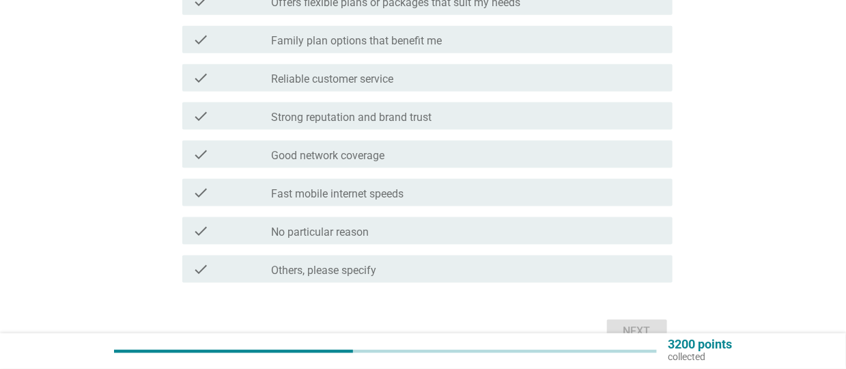
scroll to position [617, 0]
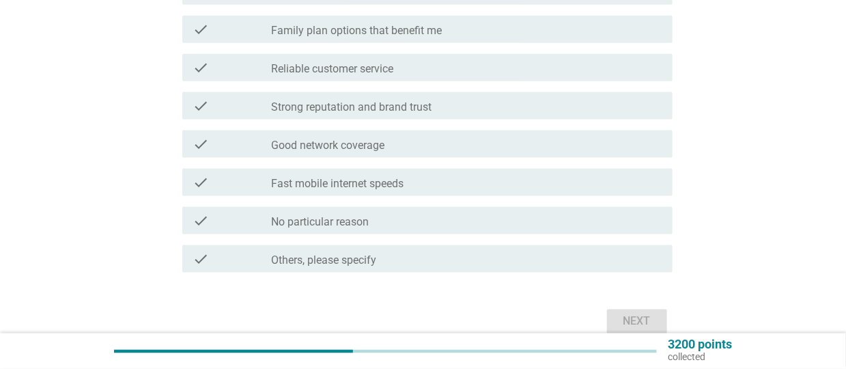
click at [373, 216] on div "check_box_outline_blank No particular reason" at bounding box center [466, 220] width 391 height 16
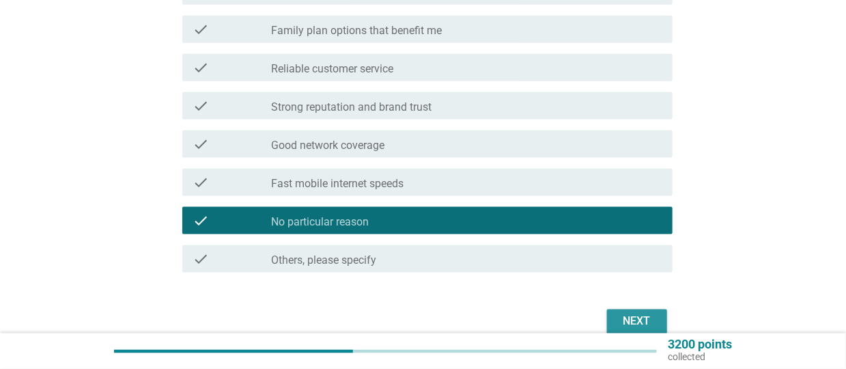
click at [638, 317] on div "Next" at bounding box center [637, 321] width 38 height 16
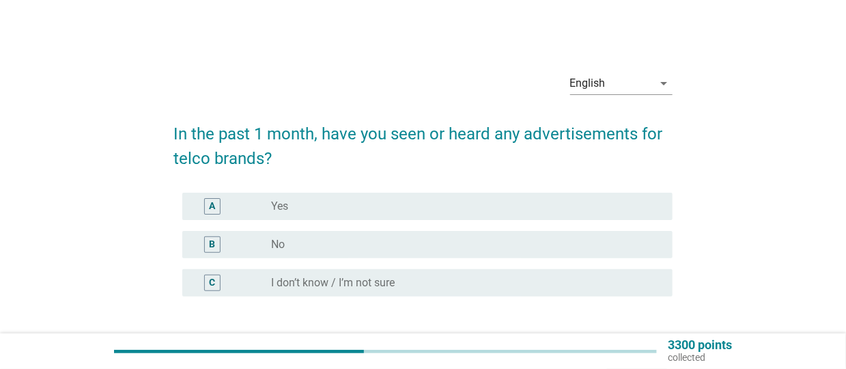
click at [335, 296] on div "C radio_button_unchecked I don’t know / I’m not sure" at bounding box center [423, 283] width 498 height 38
click at [350, 290] on div "radio_button_unchecked I don’t know / I’m not sure" at bounding box center [466, 282] width 391 height 16
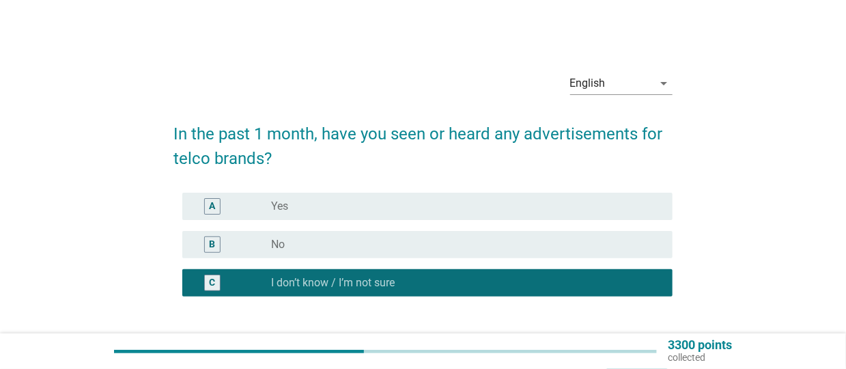
scroll to position [106, 0]
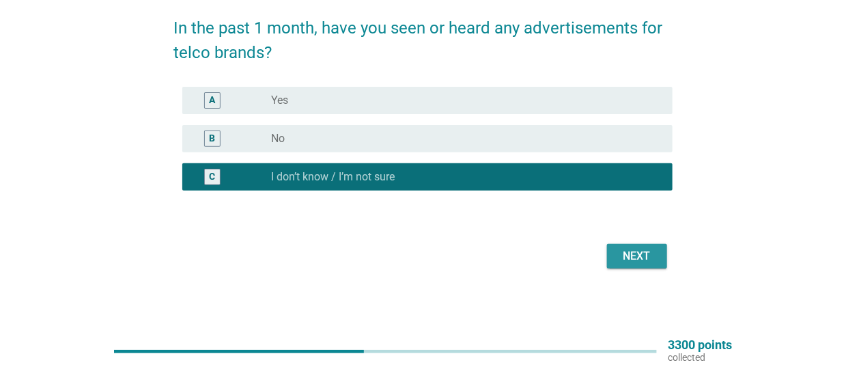
click at [636, 255] on div "Next" at bounding box center [637, 256] width 38 height 16
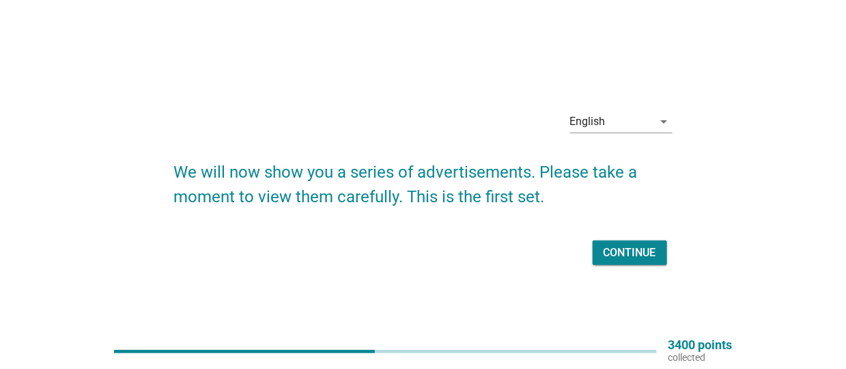
click at [622, 245] on div "Continue" at bounding box center [630, 252] width 53 height 16
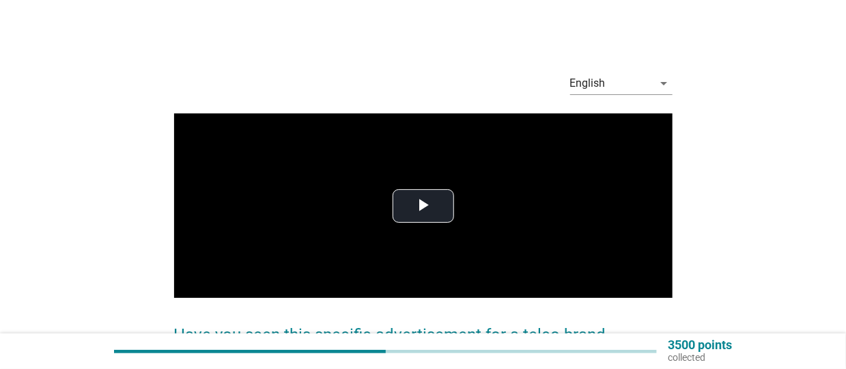
scroll to position [272, 0]
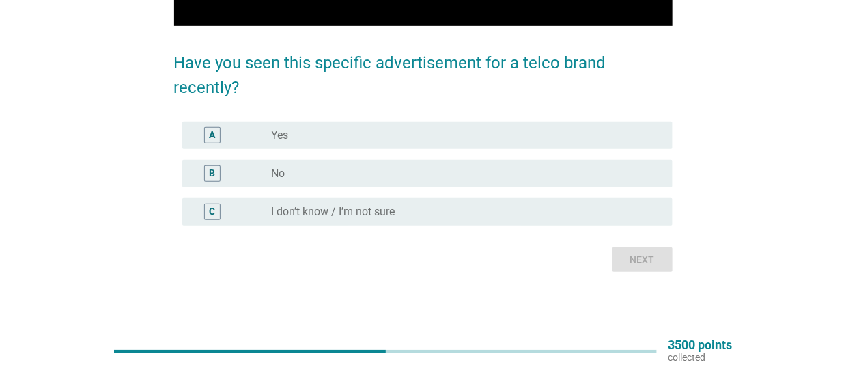
click at [394, 178] on div "radio_button_unchecked No" at bounding box center [461, 174] width 380 height 14
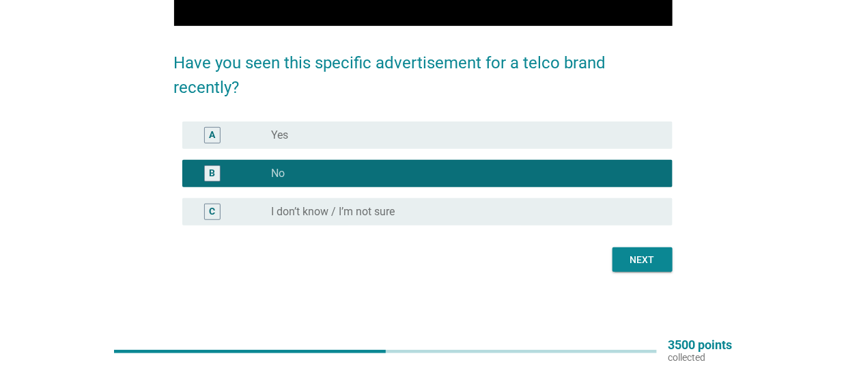
click at [649, 264] on div "Next" at bounding box center [642, 260] width 38 height 14
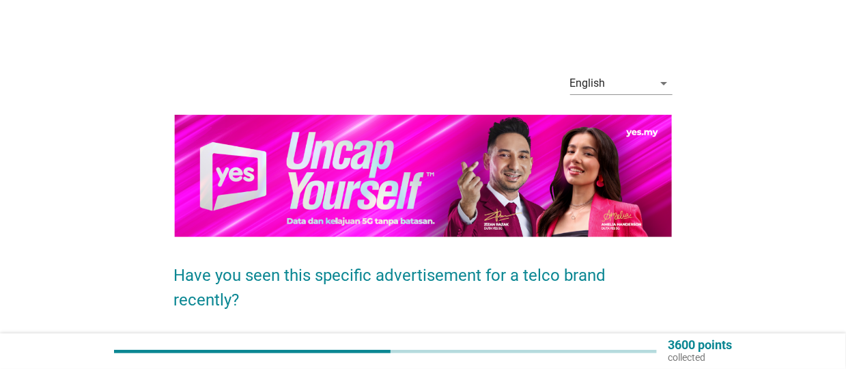
scroll to position [68, 0]
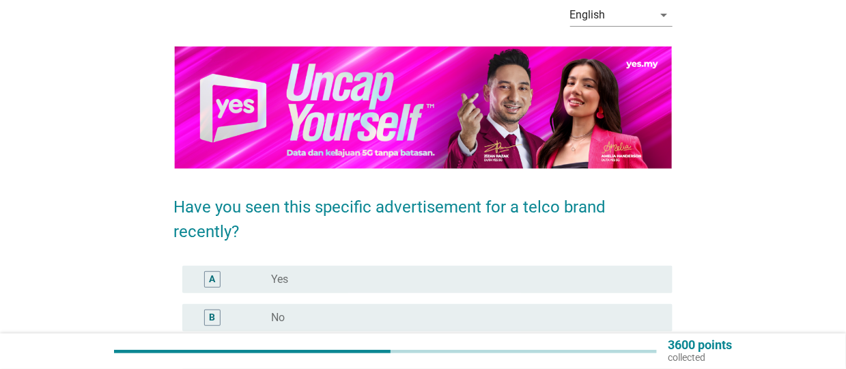
click at [378, 317] on div "radio_button_unchecked No" at bounding box center [461, 318] width 380 height 14
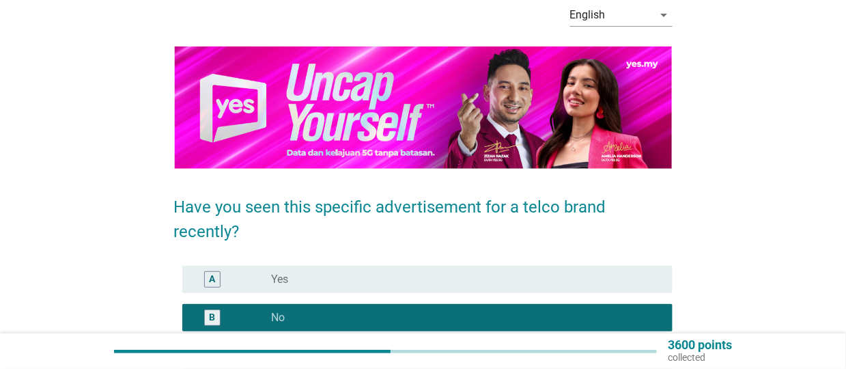
scroll to position [137, 0]
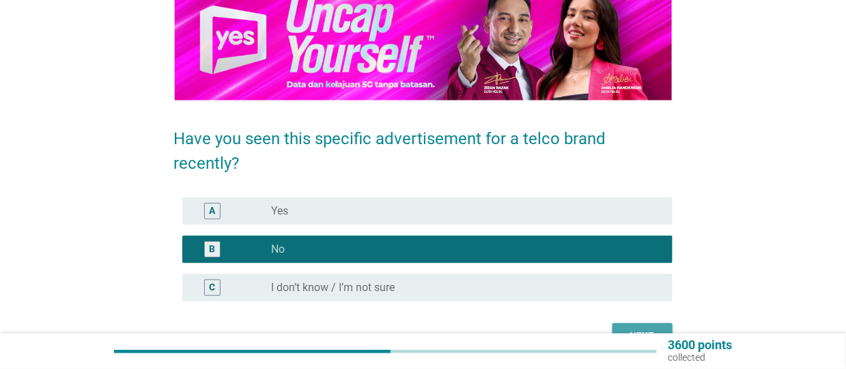
click at [655, 327] on button "Next" at bounding box center [642, 335] width 60 height 25
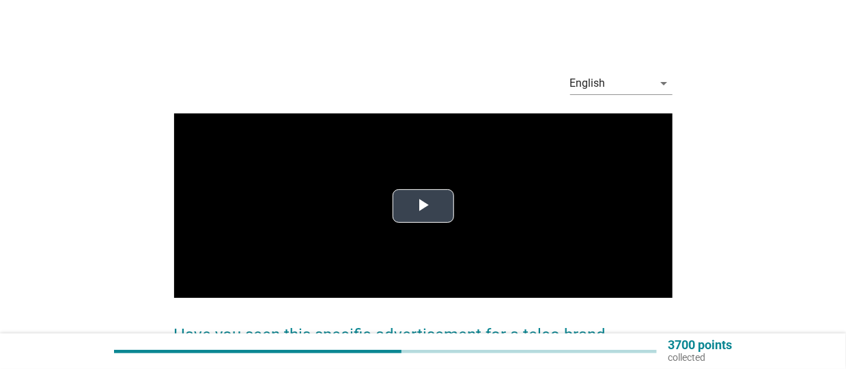
scroll to position [203, 0]
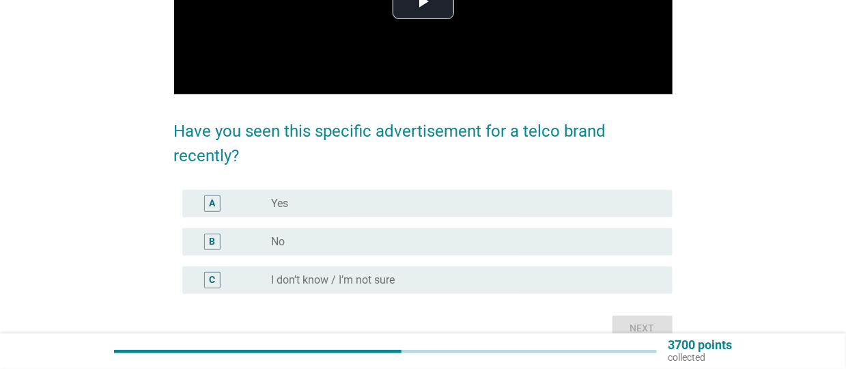
click at [543, 282] on div "radio_button_unchecked I don’t know / I’m not sure" at bounding box center [461, 280] width 380 height 14
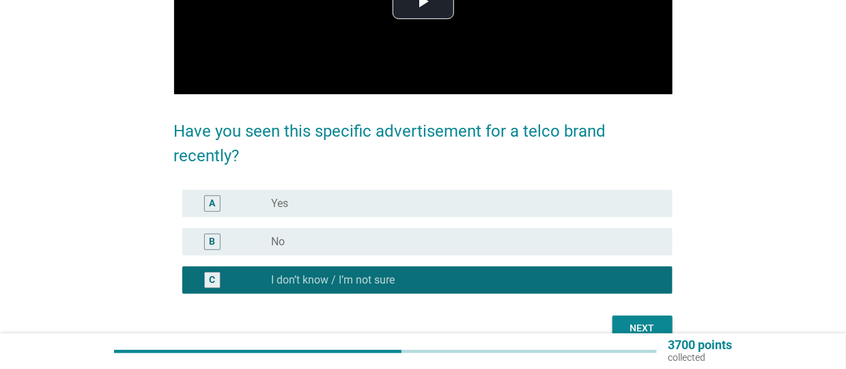
click at [649, 324] on div "Next" at bounding box center [642, 328] width 38 height 14
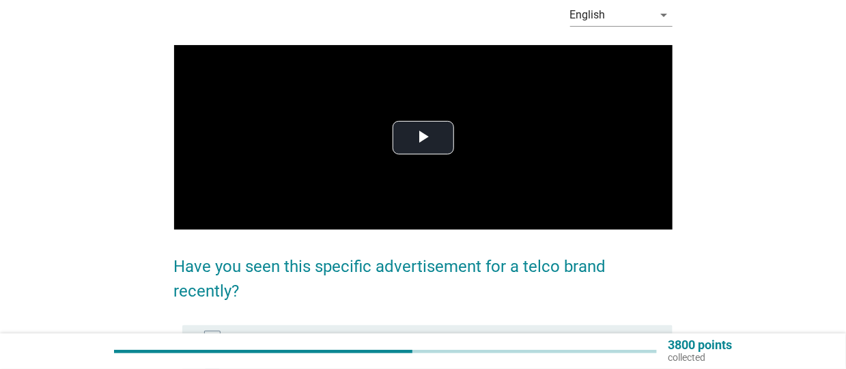
scroll to position [272, 0]
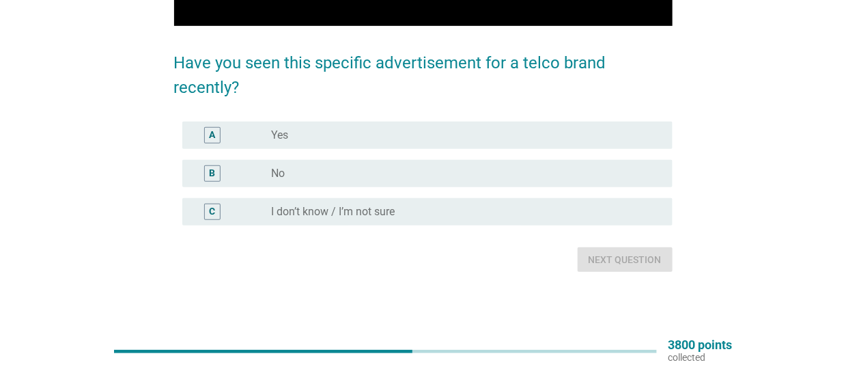
click at [391, 137] on div "radio_button_unchecked Yes" at bounding box center [461, 135] width 380 height 14
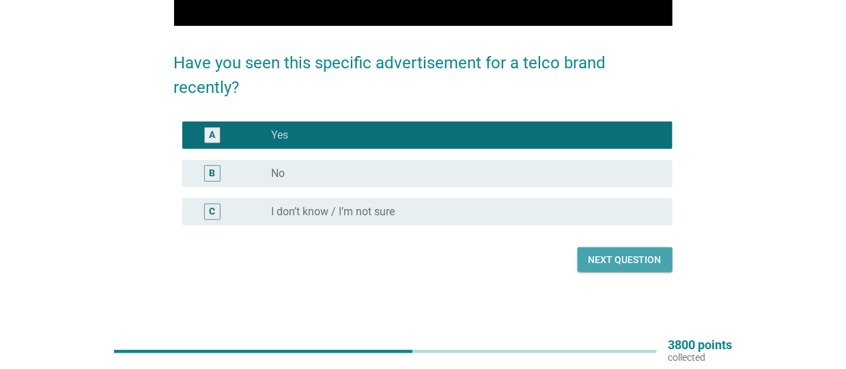
click at [610, 259] on div "Next question" at bounding box center [624, 260] width 73 height 14
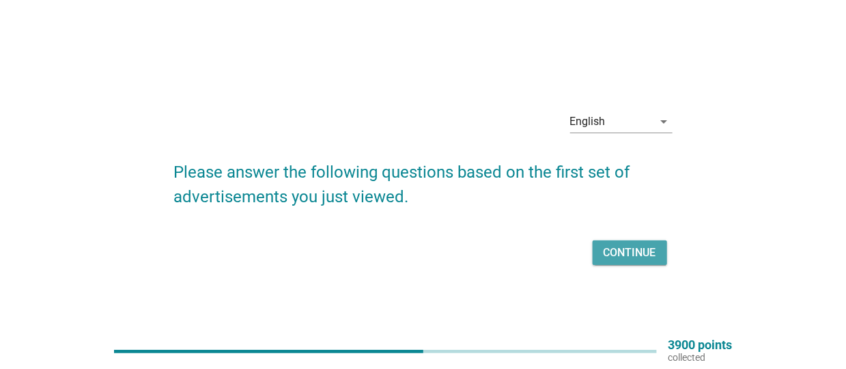
click at [609, 249] on div "Continue" at bounding box center [630, 252] width 53 height 16
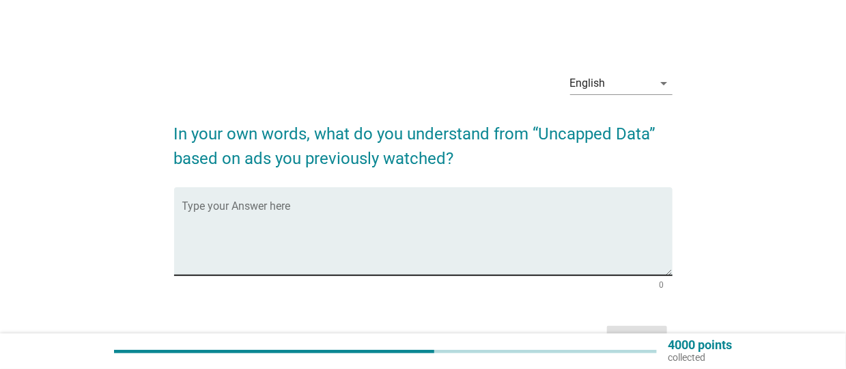
click at [623, 231] on textarea "Type your Answer here" at bounding box center [427, 239] width 490 height 72
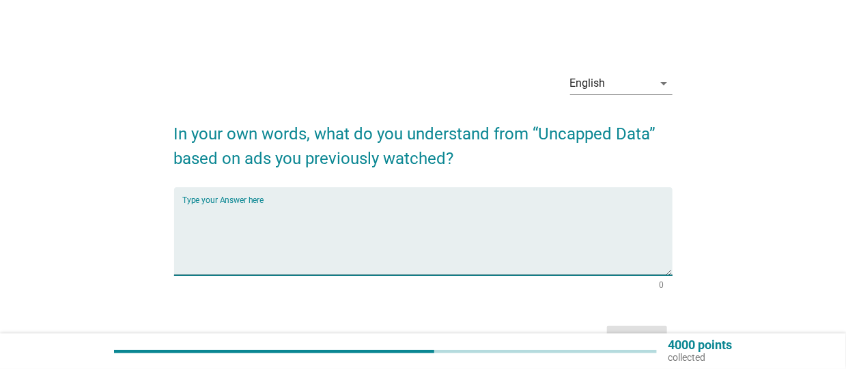
click at [357, 211] on textarea "Type your Answer here" at bounding box center [427, 239] width 490 height 72
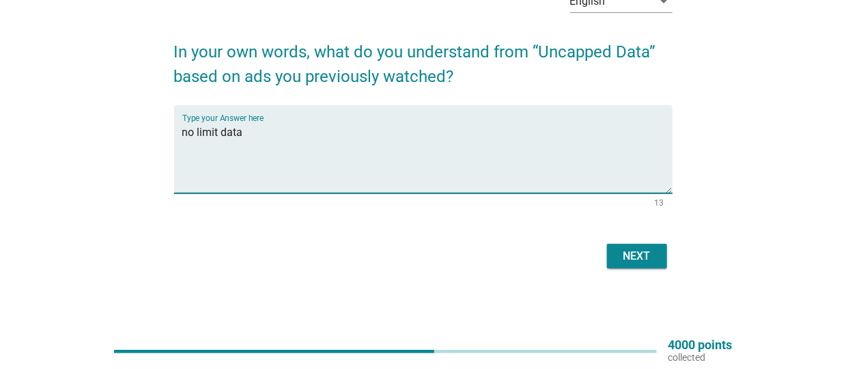
type textarea "no limit data"
click at [643, 256] on div "Next" at bounding box center [637, 256] width 38 height 16
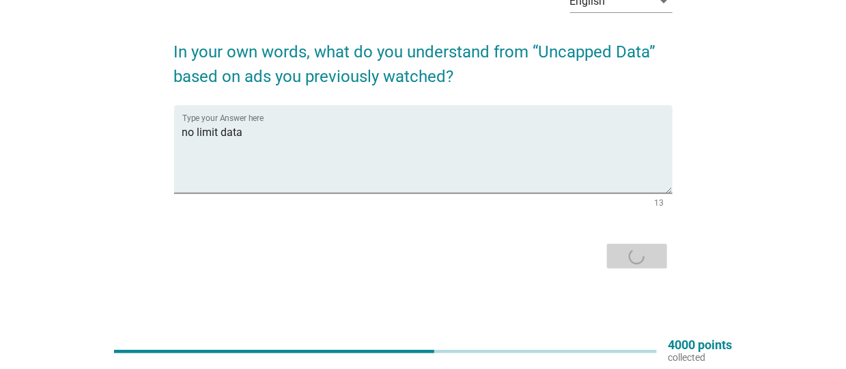
scroll to position [0, 0]
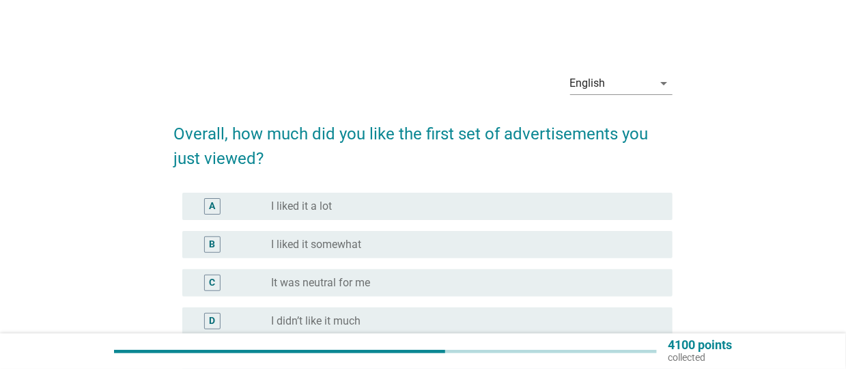
click at [345, 280] on label "It was neutral for me" at bounding box center [320, 283] width 99 height 14
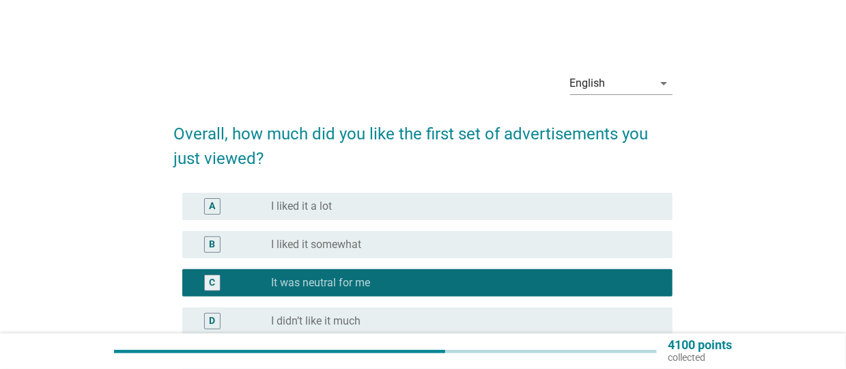
scroll to position [182, 0]
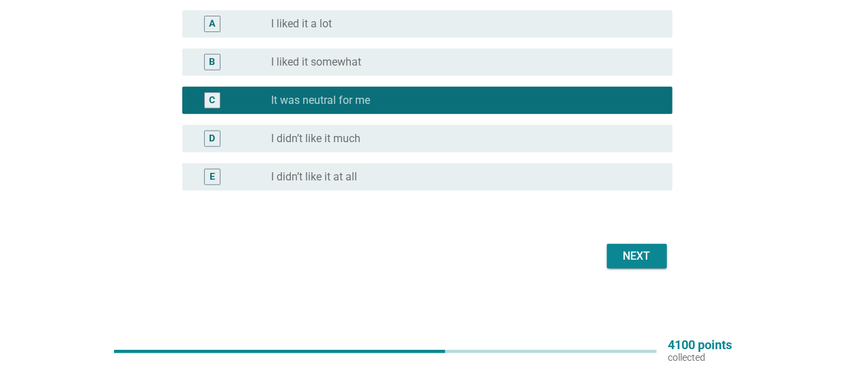
click at [619, 249] on div "Next" at bounding box center [637, 256] width 38 height 16
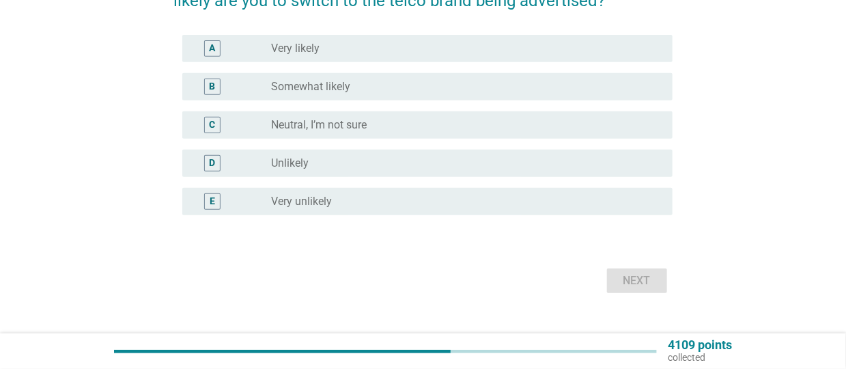
scroll to position [0, 0]
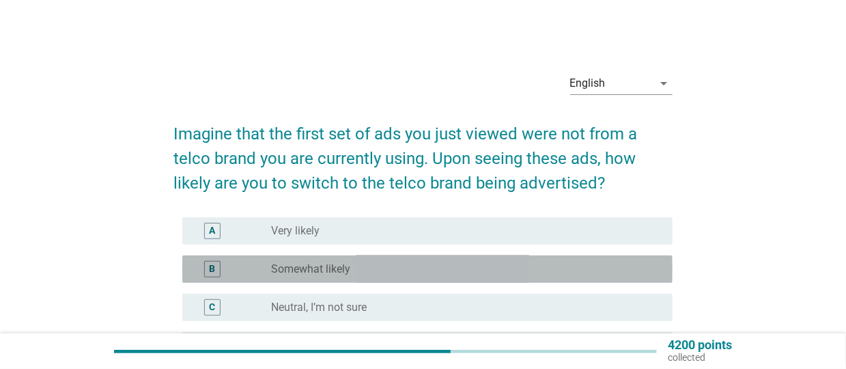
click at [614, 267] on div "radio_button_unchecked Somewhat likely" at bounding box center [461, 269] width 380 height 14
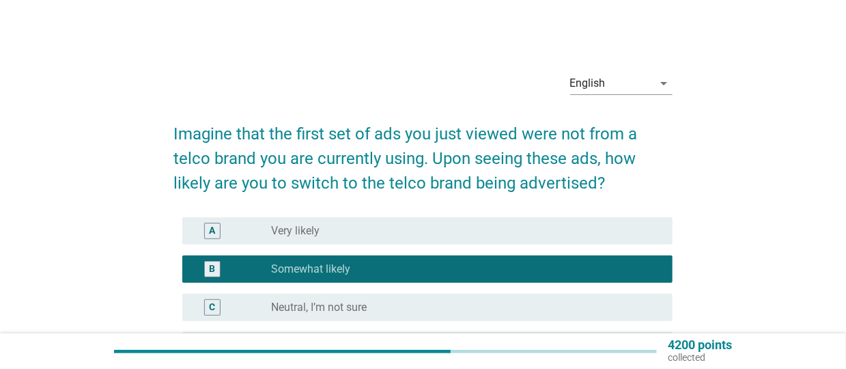
scroll to position [207, 0]
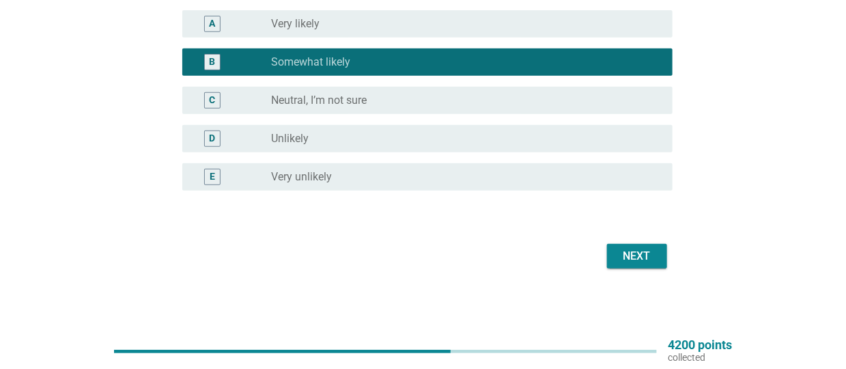
click at [642, 255] on div "Next" at bounding box center [637, 256] width 38 height 16
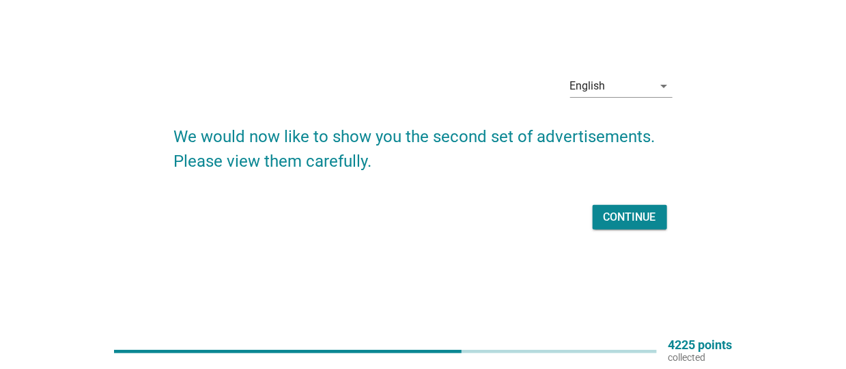
scroll to position [0, 0]
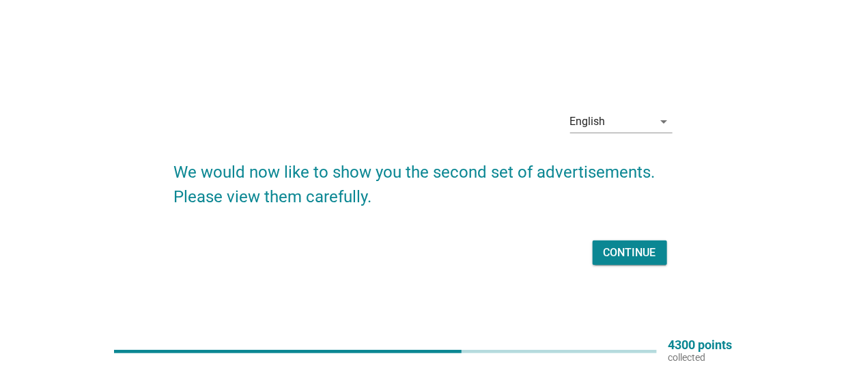
click at [642, 253] on div "Continue" at bounding box center [630, 252] width 53 height 16
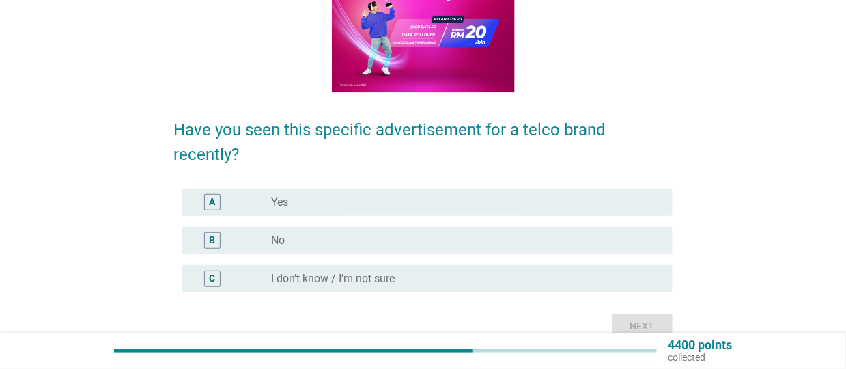
scroll to position [243, 0]
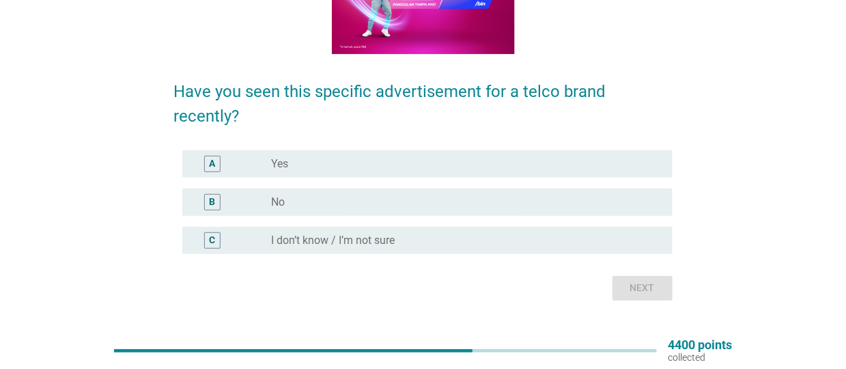
click at [316, 243] on label "I don’t know / I’m not sure" at bounding box center [333, 240] width 124 height 14
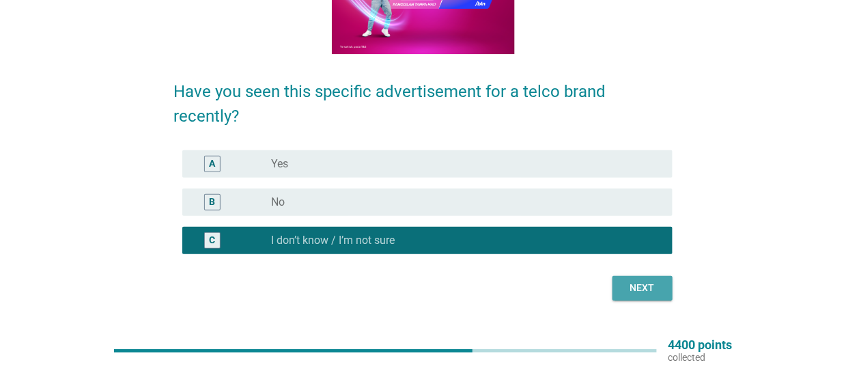
click at [631, 279] on button "Next" at bounding box center [642, 288] width 60 height 25
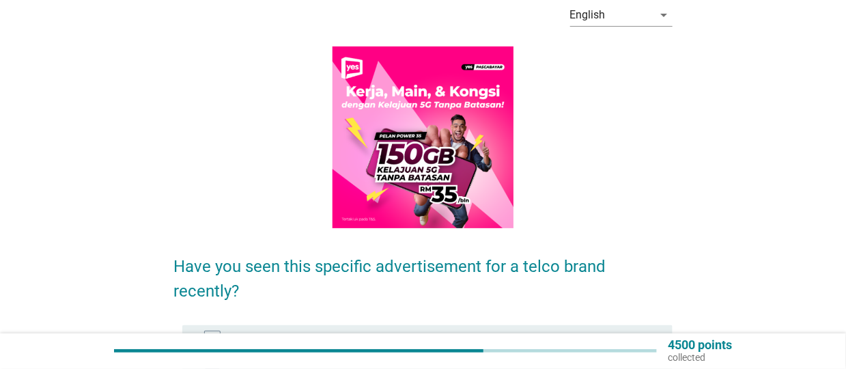
scroll to position [137, 0]
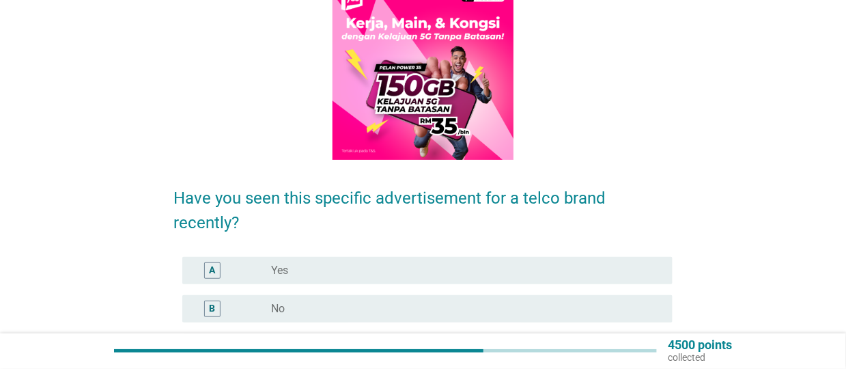
click at [327, 271] on div "radio_button_unchecked Yes" at bounding box center [461, 271] width 380 height 14
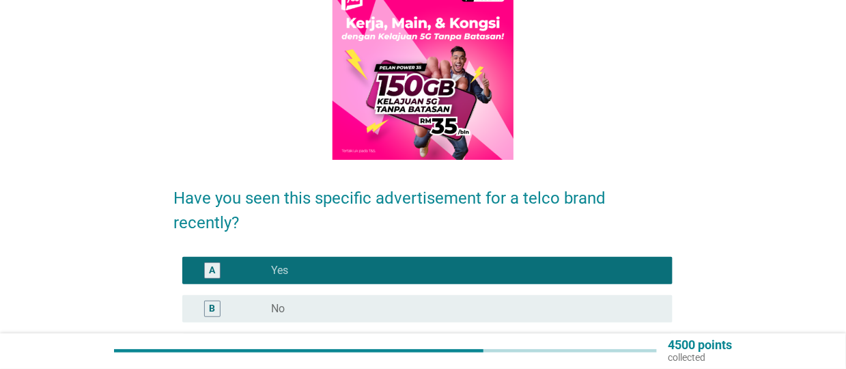
scroll to position [272, 0]
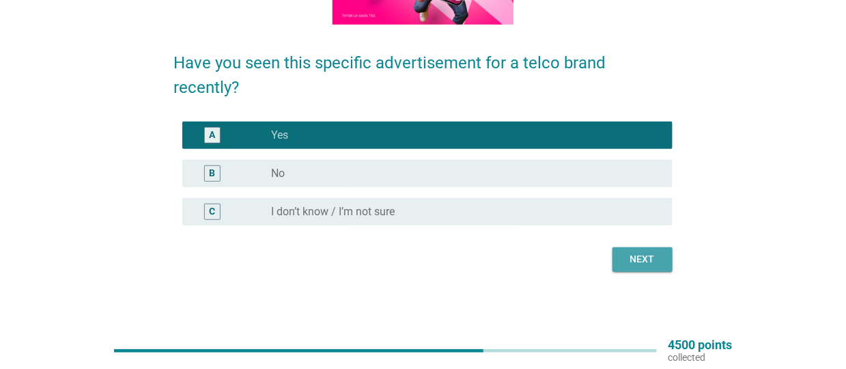
click at [655, 249] on button "Next" at bounding box center [642, 259] width 60 height 25
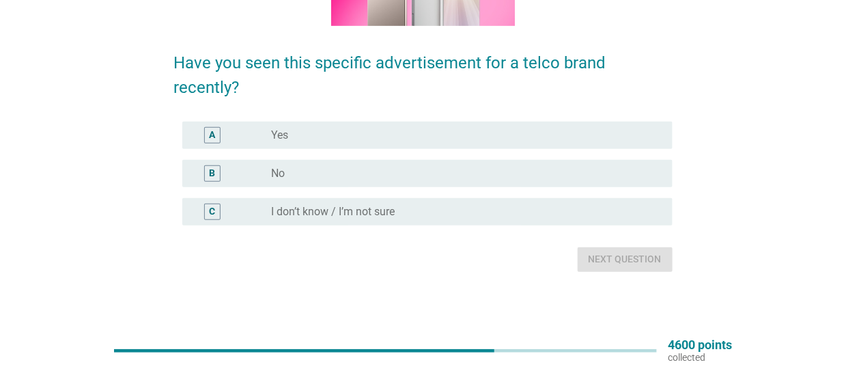
click at [259, 167] on div "B" at bounding box center [232, 173] width 78 height 16
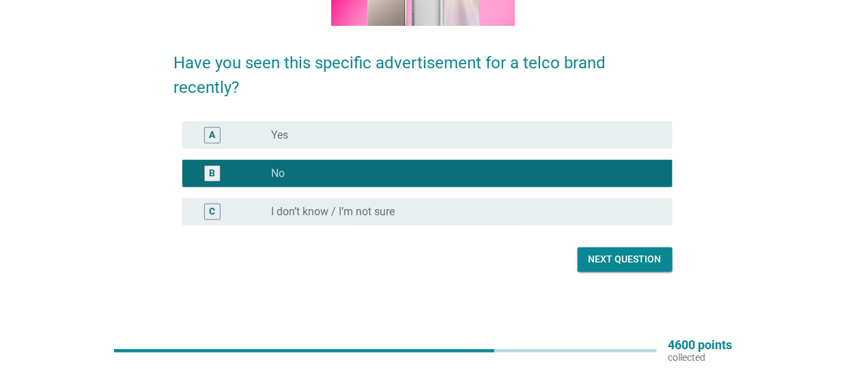
click at [616, 259] on div "Next question" at bounding box center [624, 259] width 73 height 14
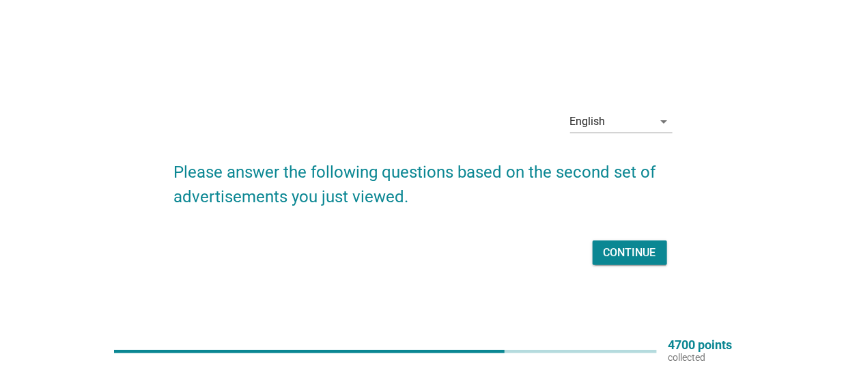
click at [617, 246] on div "Continue" at bounding box center [630, 252] width 53 height 16
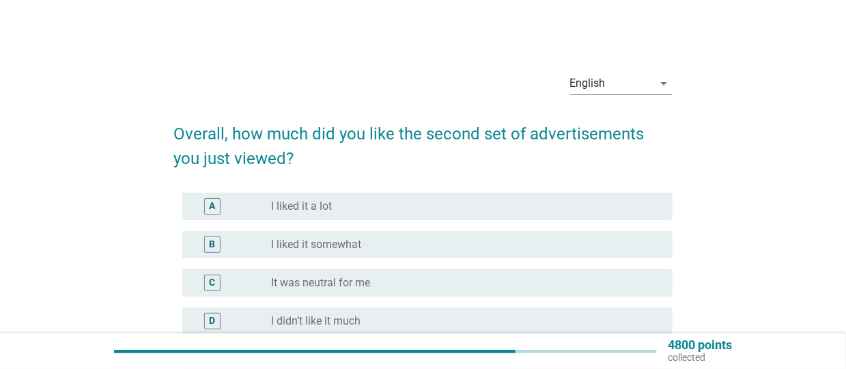
click at [416, 244] on div "radio_button_unchecked I liked it somewhat" at bounding box center [461, 245] width 380 height 14
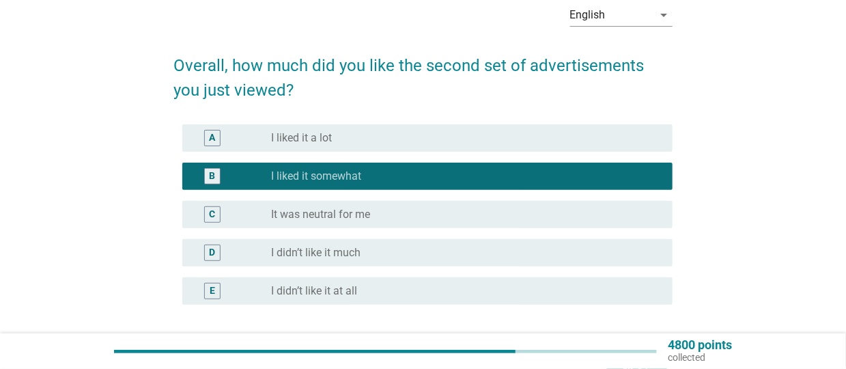
scroll to position [182, 0]
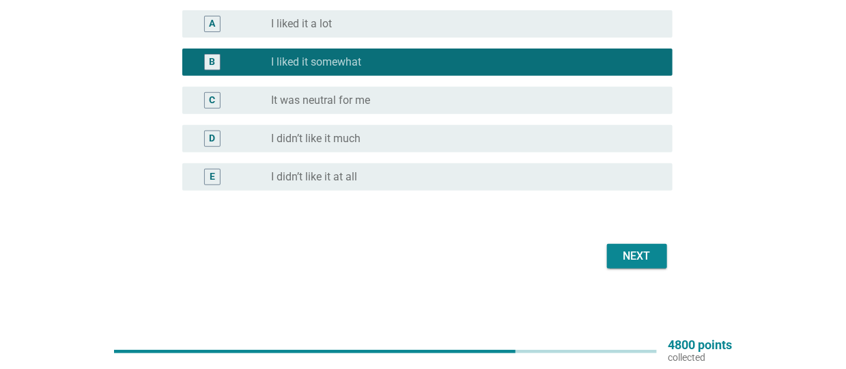
click at [642, 257] on div "Next" at bounding box center [637, 256] width 38 height 16
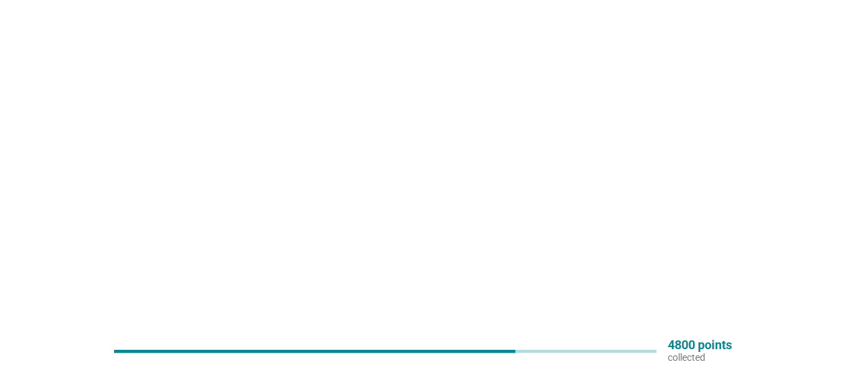
scroll to position [0, 0]
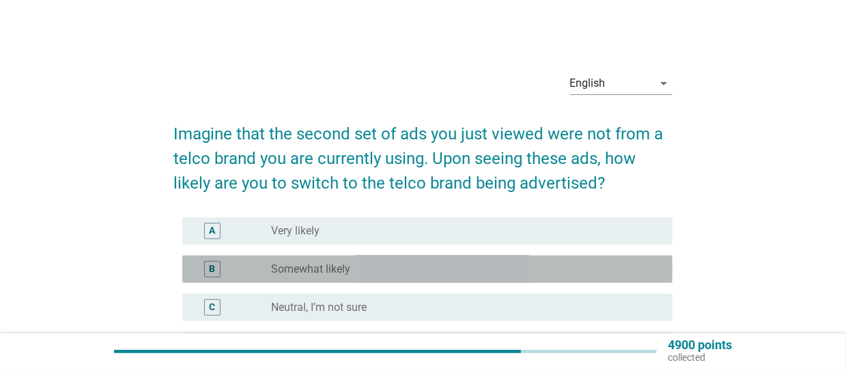
click at [339, 268] on label "Somewhat likely" at bounding box center [310, 269] width 79 height 14
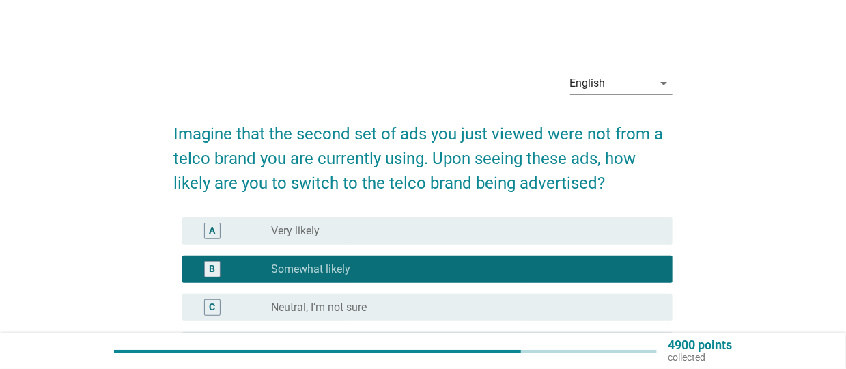
scroll to position [207, 0]
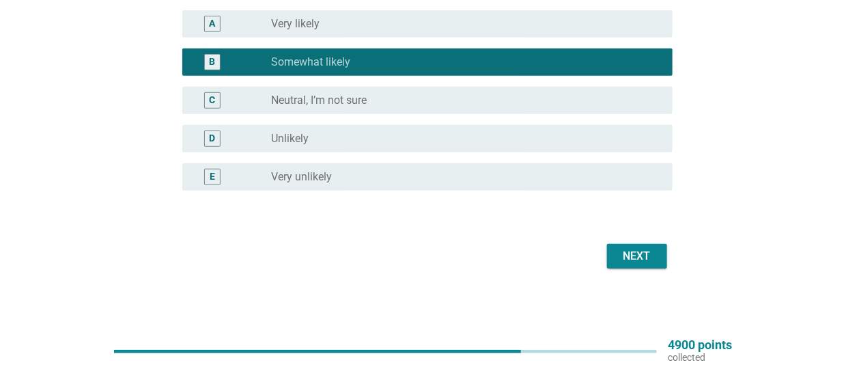
click at [642, 248] on div "Next" at bounding box center [637, 256] width 38 height 16
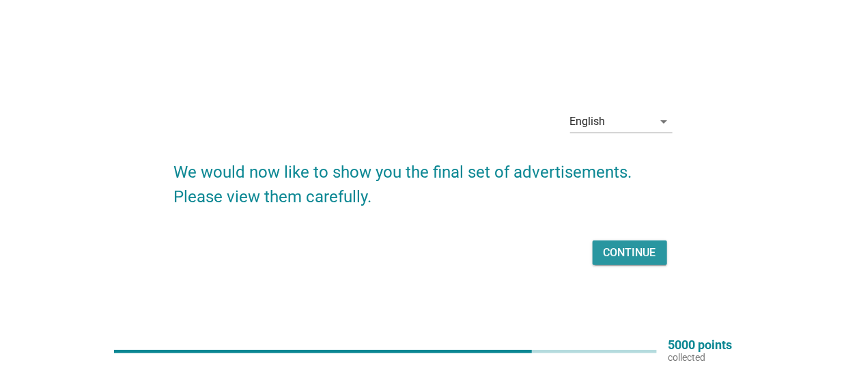
click at [642, 248] on div "Continue" at bounding box center [630, 252] width 53 height 16
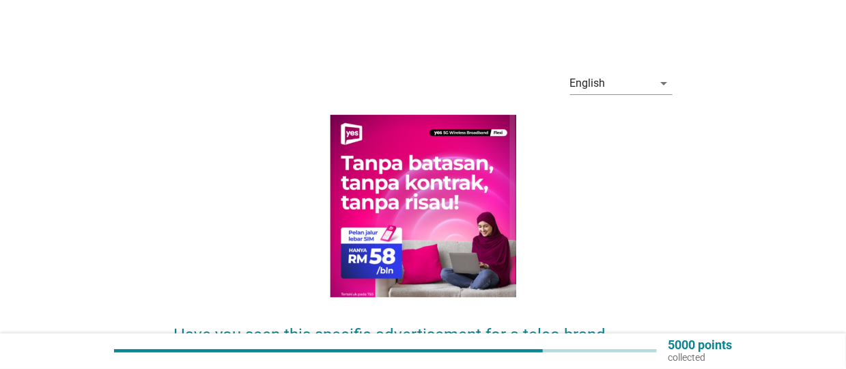
scroll to position [272, 0]
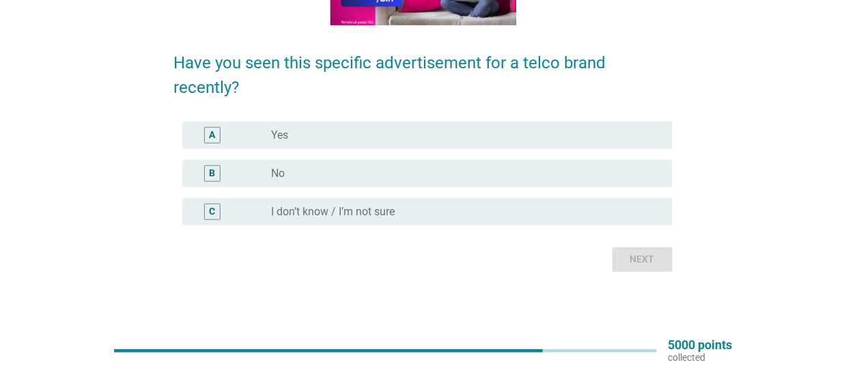
click at [284, 176] on label "No" at bounding box center [278, 174] width 14 height 14
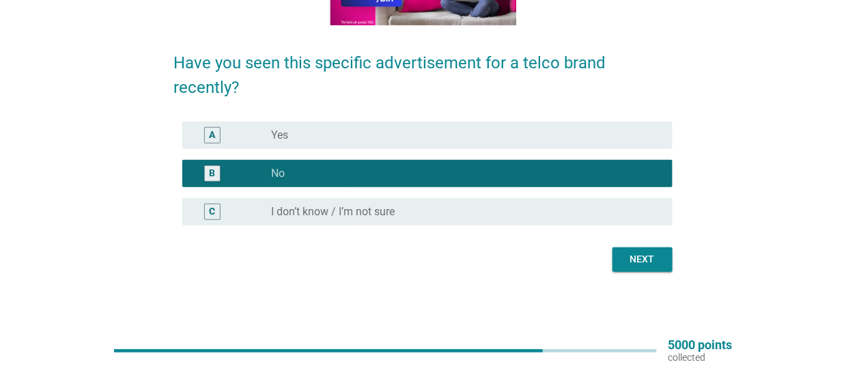
click at [642, 264] on div "Next" at bounding box center [642, 259] width 38 height 14
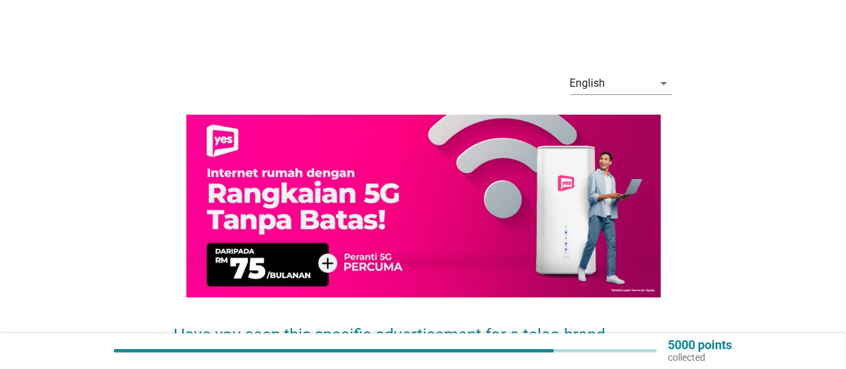
scroll to position [137, 0]
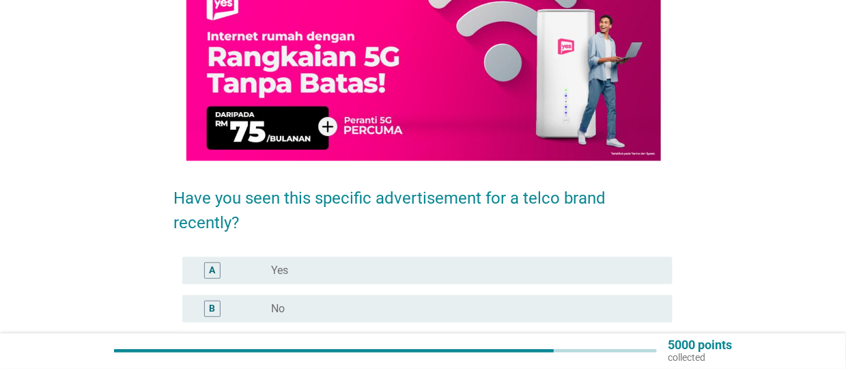
click at [298, 273] on div "radio_button_unchecked Yes" at bounding box center [461, 271] width 380 height 14
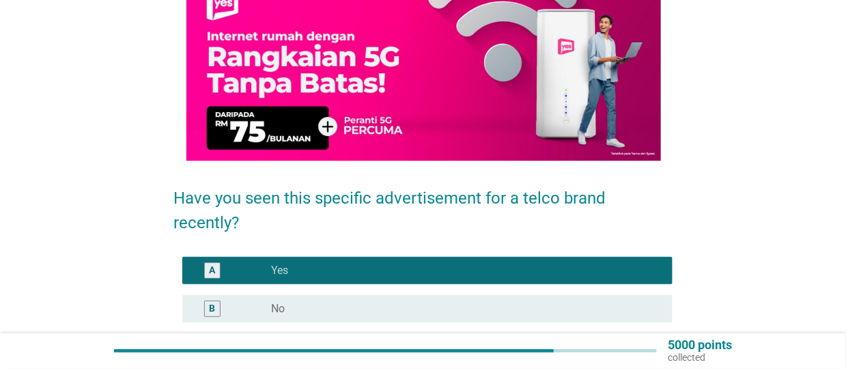
scroll to position [272, 0]
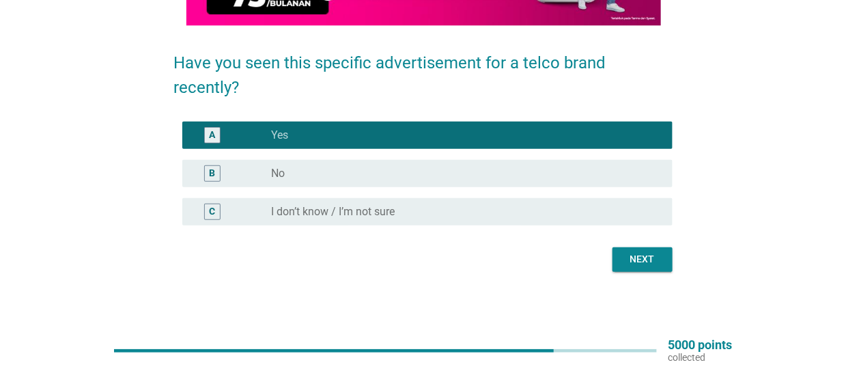
click at [283, 178] on label "No" at bounding box center [278, 174] width 14 height 14
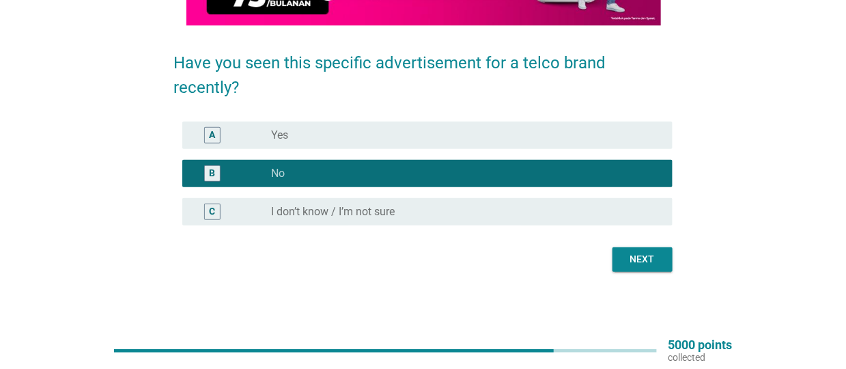
click at [658, 254] on div "Next" at bounding box center [642, 259] width 38 height 14
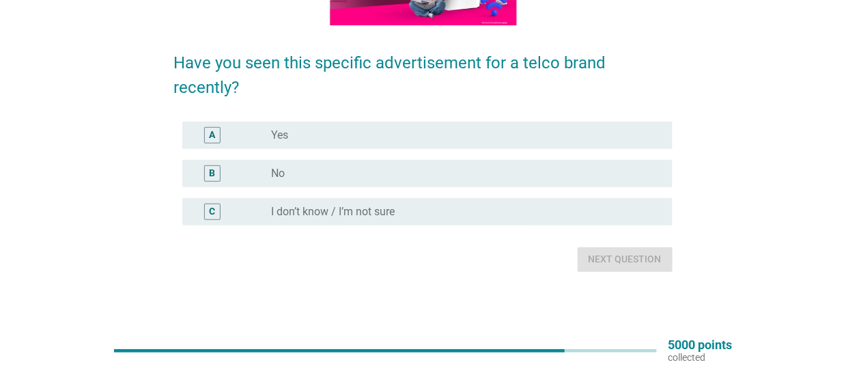
click at [345, 178] on div "radio_button_unchecked No" at bounding box center [461, 174] width 380 height 14
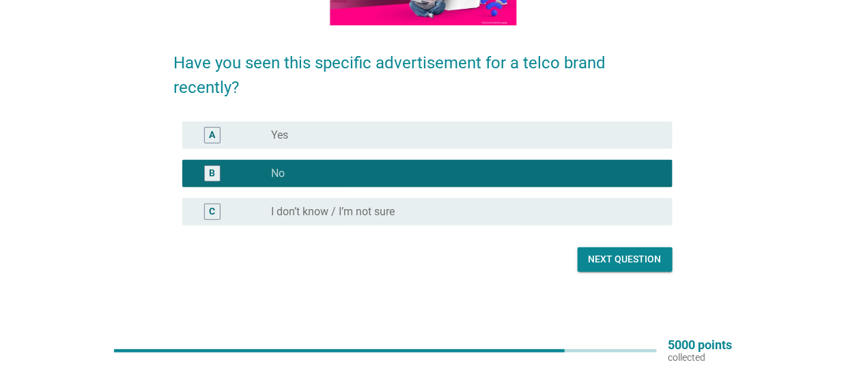
click at [595, 254] on div "Next question" at bounding box center [624, 259] width 73 height 14
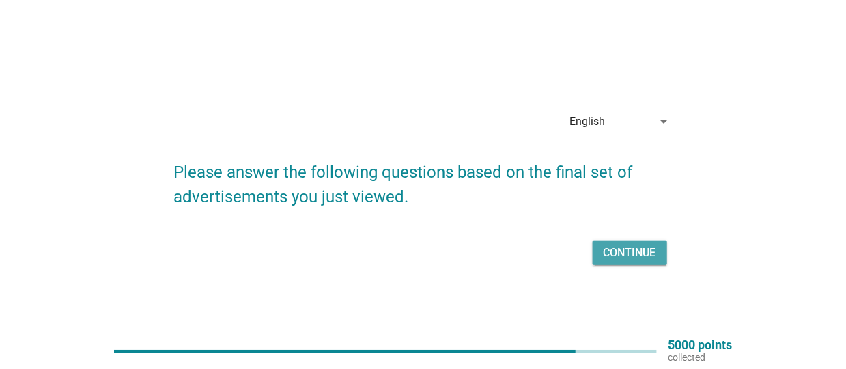
click at [618, 243] on button "Continue" at bounding box center [630, 252] width 74 height 25
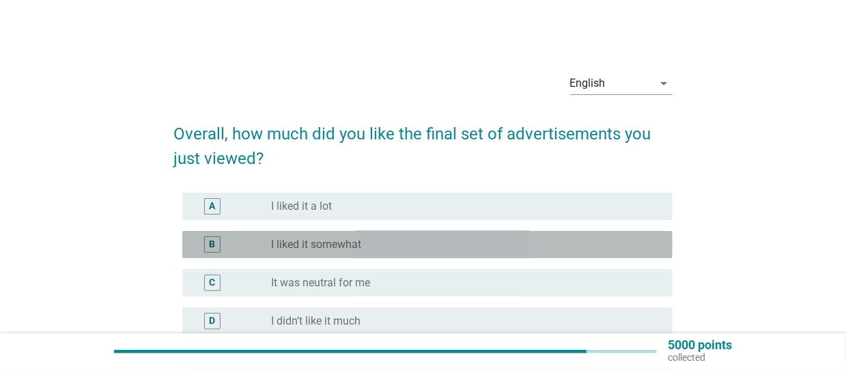
click at [436, 245] on div "radio_button_unchecked I liked it somewhat" at bounding box center [461, 245] width 380 height 14
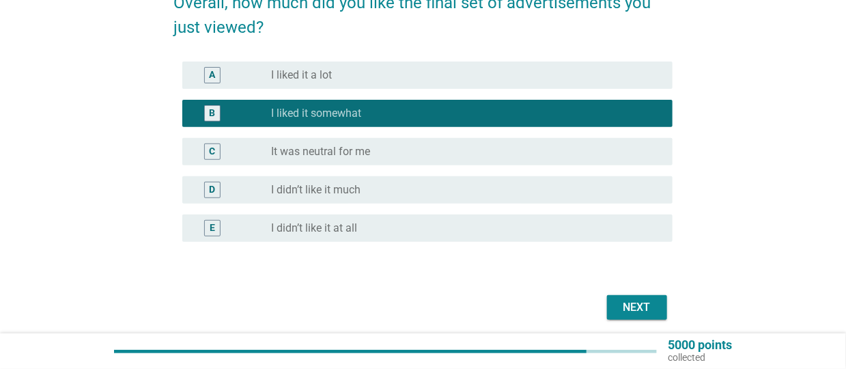
scroll to position [182, 0]
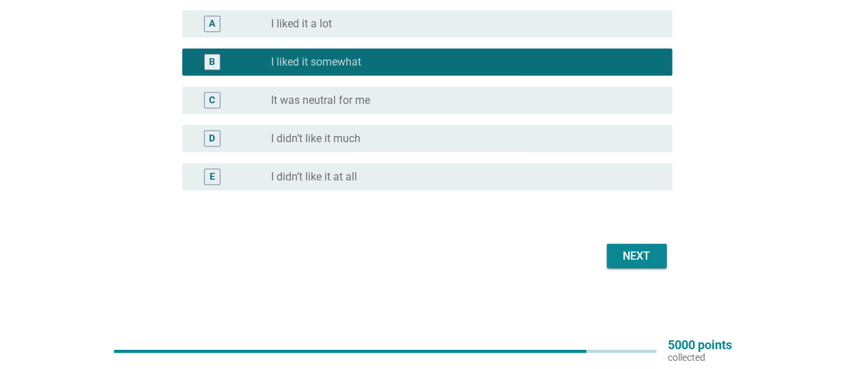
click at [646, 251] on div "Next" at bounding box center [637, 256] width 38 height 16
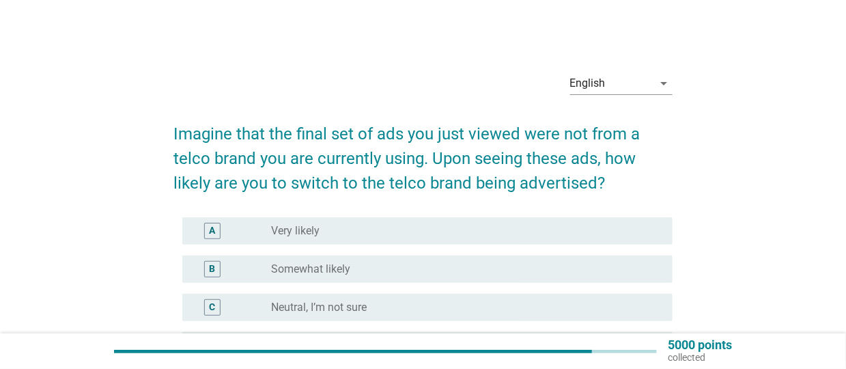
click at [344, 315] on div "radio_button_unchecked Neutral, I’m not sure" at bounding box center [466, 307] width 391 height 16
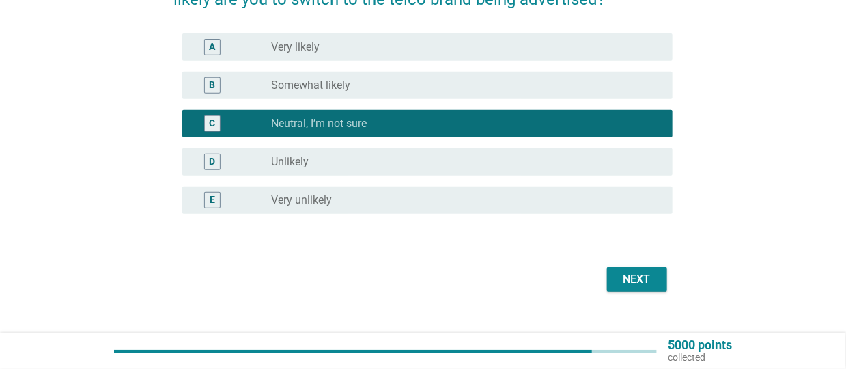
scroll to position [185, 0]
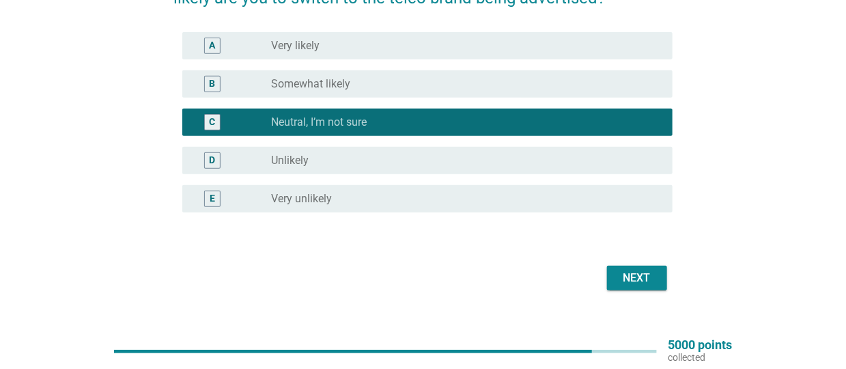
click at [647, 279] on div "Next" at bounding box center [637, 278] width 38 height 16
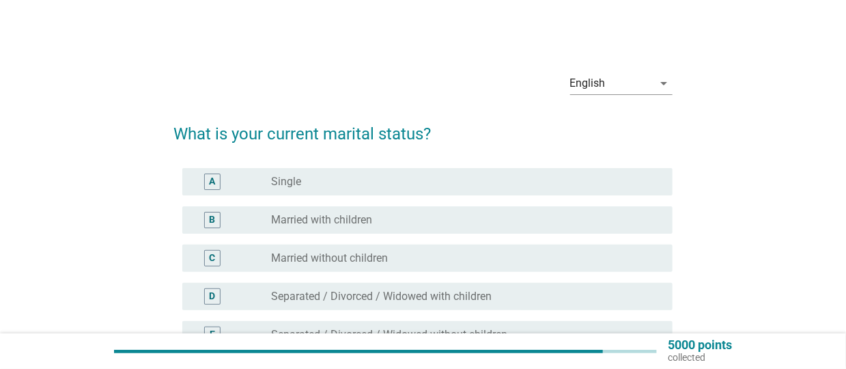
click at [337, 221] on label "Married with children" at bounding box center [321, 220] width 101 height 14
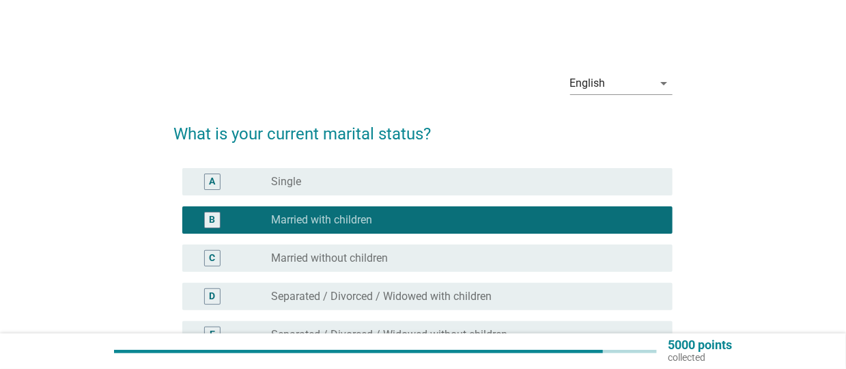
scroll to position [158, 0]
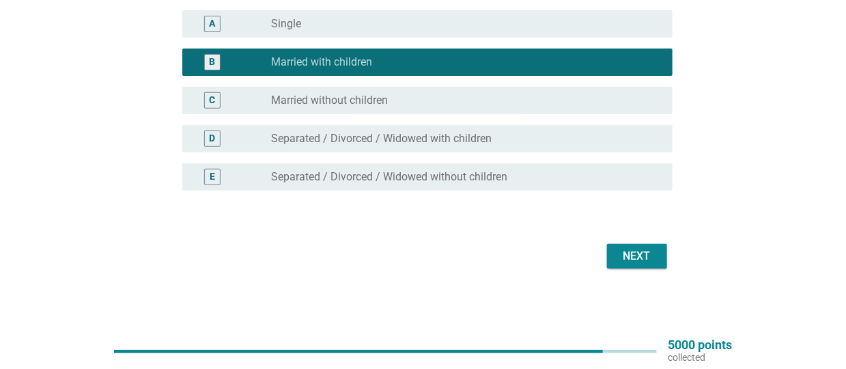
click at [621, 249] on div "Next" at bounding box center [637, 256] width 38 height 16
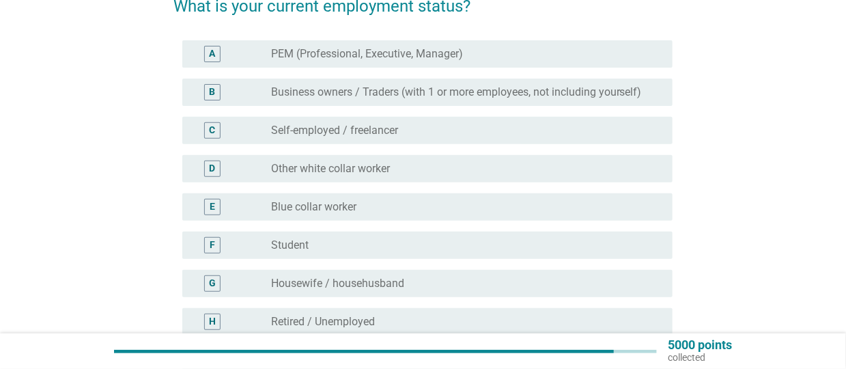
scroll to position [152, 0]
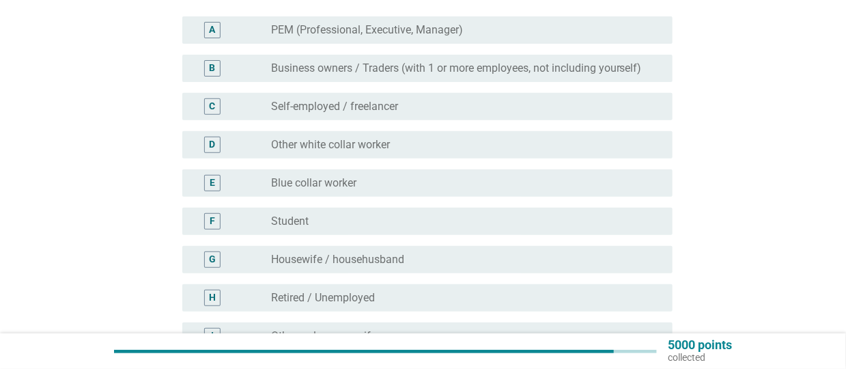
click at [294, 143] on label "Other white collar worker" at bounding box center [330, 145] width 119 height 14
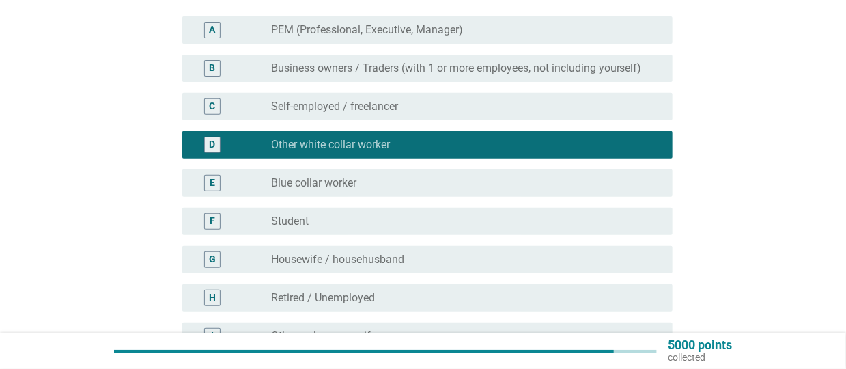
scroll to position [311, 0]
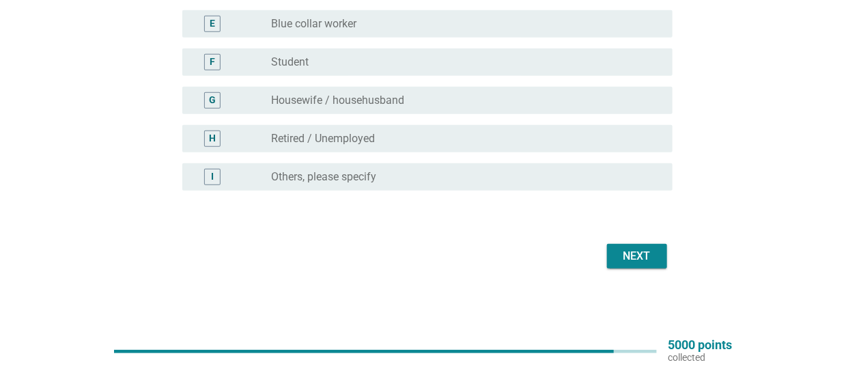
click at [609, 260] on button "Next" at bounding box center [637, 256] width 60 height 25
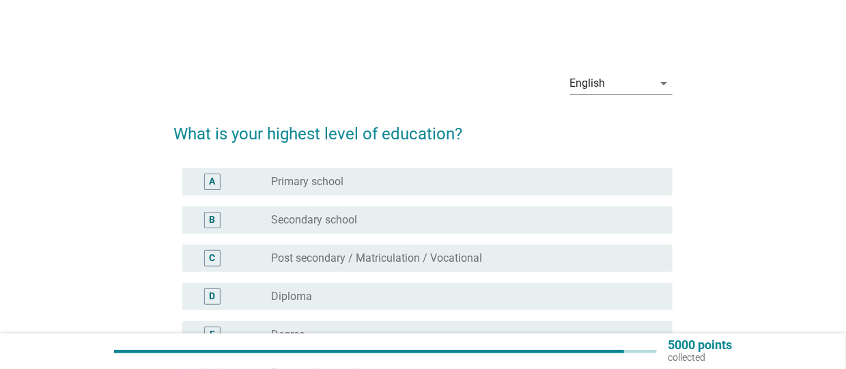
scroll to position [137, 0]
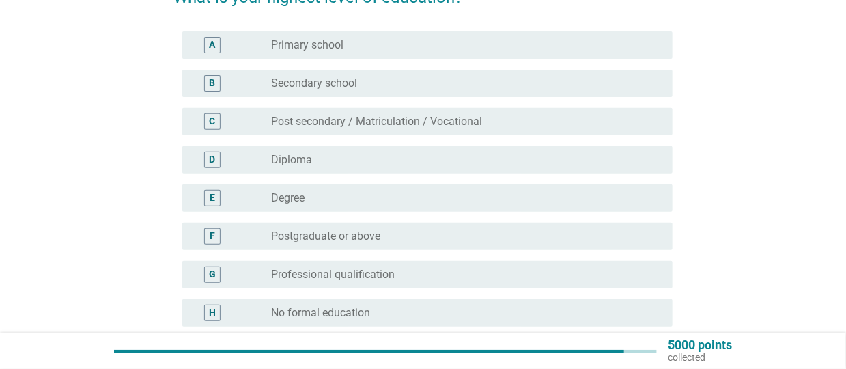
click at [323, 203] on div "radio_button_unchecked Degree" at bounding box center [461, 198] width 380 height 14
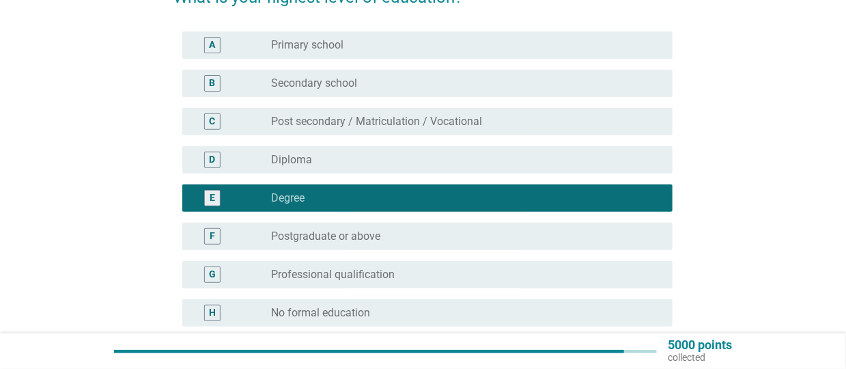
scroll to position [311, 0]
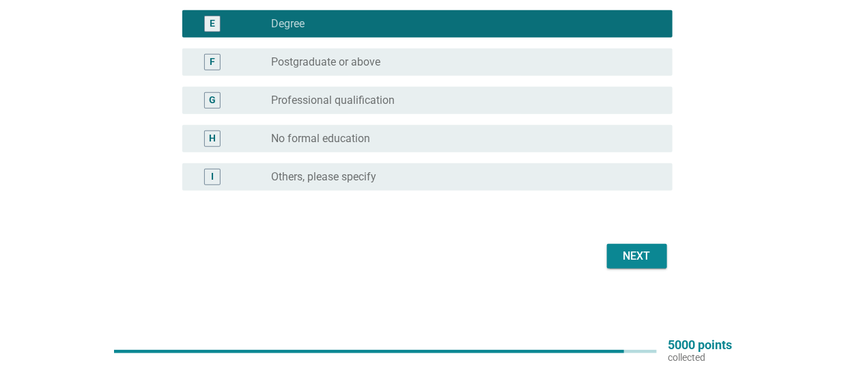
click at [632, 253] on div "Next" at bounding box center [637, 256] width 38 height 16
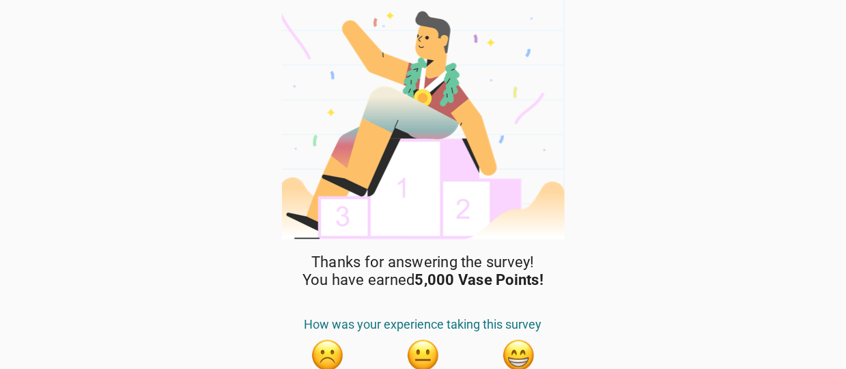
scroll to position [63, 0]
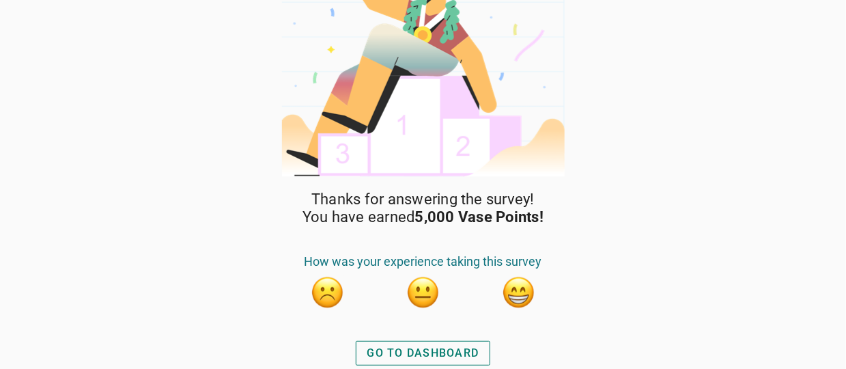
click at [386, 356] on div "GO TO DASHBOARD" at bounding box center [423, 353] width 112 height 16
